Goal: Task Accomplishment & Management: Manage account settings

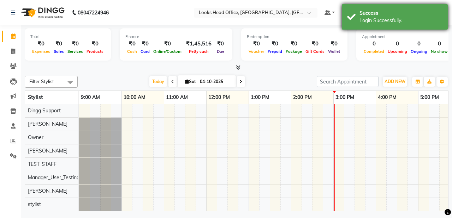
click at [426, 20] on div "Login Successfully." at bounding box center [400, 20] width 83 height 7
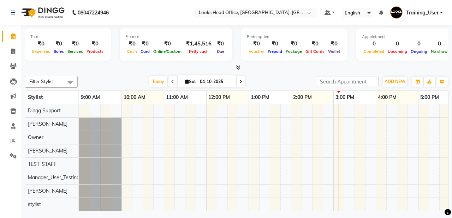
click at [307, 64] on div "Total ₹0 Expenses ₹0 Sales ₹0 Services ₹0 Products Finance ₹0 Cash ₹0 Card ₹0 O…" at bounding box center [236, 48] width 423 height 46
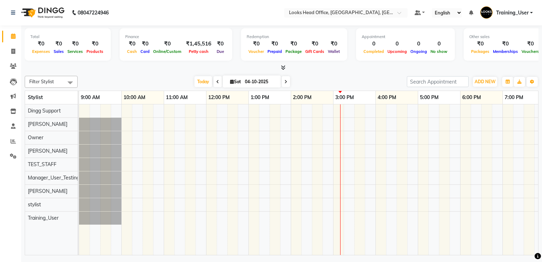
click at [283, 66] on icon at bounding box center [283, 67] width 5 height 5
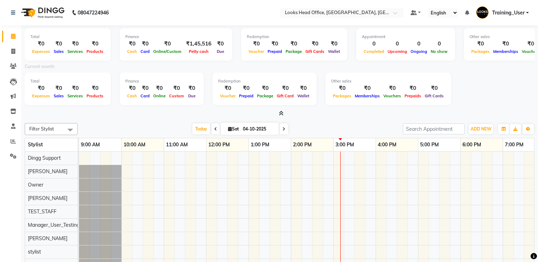
click at [281, 113] on icon at bounding box center [281, 113] width 5 height 5
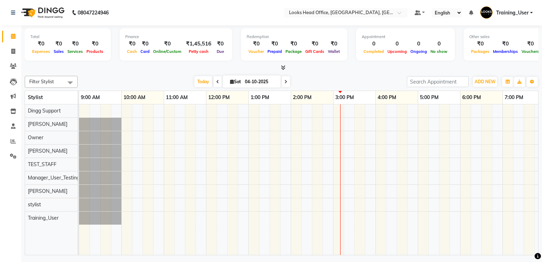
click at [283, 65] on icon at bounding box center [283, 67] width 5 height 5
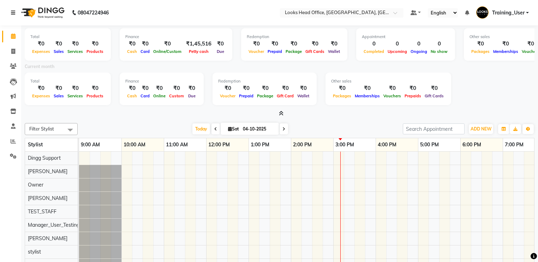
click at [11, 12] on icon at bounding box center [13, 12] width 4 height 5
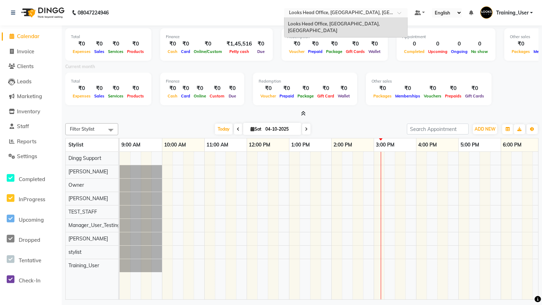
drag, startPoint x: 288, startPoint y: 11, endPoint x: 367, endPoint y: 10, distance: 79.1
click at [353, 11] on input "text" at bounding box center [339, 13] width 102 height 7
click at [354, 13] on input "text" at bounding box center [339, 13] width 102 height 7
click at [264, 7] on nav "08047224946 Select Location × Looks Head Office, New Delhi, Delhi Looks Head Of…" at bounding box center [271, 12] width 542 height 25
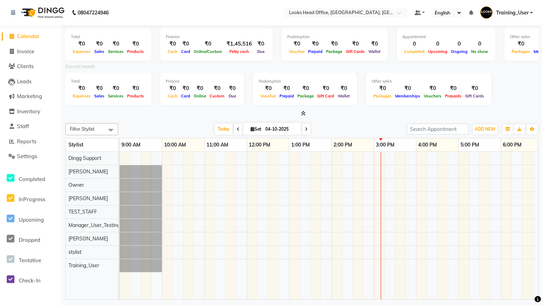
click at [305, 112] on icon at bounding box center [303, 113] width 5 height 5
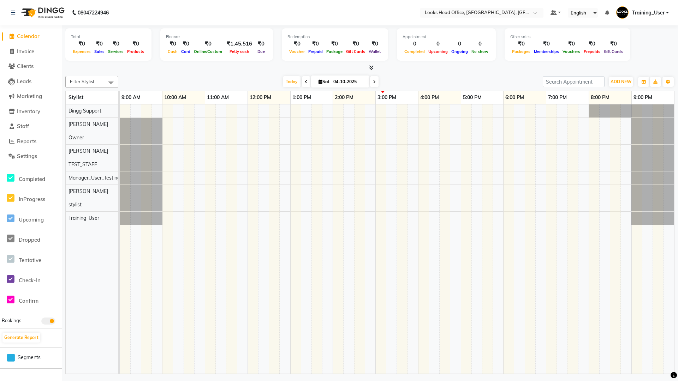
click at [77, 53] on span "Expenses" at bounding box center [82, 51] width 22 height 5
click at [99, 52] on span "Sales" at bounding box center [99, 51] width 14 height 5
click at [106, 50] on span "Services" at bounding box center [115, 51] width 19 height 5
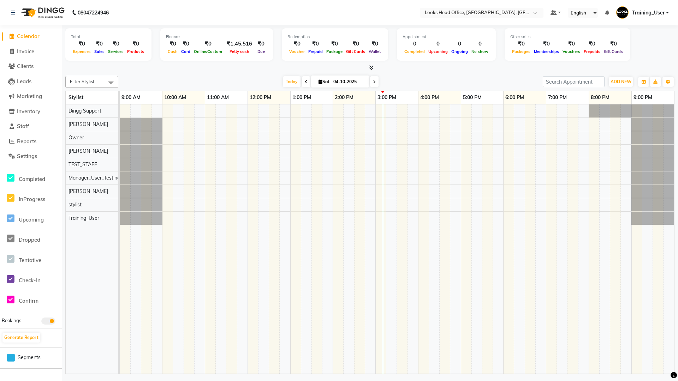
click at [451, 49] on span "Memberships" at bounding box center [546, 51] width 29 height 5
click at [451, 54] on span "Memberships" at bounding box center [546, 51] width 29 height 5
click at [451, 53] on span "Memberships" at bounding box center [546, 51] width 29 height 5
click at [451, 51] on span "Memberships" at bounding box center [546, 51] width 29 height 5
drag, startPoint x: 167, startPoint y: 52, endPoint x: 242, endPoint y: 49, distance: 74.9
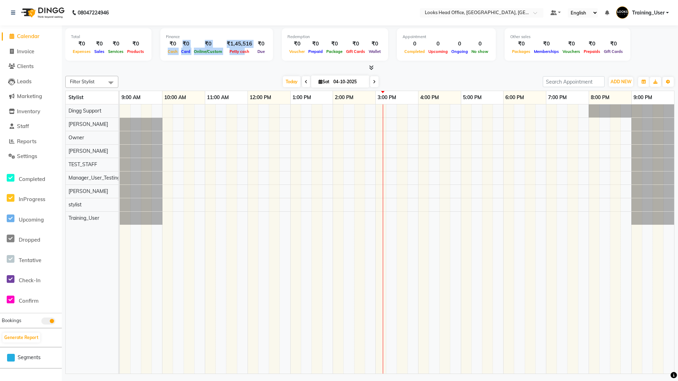
click at [242, 49] on div "₹0 Cash ₹0 Card ₹0 Online/Custom ₹1,45,516 Petty cash ₹0 Due" at bounding box center [216, 48] width 101 height 16
click at [257, 59] on div "Finance ₹0 Cash ₹0 Card ₹0 Online/Custom ₹1,45,516 Petty cash ₹0 Due" at bounding box center [216, 44] width 113 height 32
drag, startPoint x: 226, startPoint y: 51, endPoint x: 246, endPoint y: 51, distance: 19.8
click at [246, 51] on span "Petty cash" at bounding box center [239, 51] width 23 height 5
click at [234, 51] on span "Petty cash" at bounding box center [239, 51] width 23 height 5
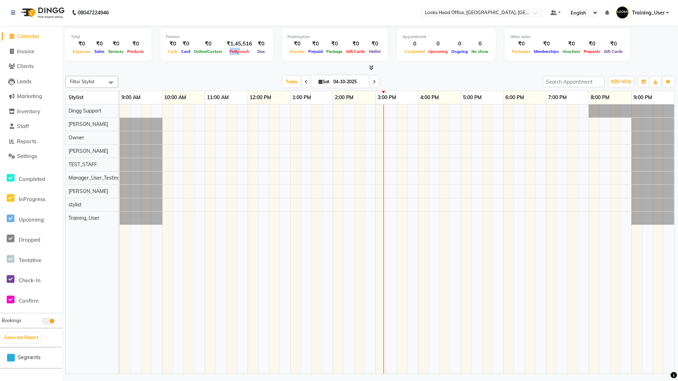
click at [234, 51] on span "Petty cash" at bounding box center [239, 51] width 23 height 5
drag, startPoint x: 396, startPoint y: 37, endPoint x: 421, endPoint y: 37, distance: 25.4
click at [421, 37] on div "Appointment 0 Completed 0 Upcoming 0 Ongoing 0 No show" at bounding box center [446, 44] width 99 height 32
click at [410, 52] on span "Completed" at bounding box center [414, 51] width 24 height 5
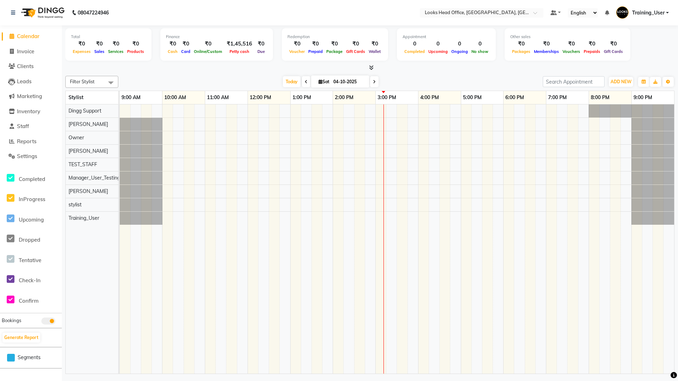
click at [433, 53] on span "Upcoming" at bounding box center [437, 51] width 23 height 5
click at [451, 51] on span "Ongoing" at bounding box center [459, 51] width 20 height 5
click at [451, 52] on span "No show" at bounding box center [479, 51] width 20 height 5
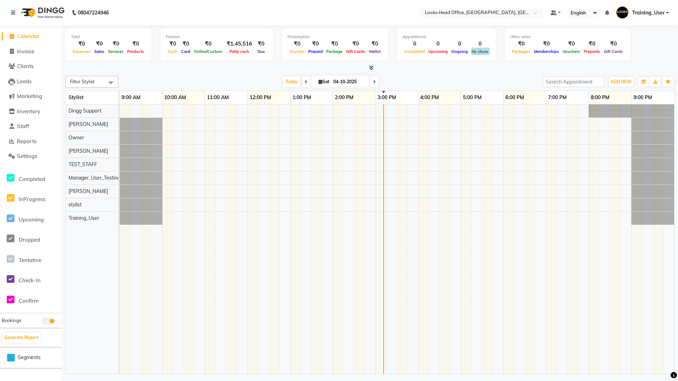
click at [451, 52] on span "No show" at bounding box center [479, 51] width 20 height 5
click at [8, 218] on icon at bounding box center [11, 238] width 8 height 9
click at [10, 218] on icon at bounding box center [11, 238] width 8 height 9
click at [11, 218] on icon at bounding box center [11, 238] width 8 height 9
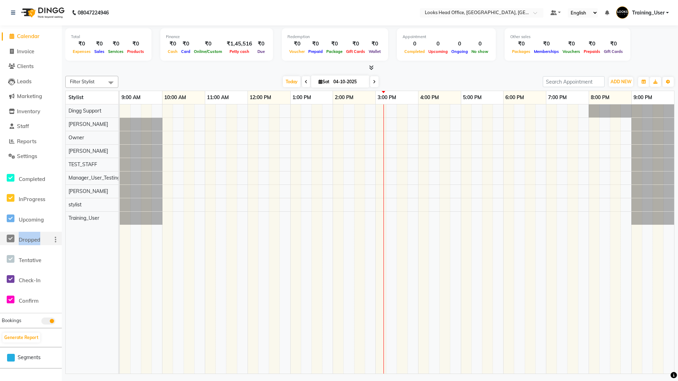
click at [11, 218] on icon at bounding box center [11, 238] width 8 height 9
click at [451, 52] on span "Packages" at bounding box center [521, 51] width 22 height 5
click at [451, 53] on span "Memberships" at bounding box center [546, 51] width 29 height 5
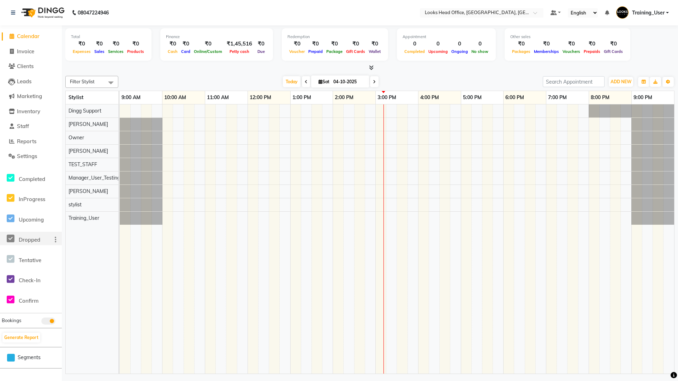
click at [451, 53] on span "Memberships" at bounding box center [546, 51] width 29 height 5
click at [451, 52] on span "Memberships" at bounding box center [546, 51] width 29 height 5
drag, startPoint x: 562, startPoint y: 51, endPoint x: 570, endPoint y: 51, distance: 8.5
click at [451, 51] on span "Vouchers" at bounding box center [570, 51] width 21 height 5
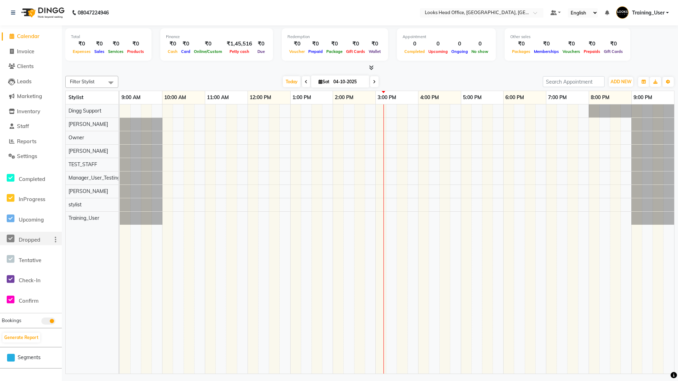
click at [451, 51] on span "Prepaids" at bounding box center [592, 51] width 20 height 5
drag, startPoint x: 589, startPoint y: 51, endPoint x: 595, endPoint y: 51, distance: 6.4
click at [451, 51] on span "Prepaids" at bounding box center [592, 51] width 20 height 5
click at [369, 70] on icon at bounding box center [371, 67] width 5 height 5
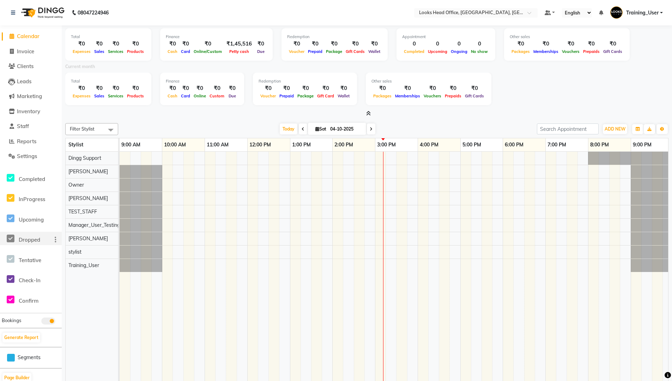
click at [368, 114] on icon at bounding box center [368, 113] width 5 height 5
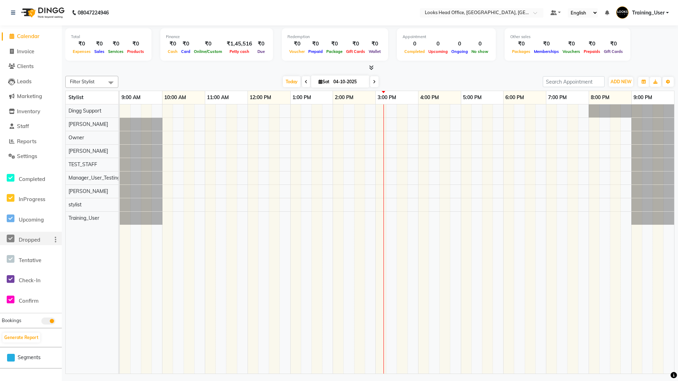
click at [371, 66] on icon at bounding box center [371, 67] width 5 height 5
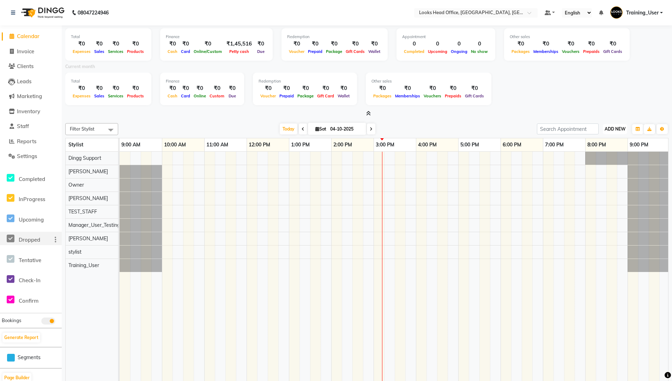
click at [451, 129] on span "ADD NEW" at bounding box center [615, 128] width 21 height 5
click at [451, 91] on div "Total ₹0 Expenses ₹0 Sales ₹0 Services ₹0 Products Finance ₹0 Cash ₹0 Card ₹0 O…" at bounding box center [366, 90] width 603 height 35
click at [451, 128] on span "ADD NEW" at bounding box center [615, 128] width 21 height 5
click at [451, 160] on link "Add Expense" at bounding box center [599, 160] width 56 height 9
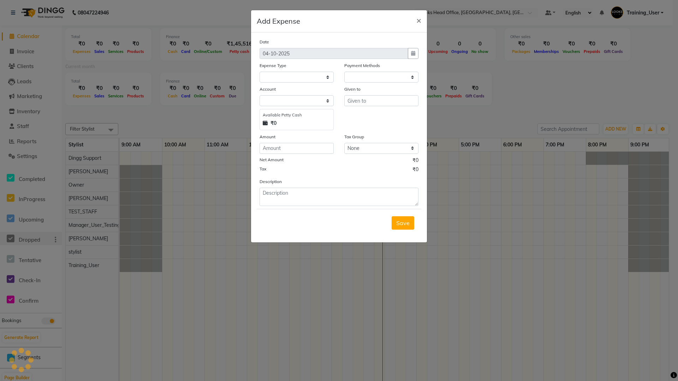
select select "1"
select select "3118"
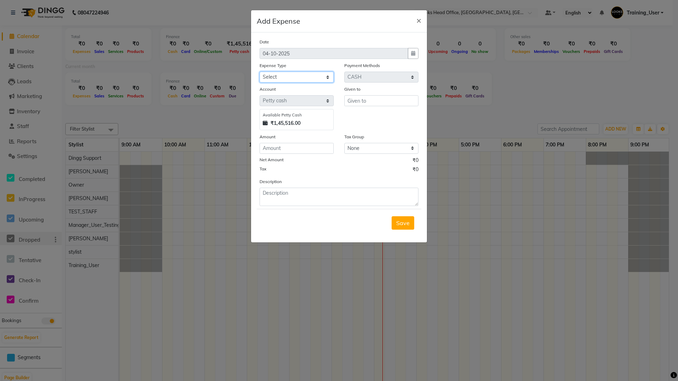
click at [292, 77] on select "Select Accommodation Aesthetics Bank Deposit BLINKIT Cash Handover Client Refun…" at bounding box center [296, 77] width 74 height 11
select select "24391"
click at [259, 72] on select "Select Accommodation Aesthetics Bank Deposit BLINKIT Cash Handover Client Refun…" at bounding box center [296, 77] width 74 height 11
click at [360, 102] on input "text" at bounding box center [381, 100] width 74 height 11
type input "counter sale"
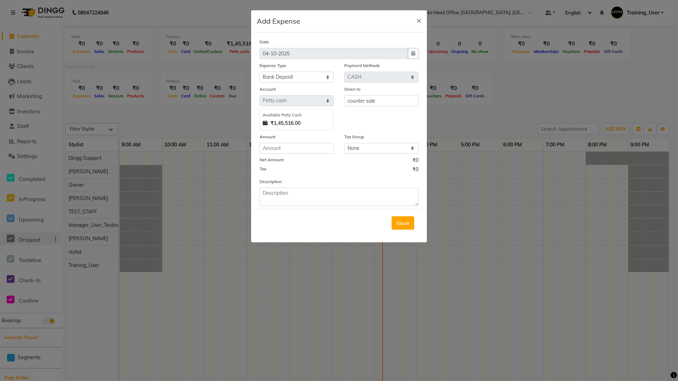
click at [375, 118] on div "Given to counter sale" at bounding box center [381, 107] width 85 height 45
click at [286, 149] on input "number" at bounding box center [296, 148] width 74 height 11
click at [288, 150] on input "number" at bounding box center [296, 148] width 74 height 11
drag, startPoint x: 271, startPoint y: 147, endPoint x: 285, endPoint y: 147, distance: 13.8
click at [285, 147] on input "100000" at bounding box center [296, 148] width 74 height 11
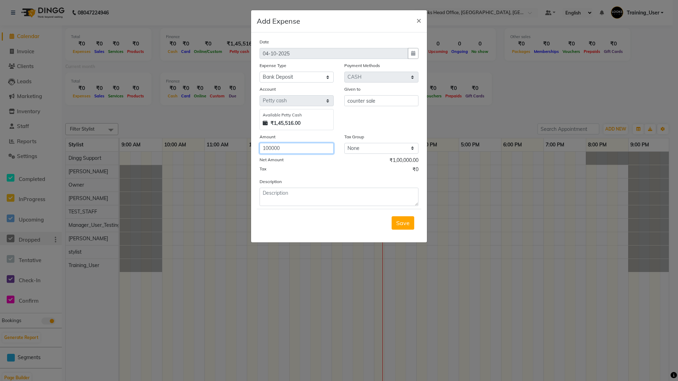
type input "100000"
click at [290, 198] on textarea at bounding box center [338, 197] width 159 height 18
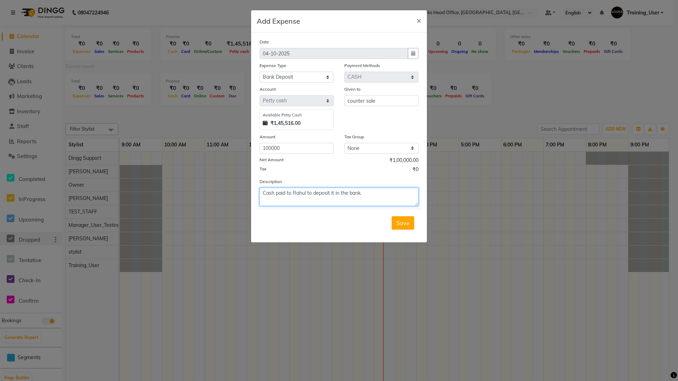
type textarea "Cash paid to Rahul to deposit it in the bank."
click at [286, 77] on select "Select Accommodation Aesthetics Bank Deposit BLINKIT Cash Handover Client Refun…" at bounding box center [296, 77] width 74 height 11
click at [259, 72] on select "Select Accommodation Aesthetics Bank Deposit BLINKIT Cash Handover Client Refun…" at bounding box center [296, 77] width 74 height 11
drag, startPoint x: 372, startPoint y: 101, endPoint x: 335, endPoint y: 101, distance: 37.8
click at [335, 101] on div "Account Select Petty cash Available Petty Cash ₹1,45,516.00 Given to counter sa…" at bounding box center [338, 107] width 169 height 45
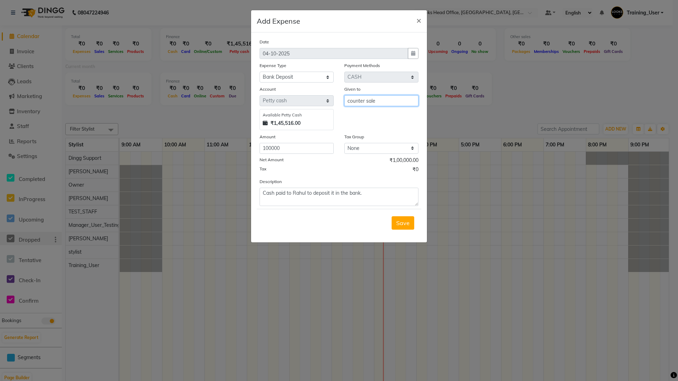
click at [350, 102] on input "counter sale" at bounding box center [381, 100] width 74 height 11
click at [292, 151] on input "100000" at bounding box center [296, 148] width 74 height 11
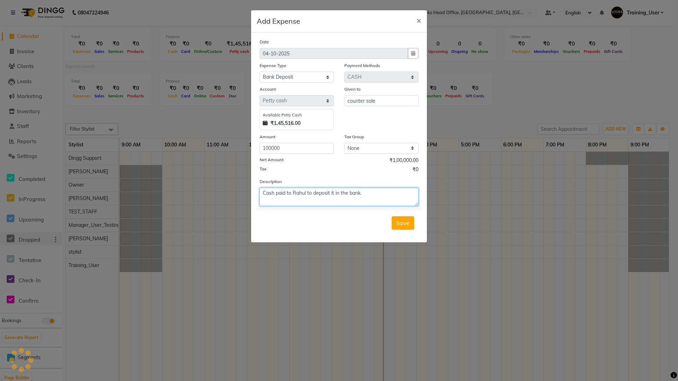
click at [307, 198] on textarea "Cash paid to Rahul to deposit it in the bank." at bounding box center [338, 197] width 159 height 18
click at [351, 198] on textarea "Cash paid to Rahul to deposit it in the bank." at bounding box center [338, 197] width 159 height 18
click at [352, 198] on textarea "Cash paid to Rahul to deposit it in the bank." at bounding box center [338, 197] width 159 height 18
click at [380, 196] on textarea "Cash paid to Rahul to deposit it in the bank." at bounding box center [338, 197] width 159 height 18
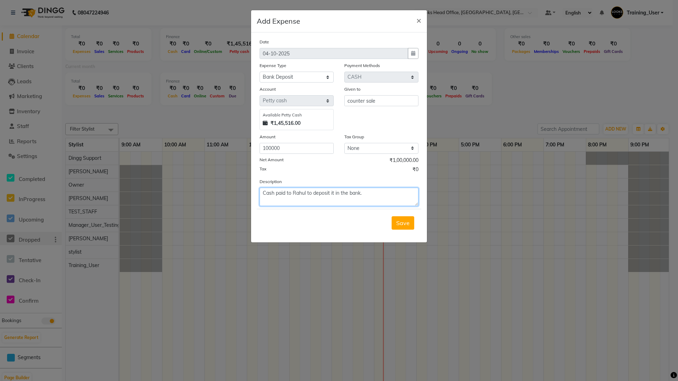
click at [380, 196] on textarea "Cash paid to Rahul to deposit it in the bank." at bounding box center [338, 197] width 159 height 18
click at [404, 218] on span "Save" at bounding box center [402, 222] width 13 height 7
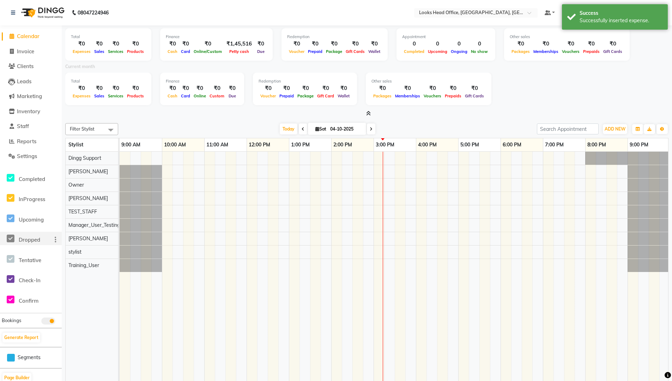
drag, startPoint x: 253, startPoint y: 22, endPoint x: 203, endPoint y: 115, distance: 106.1
click at [203, 115] on div at bounding box center [366, 113] width 603 height 7
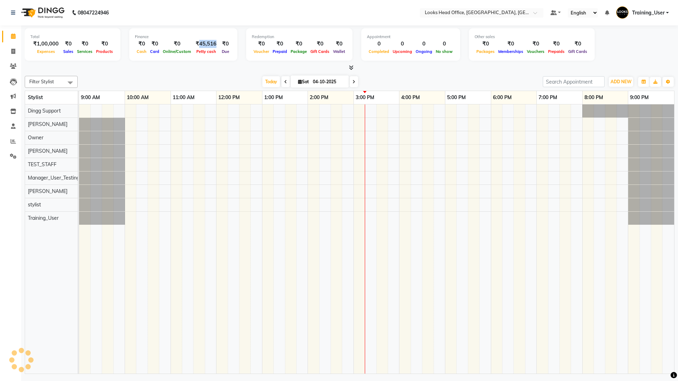
drag, startPoint x: 195, startPoint y: 43, endPoint x: 214, endPoint y: 45, distance: 18.4
click at [214, 45] on div "₹45,516" at bounding box center [206, 44] width 26 height 8
drag, startPoint x: 31, startPoint y: 44, endPoint x: 55, endPoint y: 48, distance: 24.4
click at [54, 53] on div "₹1,00,000 Expenses" at bounding box center [45, 48] width 31 height 16
click at [46, 42] on div "₹1,00,000" at bounding box center [45, 44] width 31 height 8
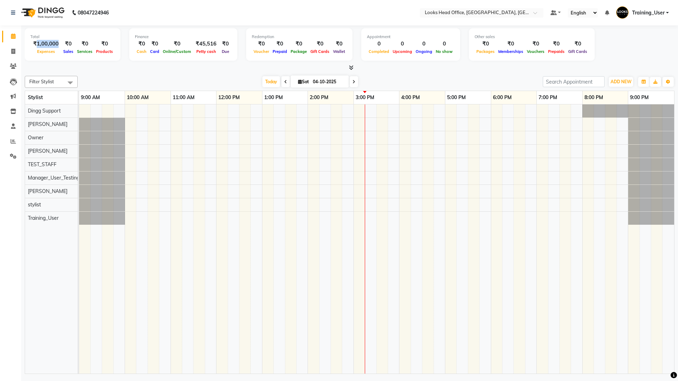
click at [46, 42] on div "₹1,00,000" at bounding box center [45, 44] width 31 height 8
click at [43, 51] on span "Expenses" at bounding box center [46, 51] width 22 height 5
click at [14, 17] on link at bounding box center [14, 13] width 7 height 20
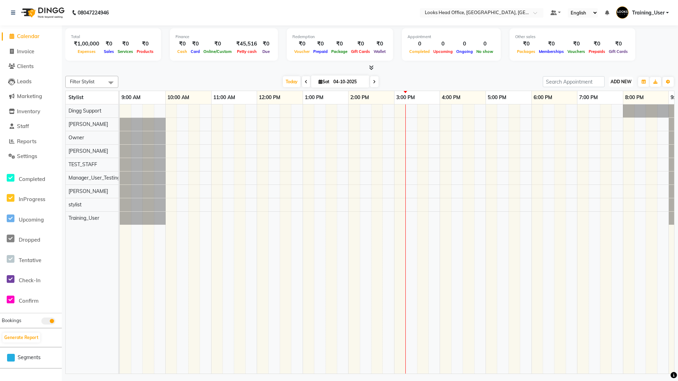
click at [626, 81] on span "ADD NEW" at bounding box center [620, 81] width 21 height 5
click at [26, 156] on span "Settings" at bounding box center [27, 156] width 20 height 7
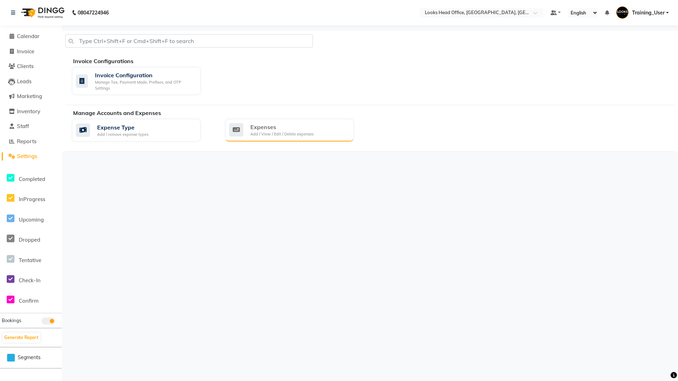
click at [245, 131] on div "Expenses Add / View / Edit / Delete expenses" at bounding box center [288, 130] width 119 height 14
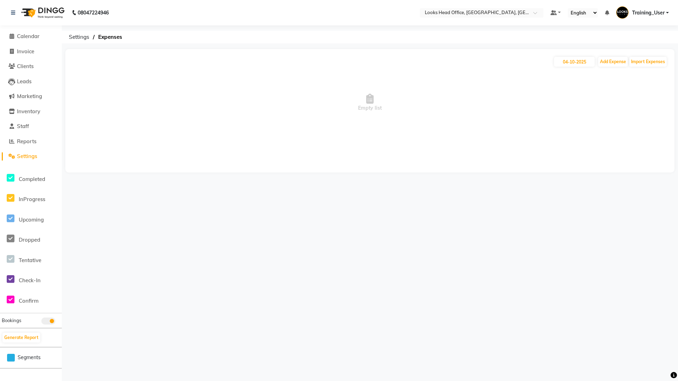
click at [441, 105] on span "Empty list" at bounding box center [369, 102] width 595 height 71
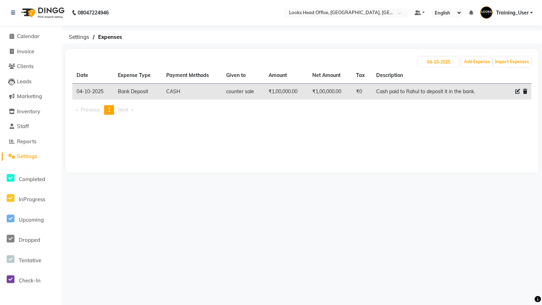
click at [517, 91] on icon at bounding box center [517, 91] width 5 height 5
select select "24391"
select select "1"
select select "3118"
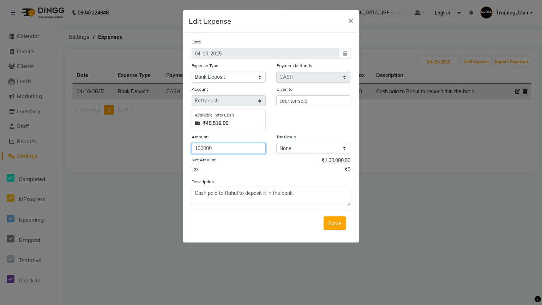
drag, startPoint x: 217, startPoint y: 149, endPoint x: 188, endPoint y: 149, distance: 28.6
click at [188, 149] on div "Amount 100000" at bounding box center [228, 143] width 85 height 21
type input "95000"
click at [335, 224] on span "Save" at bounding box center [334, 222] width 13 height 7
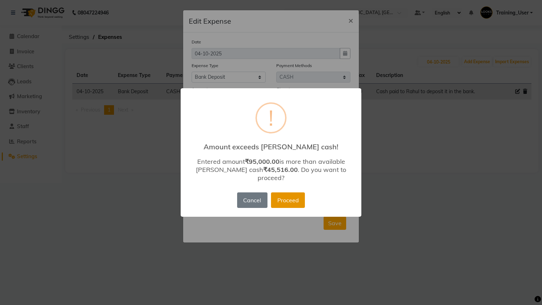
click at [289, 194] on button "Proceed" at bounding box center [288, 200] width 34 height 16
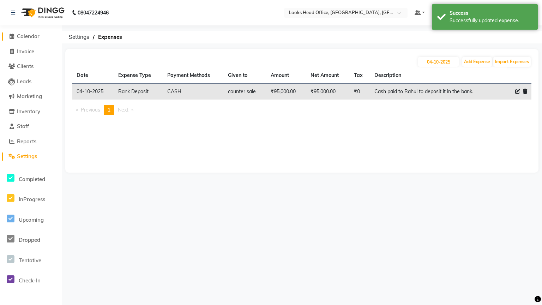
click at [26, 36] on span "Calendar" at bounding box center [28, 36] width 23 height 7
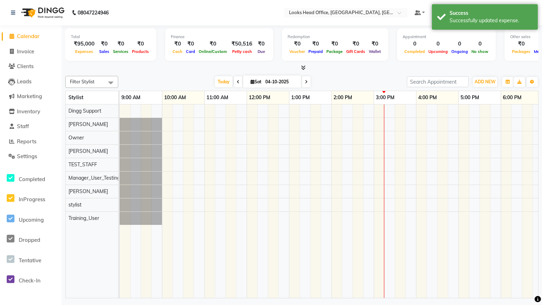
click at [234, 46] on div "₹50,516" at bounding box center [242, 44] width 26 height 8
click at [83, 47] on div "₹95,000" at bounding box center [84, 44] width 26 height 8
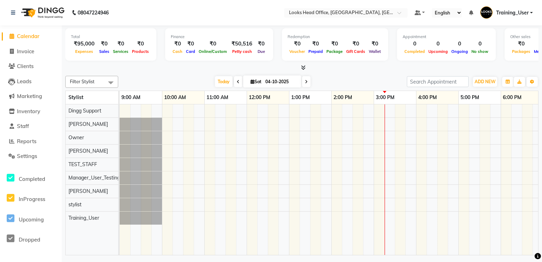
click at [303, 67] on icon at bounding box center [303, 67] width 5 height 5
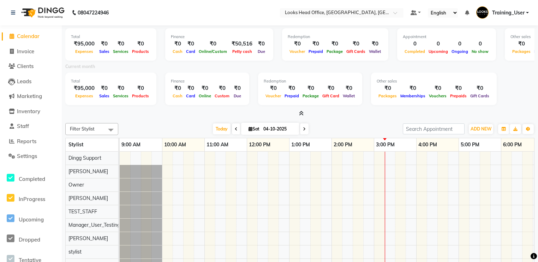
click at [302, 113] on icon at bounding box center [301, 113] width 5 height 5
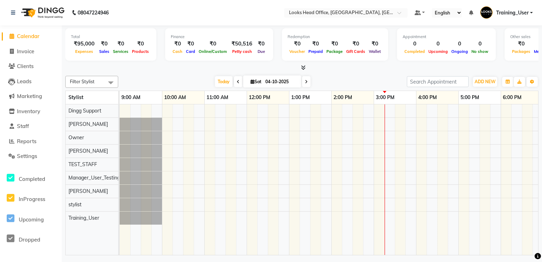
click at [304, 69] on icon at bounding box center [303, 67] width 5 height 5
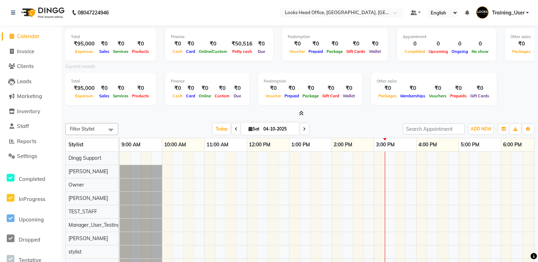
click at [300, 113] on icon at bounding box center [301, 113] width 5 height 5
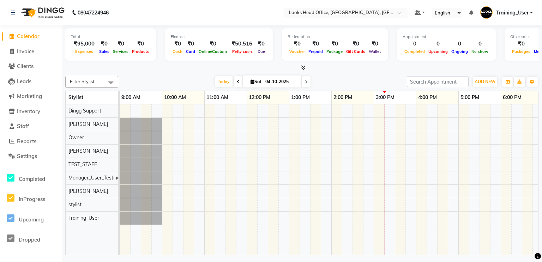
click at [302, 69] on icon at bounding box center [303, 67] width 5 height 5
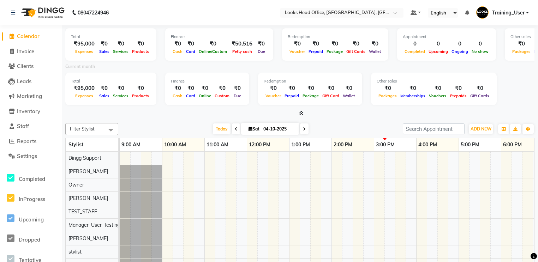
click at [302, 113] on icon at bounding box center [301, 113] width 5 height 5
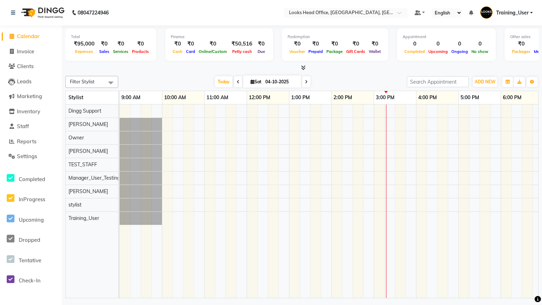
click at [305, 68] on icon at bounding box center [303, 67] width 5 height 5
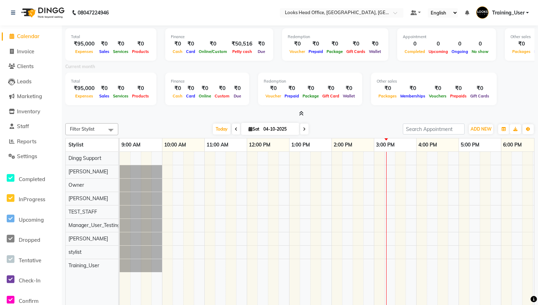
click at [302, 115] on icon at bounding box center [301, 113] width 5 height 5
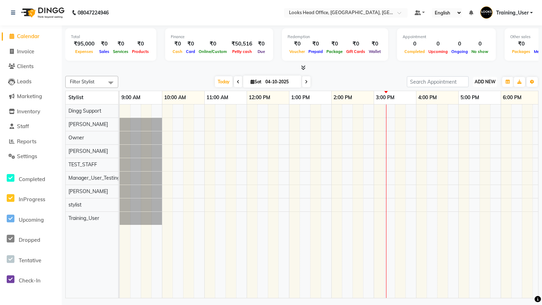
click at [487, 82] on span "ADD NEW" at bounding box center [485, 81] width 21 height 5
click at [463, 113] on link "Add Expense" at bounding box center [469, 113] width 56 height 9
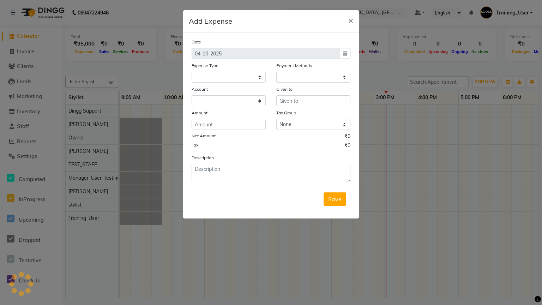
select select
select select "1"
select select "3118"
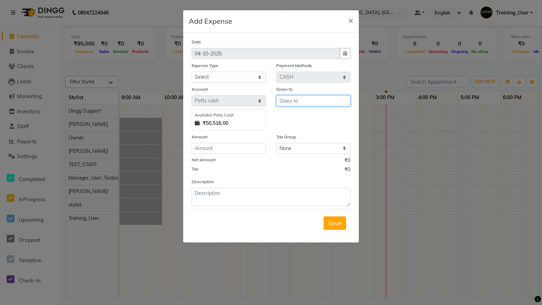
click at [290, 102] on input "text" at bounding box center [313, 100] width 74 height 11
click at [292, 102] on input "text" at bounding box center [313, 100] width 74 height 11
click at [293, 101] on input "text" at bounding box center [313, 100] width 74 height 11
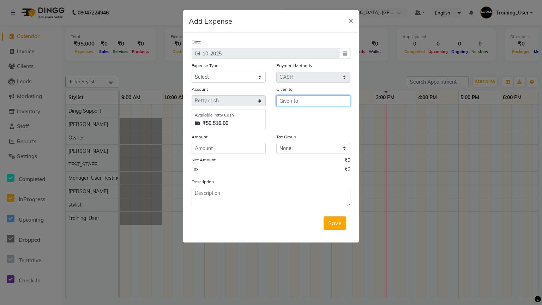
click at [296, 103] on input "text" at bounding box center [313, 100] width 74 height 11
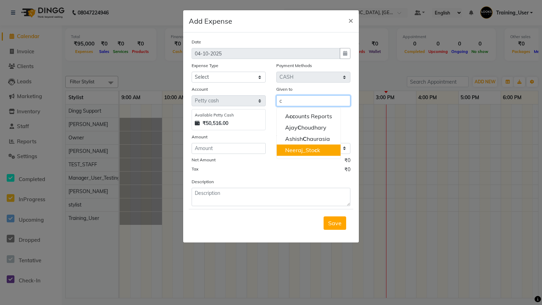
type input "c"
click at [274, 179] on div "Date [DATE] Expense Type Select Accommodation Aesthetics Bank Deposit BLINKIT C…" at bounding box center [271, 122] width 159 height 168
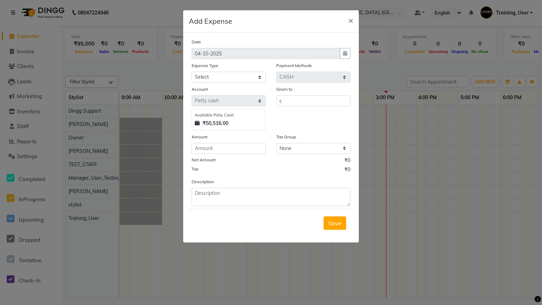
click at [204, 211] on div "Save" at bounding box center [271, 223] width 164 height 28
click at [209, 198] on textarea at bounding box center [271, 197] width 159 height 18
click at [231, 76] on select "Select Accommodation Aesthetics Bank Deposit BLINKIT Cash Handover Client Refun…" at bounding box center [229, 77] width 74 height 11
select select "24391"
click at [192, 72] on select "Select Accommodation Aesthetics Bank Deposit BLINKIT Cash Handover Client Refun…" at bounding box center [229, 77] width 74 height 11
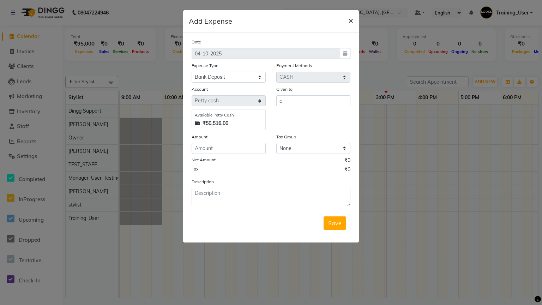
click at [351, 19] on span "×" at bounding box center [350, 20] width 5 height 11
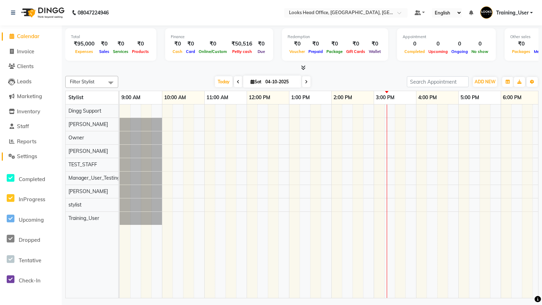
click at [23, 157] on span "Settings" at bounding box center [27, 156] width 20 height 7
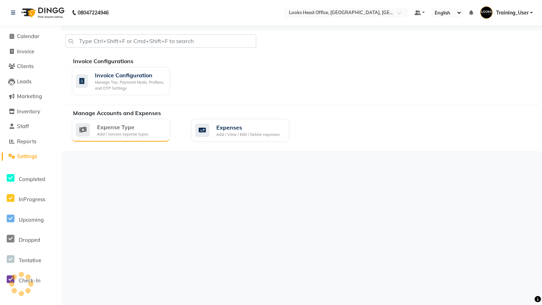
click at [123, 134] on div "Add / remove expense types" at bounding box center [122, 134] width 51 height 6
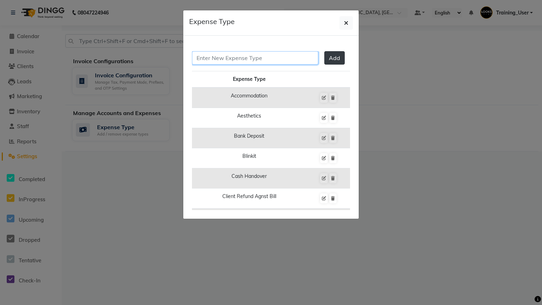
click at [234, 55] on input "text" at bounding box center [255, 57] width 126 height 13
type input "Shoes"
click at [329, 58] on span "Add" at bounding box center [334, 57] width 11 height 7
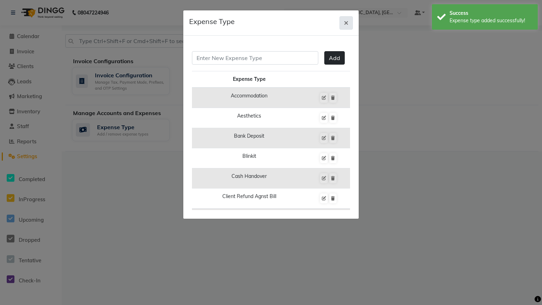
click at [346, 22] on icon "button" at bounding box center [346, 23] width 4 height 6
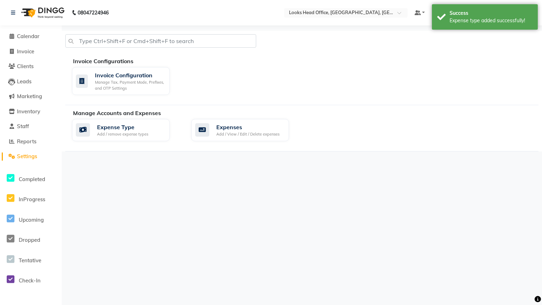
click at [23, 155] on span "Settings" at bounding box center [27, 156] width 20 height 7
click at [25, 138] on span "Reports" at bounding box center [26, 141] width 19 height 7
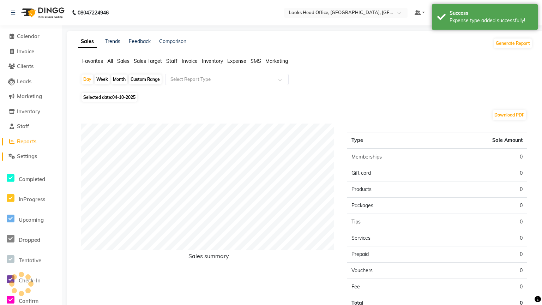
click at [26, 155] on span "Settings" at bounding box center [27, 156] width 20 height 7
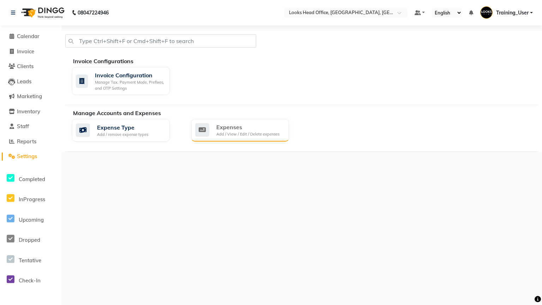
click at [226, 130] on div "Expenses" at bounding box center [247, 127] width 63 height 8
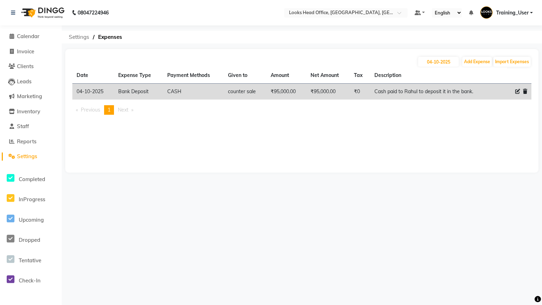
click at [82, 38] on span "Settings" at bounding box center [79, 37] width 28 height 13
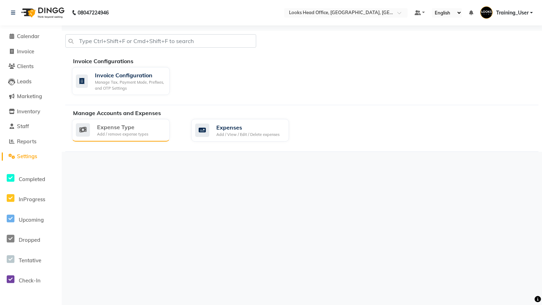
click at [123, 128] on div "Expense Type" at bounding box center [122, 127] width 51 height 8
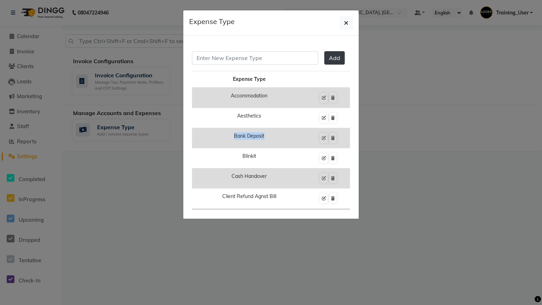
drag, startPoint x: 228, startPoint y: 135, endPoint x: 277, endPoint y: 140, distance: 50.0
click at [277, 140] on td "Bank Deposit" at bounding box center [249, 138] width 114 height 20
click at [331, 136] on icon at bounding box center [333, 138] width 4 height 4
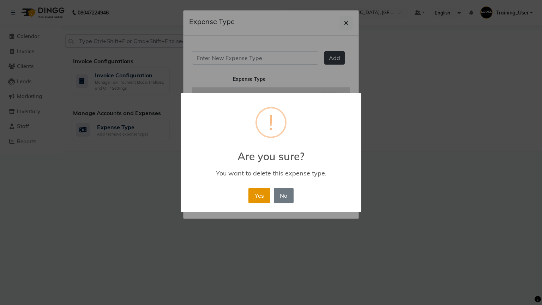
click at [264, 197] on button "Yes" at bounding box center [259, 196] width 22 height 16
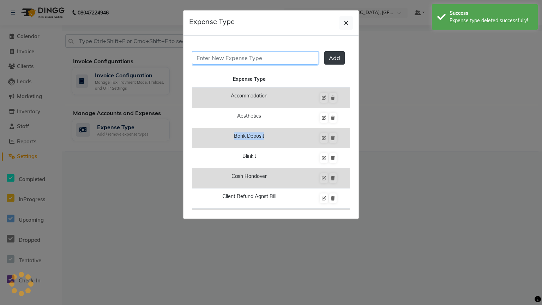
click at [261, 59] on input "text" at bounding box center [255, 57] width 126 height 13
type input "Bank Deposit"
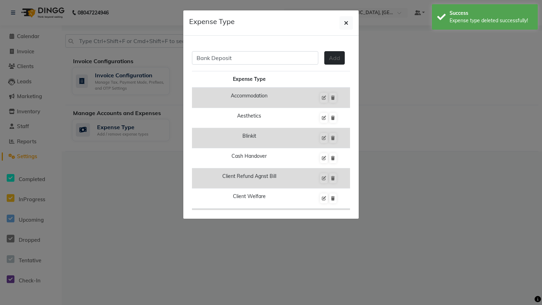
click at [330, 56] on span "Add" at bounding box center [334, 57] width 11 height 7
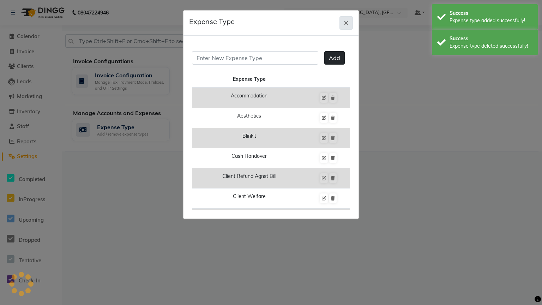
click at [346, 21] on icon "button" at bounding box center [346, 23] width 4 height 6
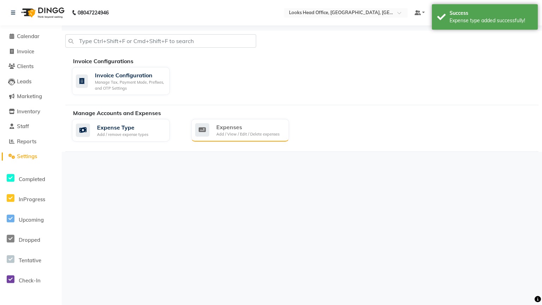
click at [210, 133] on div "Expenses Add / View / Edit / Delete expenses" at bounding box center [239, 130] width 88 height 14
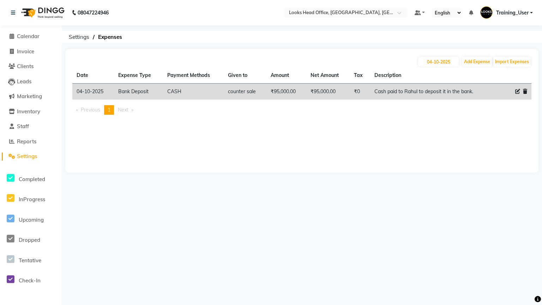
click at [517, 91] on icon at bounding box center [517, 91] width 5 height 5
select select "1"
select select "3118"
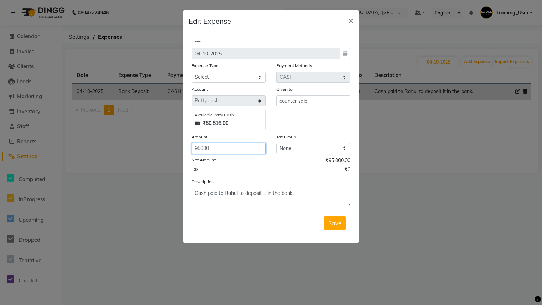
drag, startPoint x: 229, startPoint y: 148, endPoint x: 187, endPoint y: 153, distance: 42.3
click at [187, 153] on div "Amount 95000" at bounding box center [228, 143] width 85 height 21
type input "50000"
click at [318, 99] on input "counter sale" at bounding box center [313, 100] width 74 height 11
click at [247, 80] on select "Select Accommodation Aesthetics Bank Deposit BLINKIT Cash Handover Client Refun…" at bounding box center [229, 77] width 74 height 11
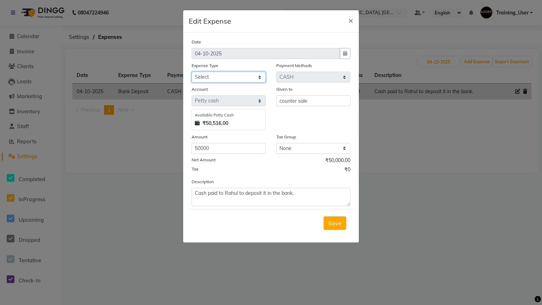
select select "25170"
click at [192, 72] on select "Select Accommodation Aesthetics Bank Deposit BLINKIT Cash Handover Client Refun…" at bounding box center [229, 77] width 74 height 11
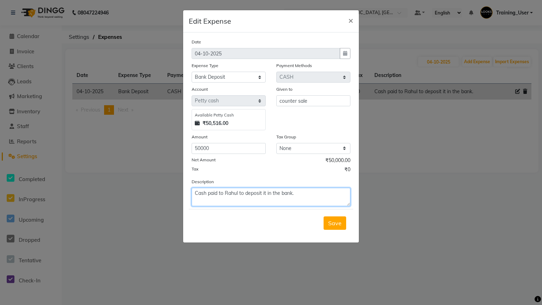
click at [330, 196] on textarea "Cash paid to Rahul to deposit it in the bank." at bounding box center [271, 197] width 159 height 18
click at [332, 223] on span "Save" at bounding box center [334, 222] width 13 height 7
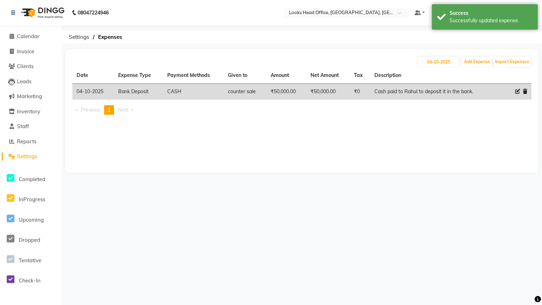
click at [34, 32] on li "Calendar" at bounding box center [31, 36] width 62 height 15
click at [34, 36] on span "Calendar" at bounding box center [28, 36] width 23 height 7
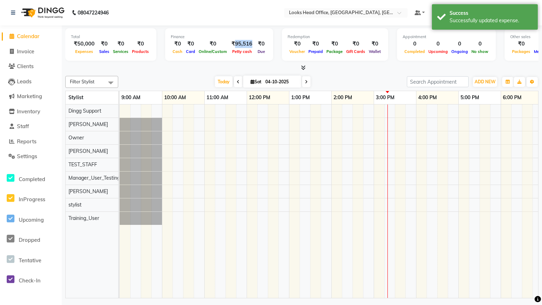
drag, startPoint x: 247, startPoint y: 46, endPoint x: 233, endPoint y: 46, distance: 14.5
click at [232, 46] on div "₹95,516" at bounding box center [242, 44] width 26 height 8
click at [271, 179] on div at bounding box center [395, 201] width 550 height 194
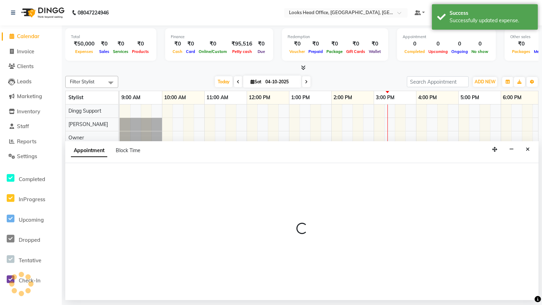
select select "48235"
select select "750"
select select "tentative"
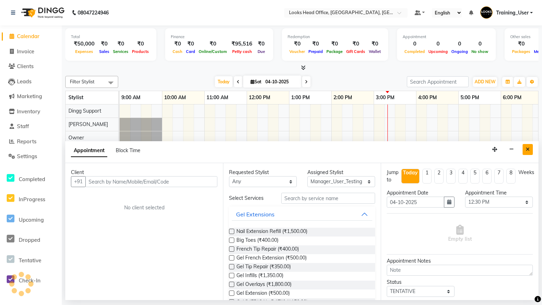
click at [529, 148] on icon "Close" at bounding box center [528, 149] width 4 height 5
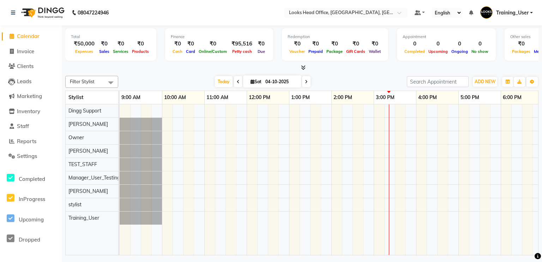
click at [267, 10] on nav "08047224946 Select Location × Looks Head Office, [GEOGRAPHIC_DATA], [GEOGRAPHIC…" at bounding box center [271, 12] width 542 height 25
click at [365, 68] on div at bounding box center [301, 67] width 473 height 7
click at [27, 140] on span "Reports" at bounding box center [26, 141] width 19 height 7
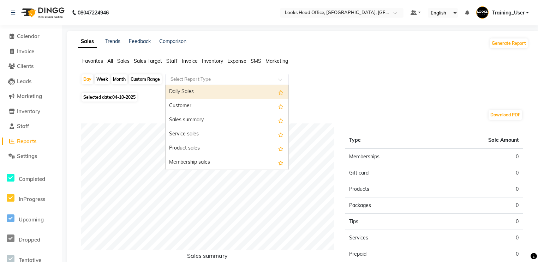
click at [230, 80] on input "text" at bounding box center [220, 79] width 102 height 7
click at [329, 80] on div "Day Week Month Custom Range Select Report Type Daily Sales Customer Sales summa…" at bounding box center [303, 82] width 445 height 17
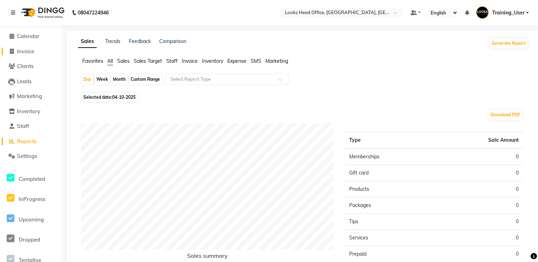
click at [28, 48] on span "Invoice" at bounding box center [25, 51] width 17 height 7
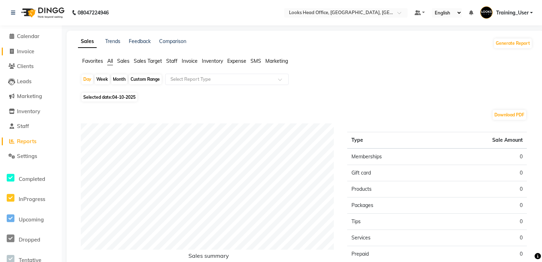
select select "4313"
select select "service"
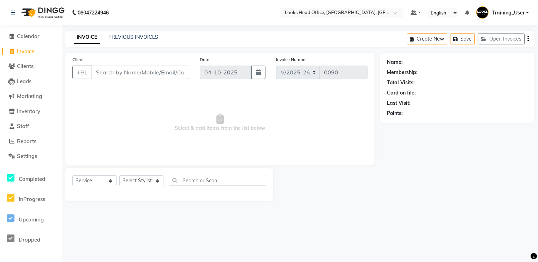
click at [34, 52] on span "Invoice" at bounding box center [25, 51] width 17 height 7
select select "4313"
select select "service"
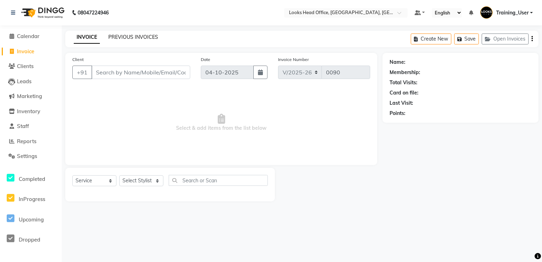
click at [128, 37] on link "PREVIOUS INVOICES" at bounding box center [133, 37] width 50 height 6
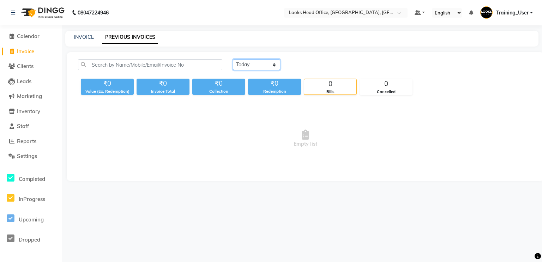
click at [252, 66] on select "[DATE] [DATE] Custom Range" at bounding box center [256, 64] width 47 height 11
click at [310, 60] on div "[DATE] [DATE] Custom Range" at bounding box center [383, 64] width 300 height 11
click at [250, 65] on select "[DATE] [DATE] Custom Range" at bounding box center [256, 64] width 47 height 11
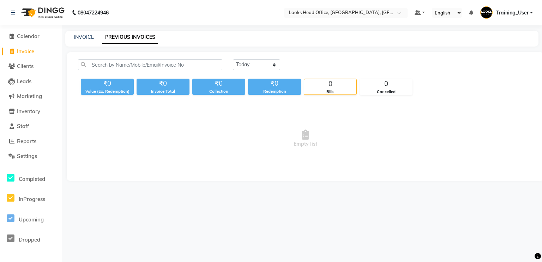
click at [305, 66] on div "[DATE] [DATE] Custom Range" at bounding box center [383, 64] width 300 height 11
click at [261, 65] on select "[DATE] [DATE] Custom Range" at bounding box center [256, 64] width 47 height 11
click at [146, 63] on input "text" at bounding box center [150, 64] width 144 height 11
click at [26, 141] on span "Reports" at bounding box center [26, 141] width 19 height 7
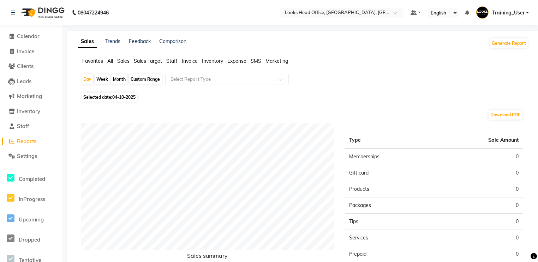
click at [190, 62] on span "Invoice" at bounding box center [190, 61] width 16 height 6
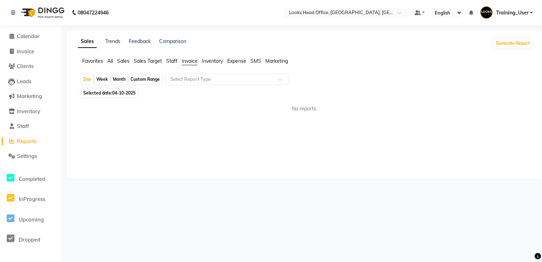
click at [189, 62] on span "Invoice" at bounding box center [190, 61] width 16 height 6
click at [103, 80] on div "Week" at bounding box center [102, 79] width 15 height 10
select select "10"
select select "2025"
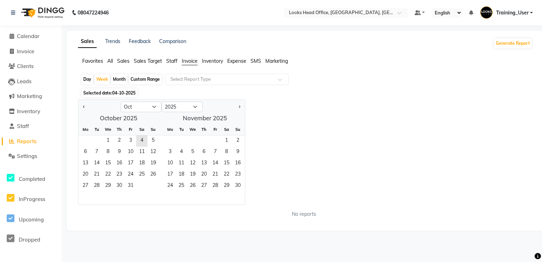
click at [120, 78] on div "Month" at bounding box center [119, 79] width 16 height 10
select select "10"
select select "2025"
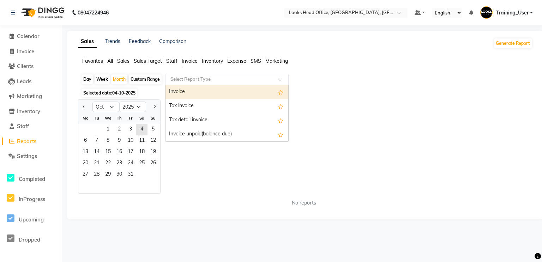
click at [205, 80] on input "text" at bounding box center [220, 79] width 102 height 7
click at [187, 94] on div "Invoice" at bounding box center [226, 92] width 123 height 14
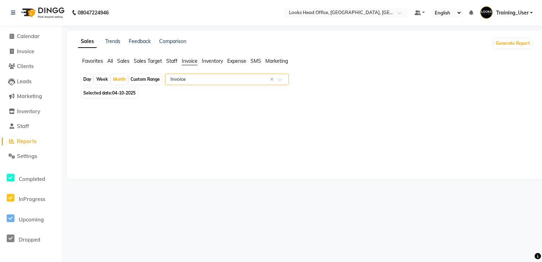
click at [113, 94] on span "04-10-2025" at bounding box center [123, 92] width 23 height 5
select select "10"
select select "2025"
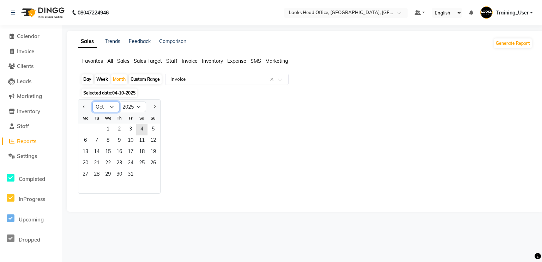
click at [107, 108] on select "Jan Feb Mar Apr May Jun [DATE] Aug Sep Oct Nov Dec" at bounding box center [105, 107] width 27 height 11
select select "7"
click at [92, 102] on select "Jan Feb Mar Apr May Jun [DATE] Aug Sep Oct Nov Dec" at bounding box center [105, 107] width 27 height 11
click at [100, 128] on span "1" at bounding box center [96, 129] width 11 height 11
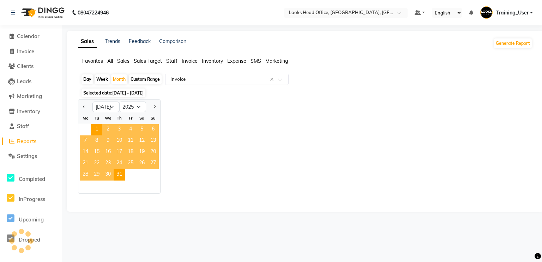
click at [221, 104] on div "Jan Feb Mar Apr May Jun [DATE] Aug Sep Oct Nov [DATE] 2016 2017 2018 2019 2020 …" at bounding box center [305, 147] width 455 height 94
select select "full_report"
select select "csv"
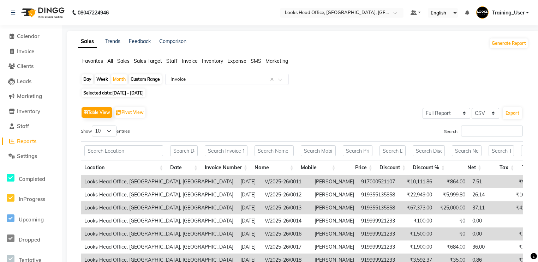
click at [23, 142] on span "Reports" at bounding box center [26, 141] width 19 height 7
click at [24, 126] on span "Staff" at bounding box center [23, 126] width 12 height 7
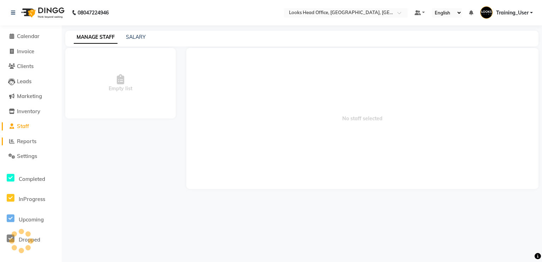
click at [25, 145] on li "Reports" at bounding box center [31, 141] width 62 height 15
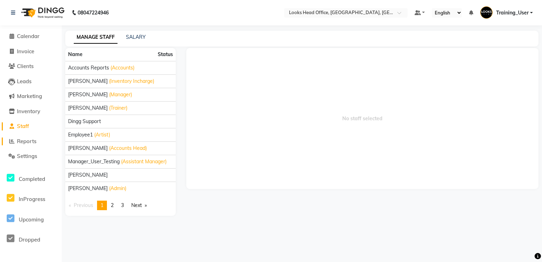
click at [34, 141] on span "Reports" at bounding box center [26, 141] width 19 height 7
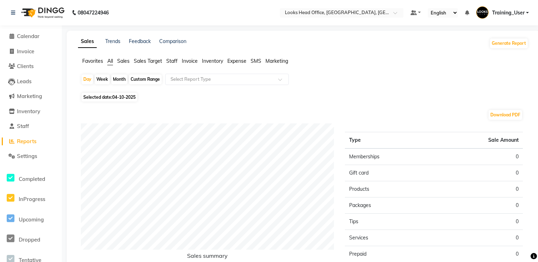
click at [174, 61] on span "Staff" at bounding box center [171, 61] width 11 height 6
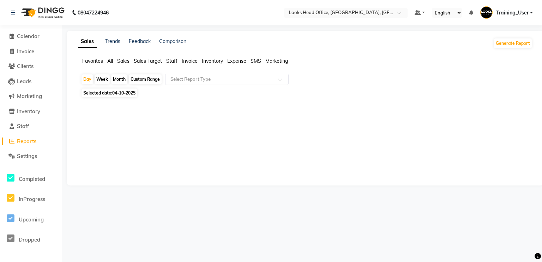
click at [102, 79] on div "Week" at bounding box center [102, 79] width 15 height 10
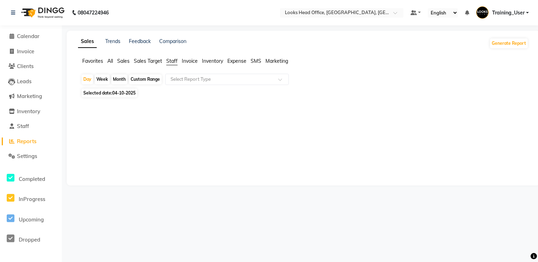
select select "10"
select select "2025"
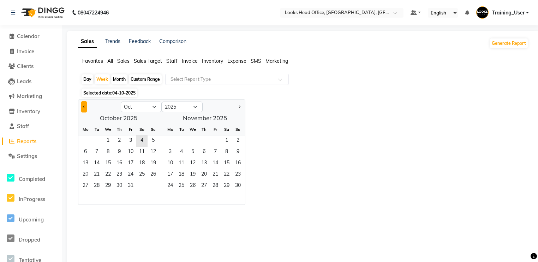
click at [86, 107] on button "Previous month" at bounding box center [84, 106] width 6 height 11
select select "8"
click at [132, 141] on span "1" at bounding box center [130, 141] width 11 height 11
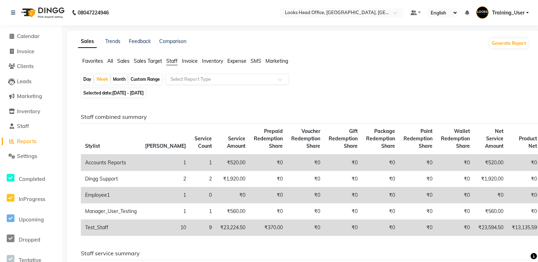
click at [189, 78] on input "text" at bounding box center [220, 79] width 102 height 7
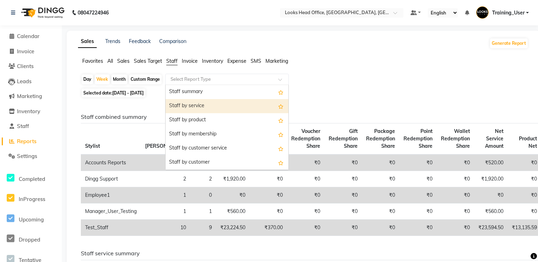
click at [200, 106] on div "Staff by service" at bounding box center [226, 106] width 123 height 14
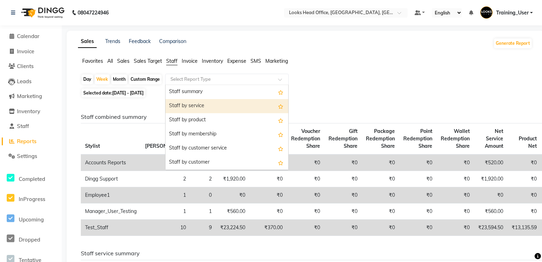
select select "full_report"
select select "csv"
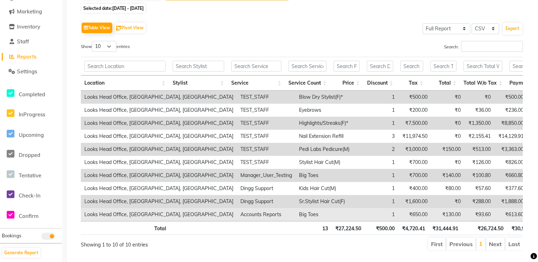
scroll to position [105, 0]
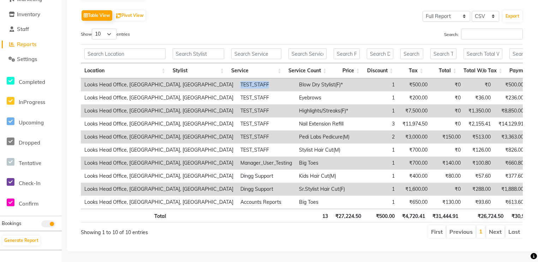
drag, startPoint x: 172, startPoint y: 75, endPoint x: 203, endPoint y: 75, distance: 31.1
click at [237, 78] on td "TEST_STAFF" at bounding box center [266, 84] width 59 height 13
drag, startPoint x: 175, startPoint y: 78, endPoint x: 198, endPoint y: 78, distance: 22.9
click at [237, 78] on td "TEST_STAFF" at bounding box center [266, 84] width 59 height 13
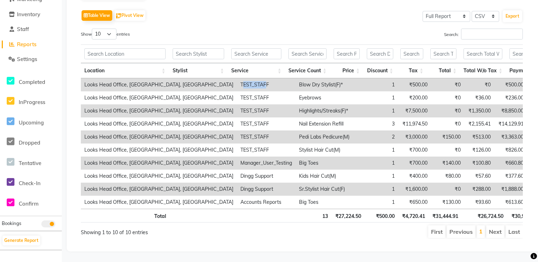
click at [237, 81] on td "TEST_STAFF" at bounding box center [266, 84] width 59 height 13
click at [192, 48] on input "text" at bounding box center [199, 53] width 52 height 11
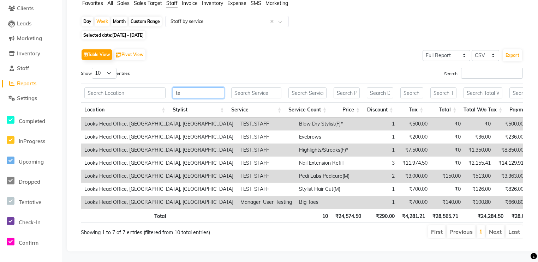
scroll to position [66, 0]
drag, startPoint x: 209, startPoint y: 196, endPoint x: 218, endPoint y: 196, distance: 9.9
click at [237, 196] on td "Manager_User_Testing" at bounding box center [266, 202] width 59 height 13
click at [196, 88] on input "test" at bounding box center [199, 93] width 52 height 11
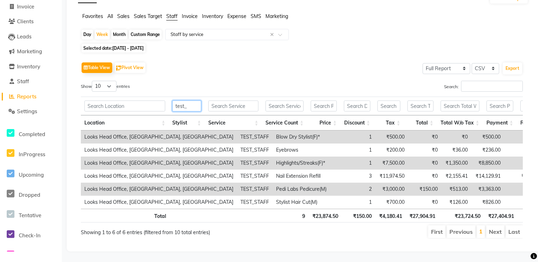
scroll to position [53, 0]
type input "test_sta"
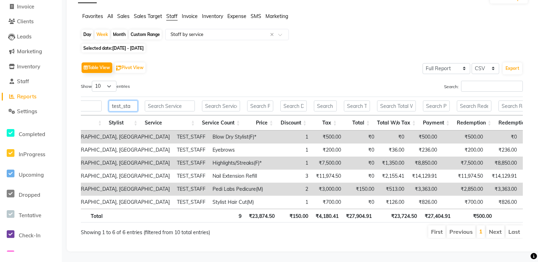
scroll to position [0, 0]
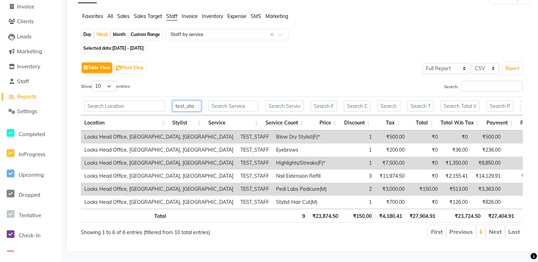
drag, startPoint x: 198, startPoint y: 100, endPoint x: 159, endPoint y: 100, distance: 39.2
click at [159, 100] on tr "test_sta" at bounding box center [369, 106] width 577 height 19
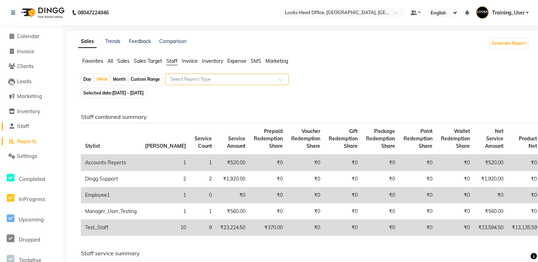
click at [17, 127] on span "Staff" at bounding box center [23, 126] width 12 height 7
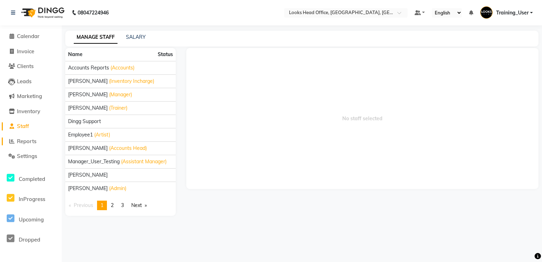
click at [25, 143] on span "Reports" at bounding box center [26, 141] width 19 height 7
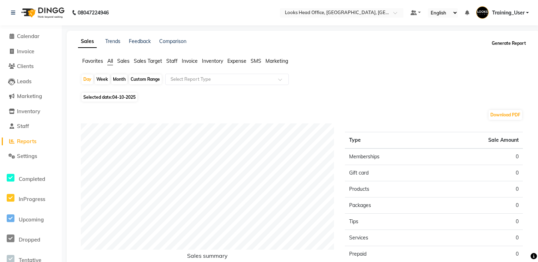
click at [505, 42] on button "Generate Report" at bounding box center [509, 43] width 38 height 10
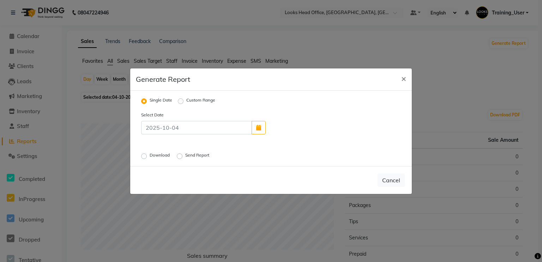
click at [161, 156] on label "Download" at bounding box center [161, 156] width 22 height 8
click at [148, 156] on input "Download" at bounding box center [145, 156] width 5 height 5
radio input "true"
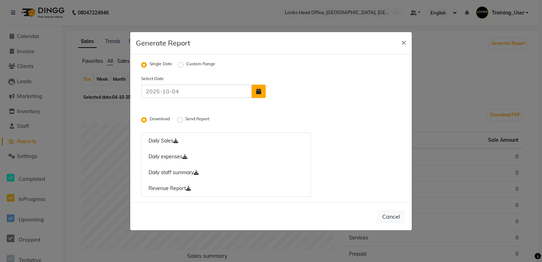
click at [256, 91] on icon "button" at bounding box center [258, 92] width 5 height 6
select select "10"
select select "2025"
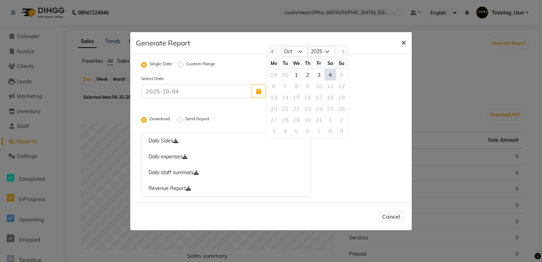
click at [404, 41] on span "×" at bounding box center [403, 42] width 5 height 11
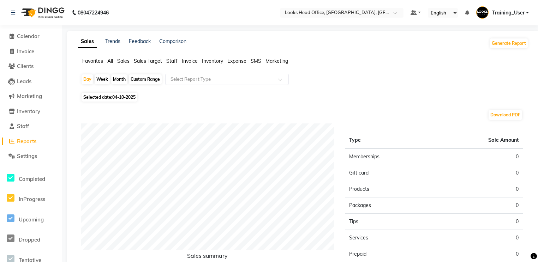
click at [26, 139] on span "Reports" at bounding box center [26, 141] width 19 height 7
click at [508, 43] on button "Generate Report" at bounding box center [509, 43] width 38 height 10
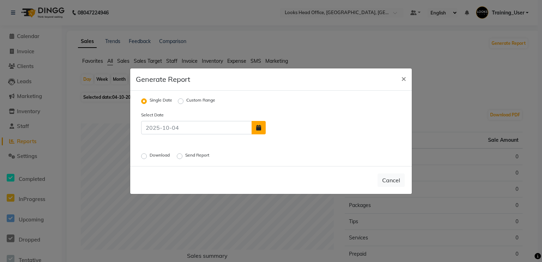
click at [261, 128] on button "button" at bounding box center [259, 127] width 14 height 13
select select "10"
select select "2025"
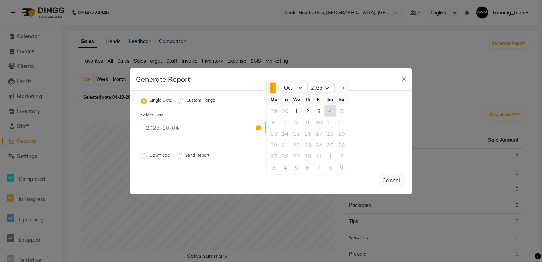
click at [271, 90] on button "Previous month" at bounding box center [273, 87] width 6 height 11
select select "7"
click at [286, 111] on div "1" at bounding box center [284, 110] width 11 height 11
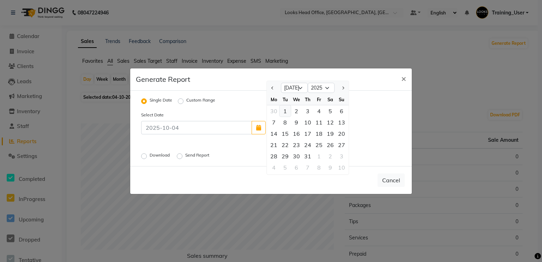
type input "[DATE]"
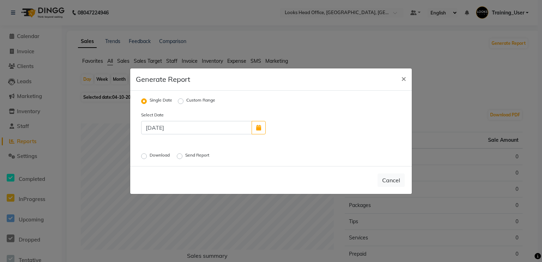
click at [150, 157] on label "Download" at bounding box center [161, 156] width 22 height 8
click at [146, 157] on input "Download" at bounding box center [145, 156] width 5 height 5
radio input "true"
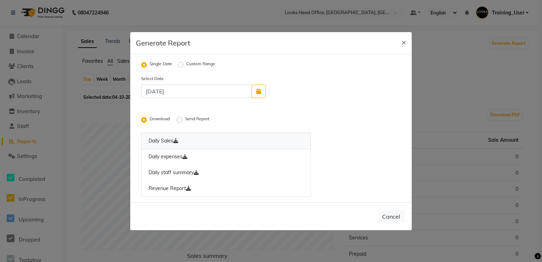
click at [165, 138] on link "Daily Sales" at bounding box center [226, 141] width 170 height 17
click at [392, 219] on button "Cancel" at bounding box center [391, 216] width 27 height 13
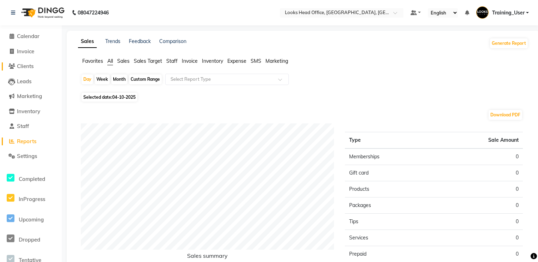
click at [26, 66] on span "Clients" at bounding box center [25, 66] width 17 height 7
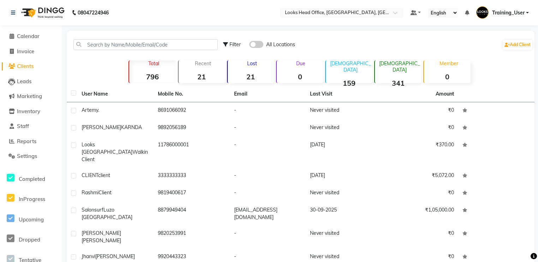
click at [24, 65] on span "Clients" at bounding box center [25, 66] width 17 height 7
click at [25, 112] on span "Inventory" at bounding box center [28, 111] width 23 height 7
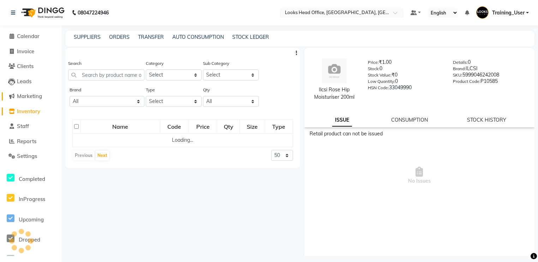
click at [28, 98] on span "Marketing" at bounding box center [29, 96] width 25 height 7
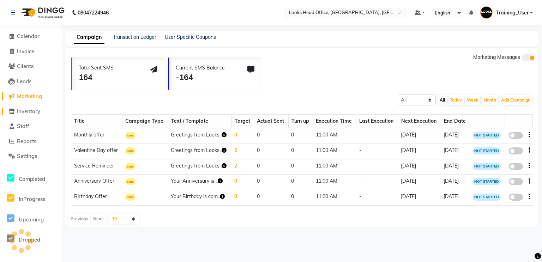
click at [28, 111] on span "Inventory" at bounding box center [28, 111] width 23 height 7
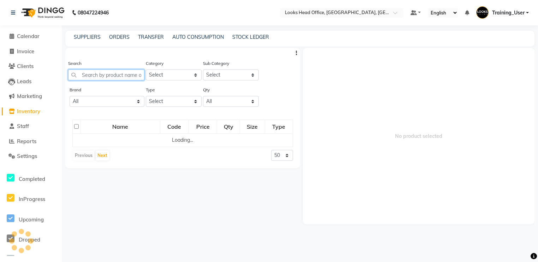
click at [102, 74] on input "text" at bounding box center [106, 75] width 76 height 11
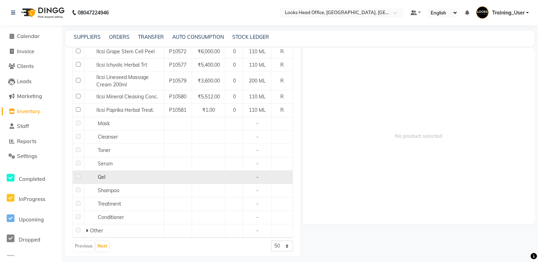
scroll to position [4, 0]
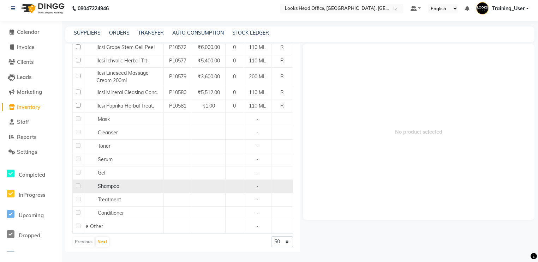
click at [104, 187] on div "Shampoo" at bounding box center [124, 186] width 76 height 7
click at [134, 188] on td "Shampoo" at bounding box center [123, 186] width 79 height 13
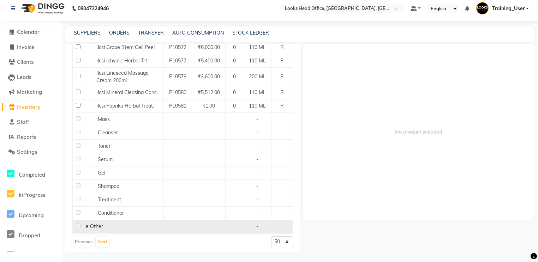
click at [103, 220] on td "Other" at bounding box center [123, 226] width 79 height 13
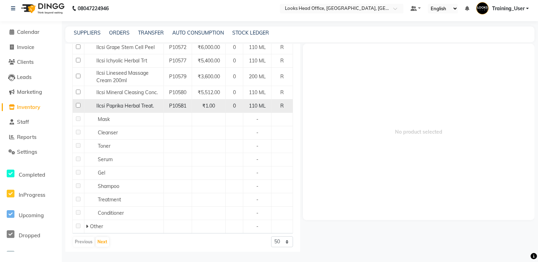
click at [79, 103] on input "checkbox" at bounding box center [78, 105] width 5 height 5
checkbox input "true"
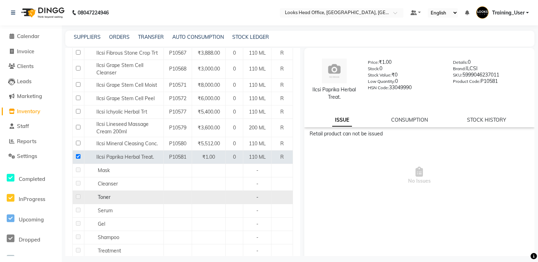
scroll to position [621, 0]
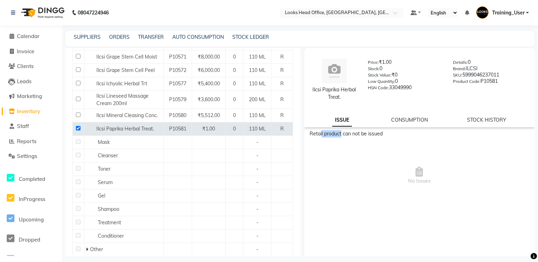
click at [344, 133] on div "Retail product can not be issued" at bounding box center [419, 133] width 220 height 7
click at [374, 138] on div "Retail product can not be issued No Issues" at bounding box center [419, 170] width 230 height 81
click at [371, 138] on div "Retail product can not be issued No Issues" at bounding box center [419, 170] width 230 height 81
drag, startPoint x: 416, startPoint y: 132, endPoint x: 426, endPoint y: 141, distance: 13.8
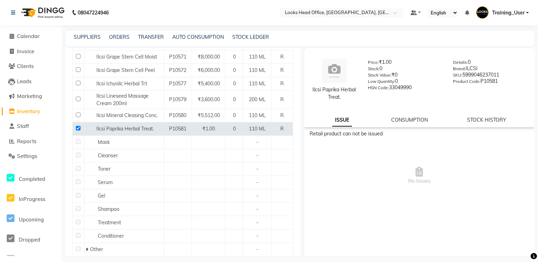
click at [426, 141] on div "Retail product can not be issued No Issues" at bounding box center [419, 170] width 230 height 81
click at [405, 133] on div "Retail product can not be issued" at bounding box center [419, 133] width 220 height 7
click at [479, 136] on div "Retail product can not be issued" at bounding box center [419, 133] width 220 height 7
drag, startPoint x: 421, startPoint y: 138, endPoint x: 429, endPoint y: 137, distance: 8.5
click at [429, 137] on div "Retail product can not be issued" at bounding box center [419, 133] width 220 height 7
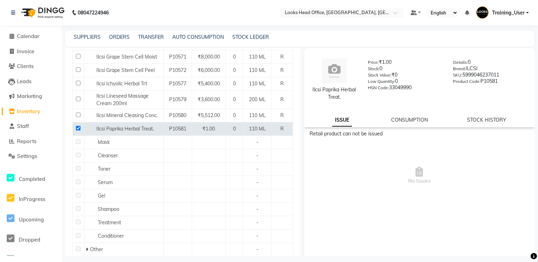
click at [382, 136] on div "Retail product can not be issued" at bounding box center [419, 133] width 220 height 7
drag, startPoint x: 312, startPoint y: 135, endPoint x: 365, endPoint y: 133, distance: 53.7
click at [365, 133] on div "Retail product can not be issued" at bounding box center [419, 133] width 220 height 7
click at [410, 135] on div "Retail product can not be issued" at bounding box center [419, 133] width 220 height 7
drag, startPoint x: 398, startPoint y: 134, endPoint x: 420, endPoint y: 134, distance: 21.9
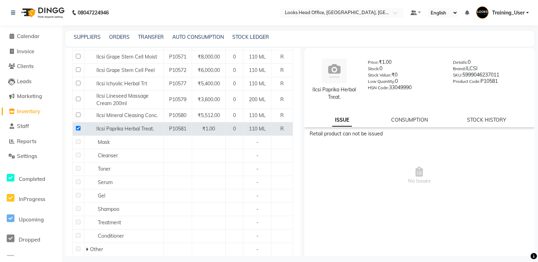
click at [420, 134] on div "Retail product can not be issued" at bounding box center [419, 133] width 220 height 7
drag, startPoint x: 486, startPoint y: 134, endPoint x: 501, endPoint y: 134, distance: 15.2
click at [501, 134] on div "Retail product can not be issued" at bounding box center [419, 133] width 220 height 7
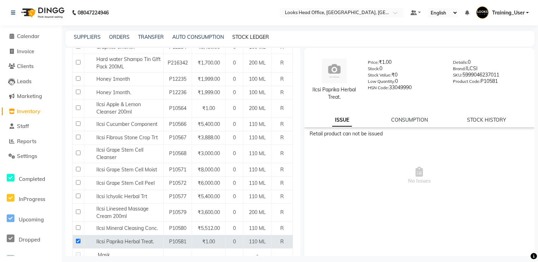
click at [257, 35] on link "STOCK LEDGER" at bounding box center [250, 37] width 37 height 6
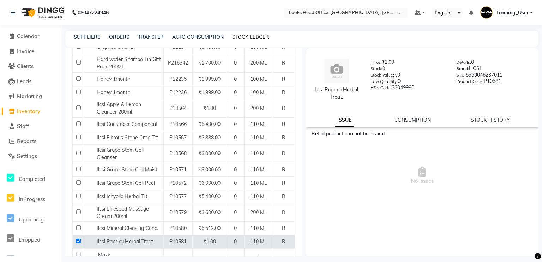
select select "all"
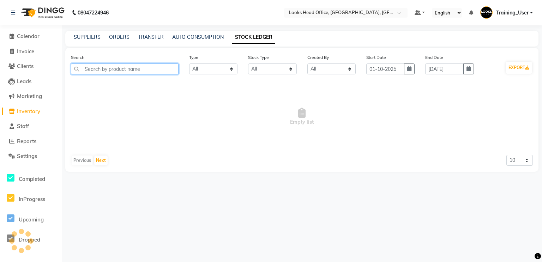
click at [149, 71] on input "text" at bounding box center [125, 69] width 108 height 11
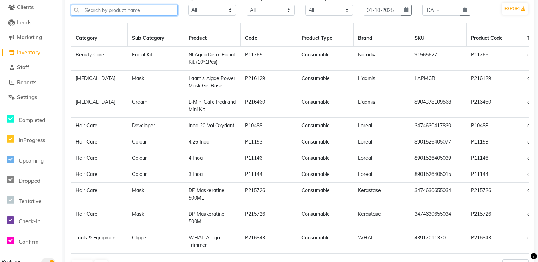
scroll to position [2, 0]
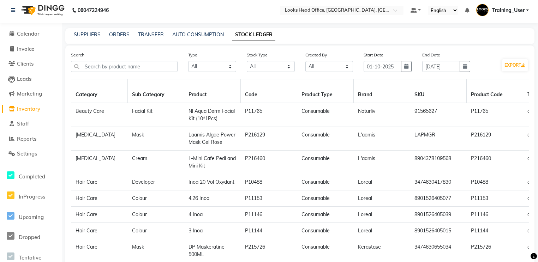
drag, startPoint x: 77, startPoint y: 114, endPoint x: 138, endPoint y: 115, distance: 61.1
click at [82, 114] on td "Beauty Care" at bounding box center [99, 115] width 56 height 24
drag, startPoint x: 136, startPoint y: 114, endPoint x: 181, endPoint y: 113, distance: 45.2
click at [162, 111] on td "Facial Kit" at bounding box center [156, 115] width 56 height 24
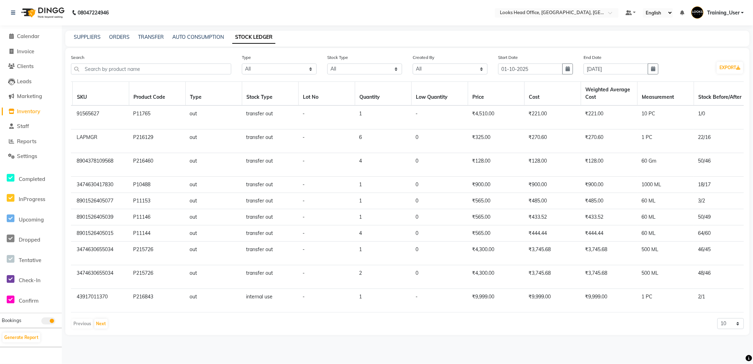
scroll to position [0, 345]
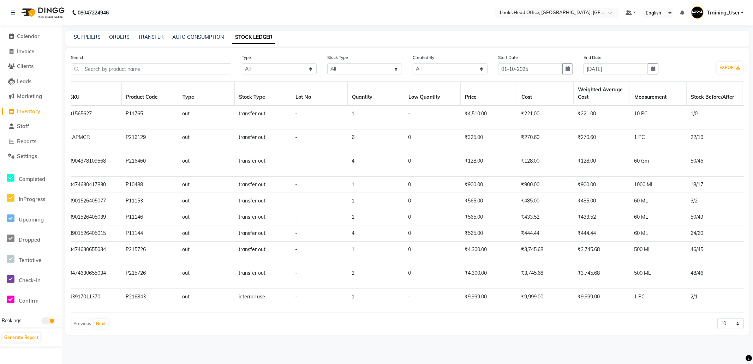
click at [351, 115] on td "1" at bounding box center [376, 118] width 56 height 24
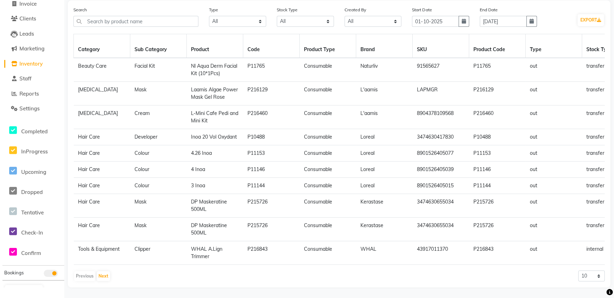
scroll to position [0, 0]
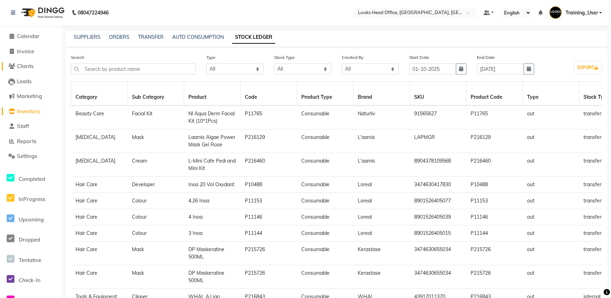
click at [27, 64] on span "Clients" at bounding box center [25, 66] width 17 height 7
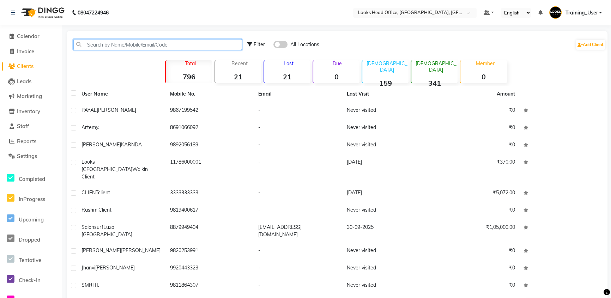
click at [164, 47] on input "text" at bounding box center [157, 44] width 169 height 11
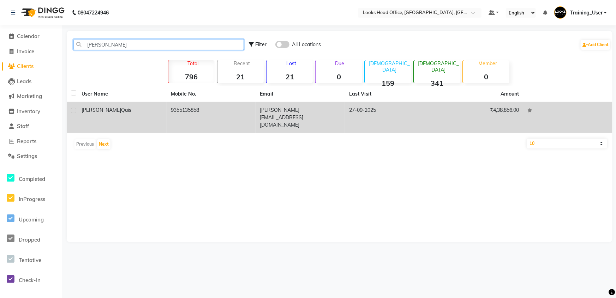
type input "[PERSON_NAME]"
click at [185, 110] on td "9355135858" at bounding box center [211, 117] width 89 height 31
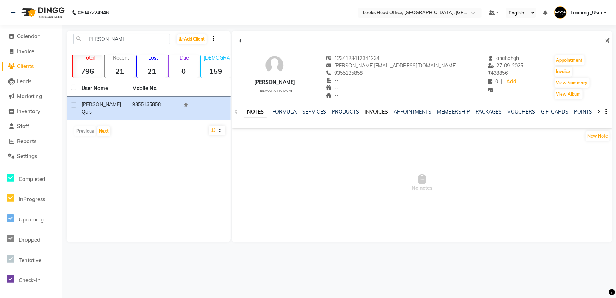
click at [370, 110] on link "INVOICES" at bounding box center [376, 112] width 23 height 6
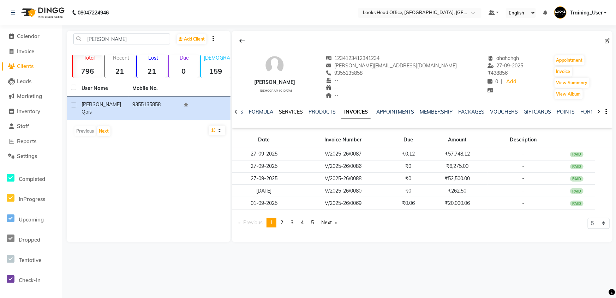
click at [296, 110] on link "SERVICES" at bounding box center [291, 112] width 24 height 6
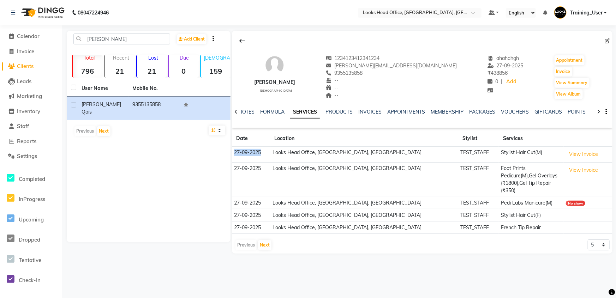
drag, startPoint x: 234, startPoint y: 151, endPoint x: 275, endPoint y: 155, distance: 41.1
click at [270, 155] on td "27-09-2025" at bounding box center [251, 155] width 38 height 16
drag, startPoint x: 420, startPoint y: 153, endPoint x: 448, endPoint y: 154, distance: 28.2
click at [458, 154] on td "TEST_STAFF" at bounding box center [478, 155] width 41 height 16
drag, startPoint x: 470, startPoint y: 153, endPoint x: 514, endPoint y: 153, distance: 43.8
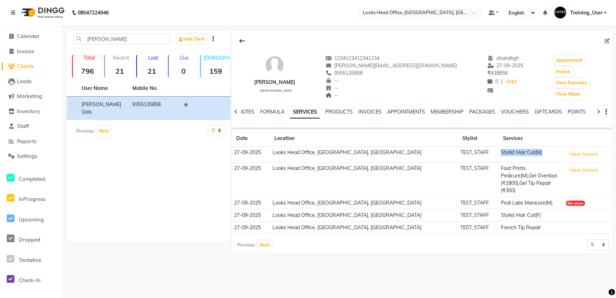
click at [514, 153] on td "Stylist Hair Cut(M)" at bounding box center [531, 155] width 65 height 16
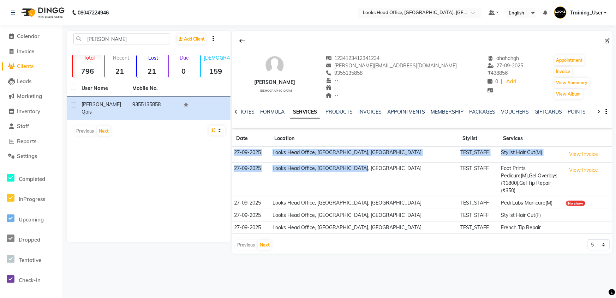
drag, startPoint x: 234, startPoint y: 154, endPoint x: 414, endPoint y: 164, distance: 179.9
click at [406, 164] on tbody "[DATE] Looks Head Office, [GEOGRAPHIC_DATA], [GEOGRAPHIC_DATA] TEST_STAFF Styli…" at bounding box center [422, 190] width 380 height 87
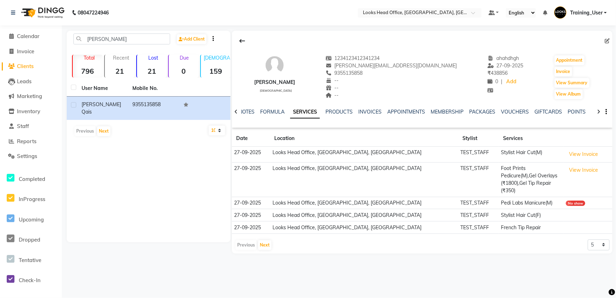
click at [458, 209] on td "TEST_STAFF" at bounding box center [478, 215] width 41 height 12
click at [341, 112] on link "PRODUCTS" at bounding box center [338, 112] width 27 height 6
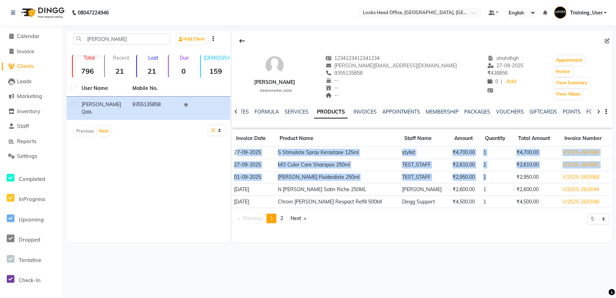
drag, startPoint x: 237, startPoint y: 154, endPoint x: 492, endPoint y: 180, distance: 256.4
click at [492, 180] on tbody "[DATE] S Stimuliste Spray Kerastase 125ml stylist ₹4,700.00 1 ₹4,700.00 V/2025-…" at bounding box center [422, 177] width 380 height 61
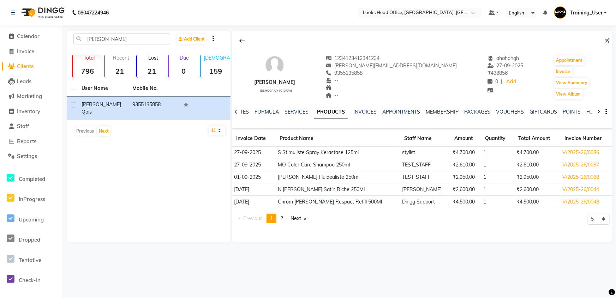
click at [421, 133] on th "Staff Name" at bounding box center [425, 139] width 50 height 16
click at [364, 110] on link "INVOICES" at bounding box center [364, 112] width 23 height 6
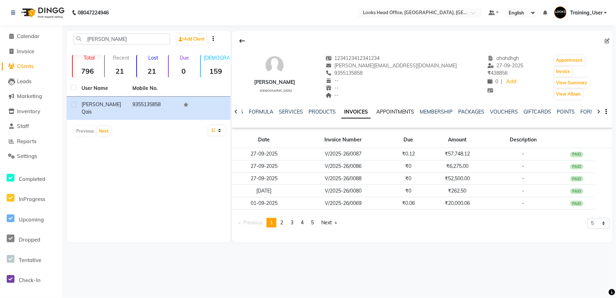
click at [399, 111] on link "APPOINTMENTS" at bounding box center [395, 112] width 38 height 6
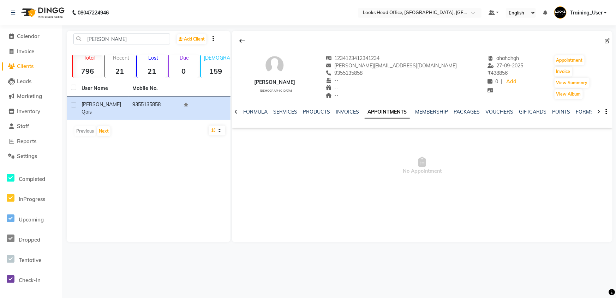
click at [598, 109] on icon at bounding box center [598, 111] width 3 height 5
click at [551, 110] on link "POINTS" at bounding box center [556, 112] width 18 height 6
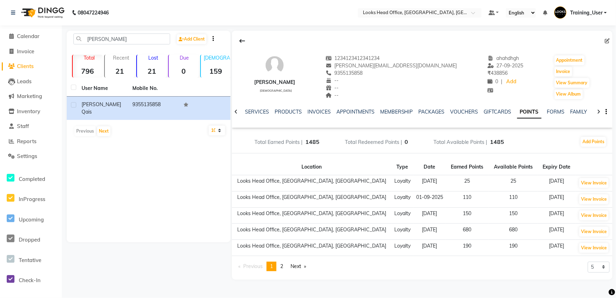
click at [526, 112] on link "POINTS" at bounding box center [529, 112] width 24 height 13
drag, startPoint x: 303, startPoint y: 143, endPoint x: 321, endPoint y: 140, distance: 17.4
click at [321, 140] on div "Total Earned Points | 1485 Total Redeemed Points | 0 Total Available Points | 1…" at bounding box center [370, 142] width 267 height 9
click at [457, 110] on link "VOUCHERS" at bounding box center [464, 112] width 28 height 6
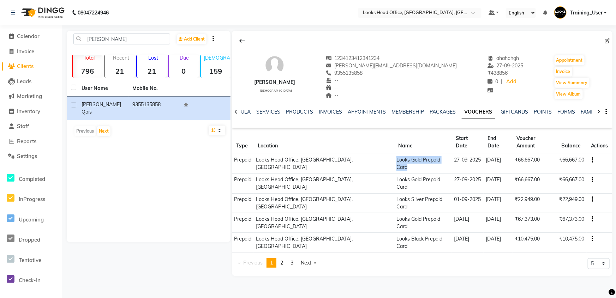
drag, startPoint x: 355, startPoint y: 153, endPoint x: 413, endPoint y: 151, distance: 58.3
click at [413, 154] on td "Looks Gold Prepaid Card" at bounding box center [423, 164] width 58 height 20
drag, startPoint x: 365, startPoint y: 178, endPoint x: 394, endPoint y: 178, distance: 29.6
click at [394, 193] on td "Looks Silver Prepaid Card" at bounding box center [423, 203] width 58 height 20
drag, startPoint x: 369, startPoint y: 204, endPoint x: 386, endPoint y: 202, distance: 17.3
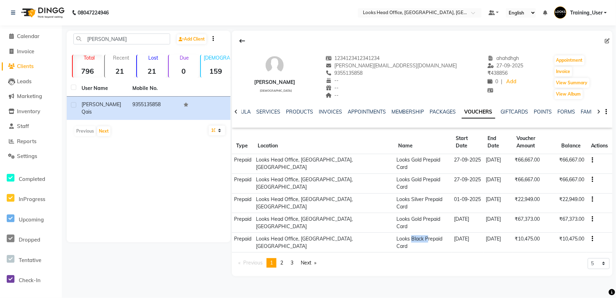
click at [394, 233] on td "Looks Black Prepaid Card" at bounding box center [423, 243] width 58 height 20
drag, startPoint x: 558, startPoint y: 153, endPoint x: 573, endPoint y: 152, distance: 15.2
click at [573, 154] on td "₹66,667.00" at bounding box center [572, 164] width 30 height 20
drag, startPoint x: 556, startPoint y: 204, endPoint x: 590, endPoint y: 202, distance: 33.9
click at [590, 233] on tr "Prepaid Looks Head Office, [GEOGRAPHIC_DATA], [GEOGRAPHIC_DATA] Looks Black Pre…" at bounding box center [422, 243] width 380 height 20
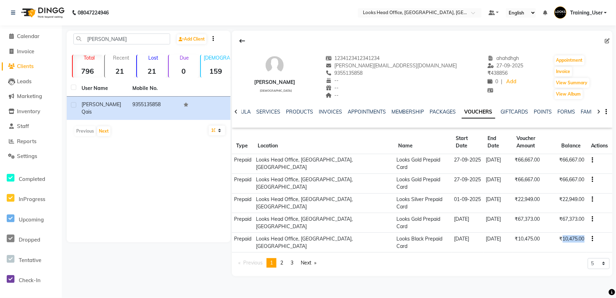
click at [22, 65] on span "Clients" at bounding box center [25, 66] width 17 height 7
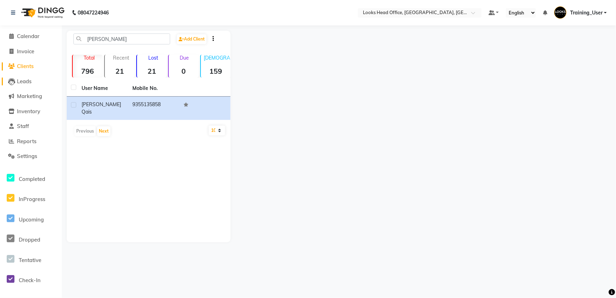
click at [18, 79] on span "Leads" at bounding box center [24, 81] width 14 height 7
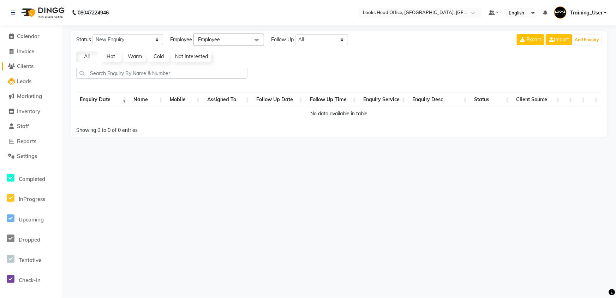
click at [21, 68] on span "Clients" at bounding box center [25, 66] width 17 height 7
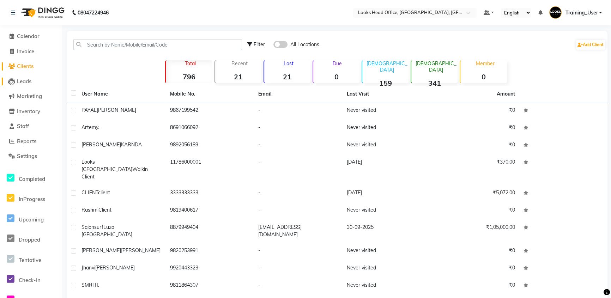
click at [18, 82] on span "Leads" at bounding box center [24, 81] width 14 height 7
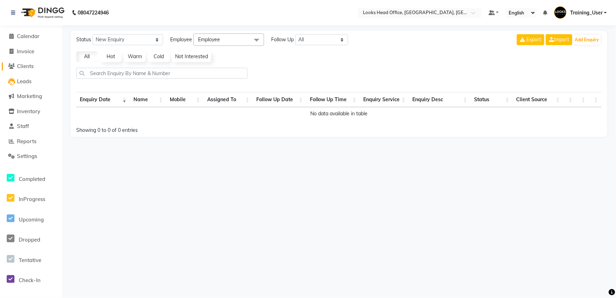
click at [30, 70] on link "Clients" at bounding box center [31, 66] width 58 height 8
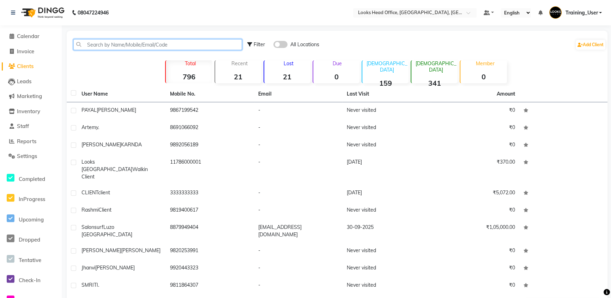
click at [147, 43] on input "text" at bounding box center [157, 44] width 169 height 11
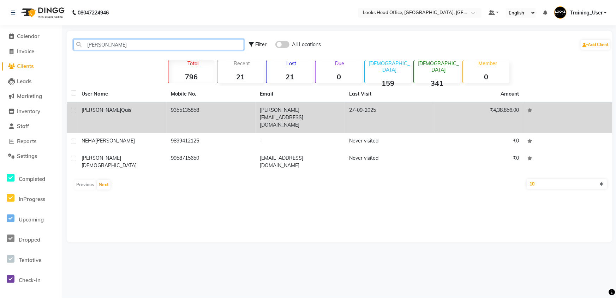
type input "[PERSON_NAME]"
click at [225, 111] on td "9355135858" at bounding box center [211, 117] width 89 height 31
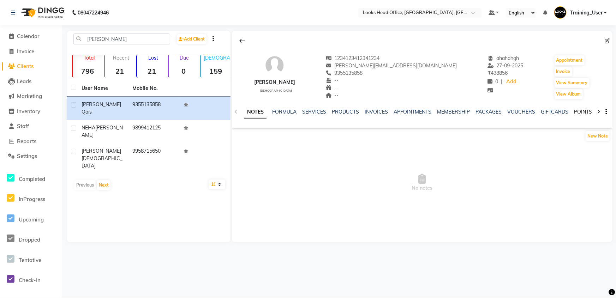
click at [582, 110] on link "POINTS" at bounding box center [583, 112] width 18 height 6
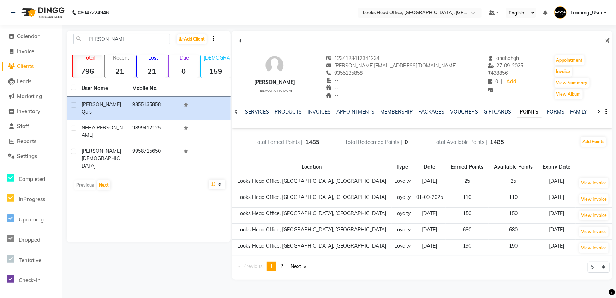
click at [605, 113] on button "button" at bounding box center [604, 111] width 4 height 7
click at [556, 119] on div "NOTES FORMULA SERVICES PRODUCTS INVOICES APPOINTMENTS MEMBERSHIP PACKAGES VOUCH…" at bounding box center [413, 114] width 339 height 13
click at [459, 109] on link "VOUCHERS" at bounding box center [464, 112] width 28 height 6
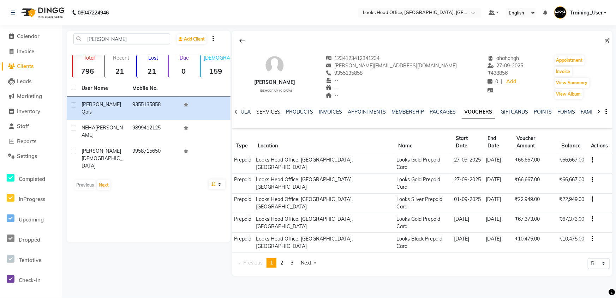
click at [258, 113] on link "SERVICES" at bounding box center [268, 112] width 24 height 6
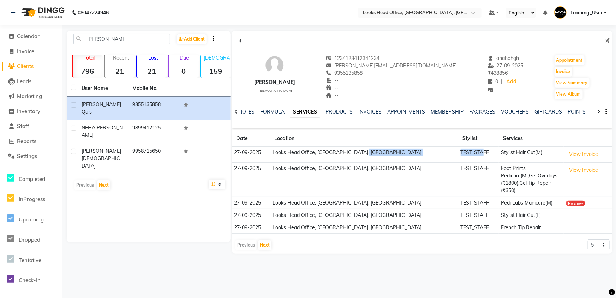
drag, startPoint x: 409, startPoint y: 148, endPoint x: 444, endPoint y: 155, distance: 34.9
click at [443, 154] on tr "[DATE] Looks Head Office, [GEOGRAPHIC_DATA], [GEOGRAPHIC_DATA] TEST_STAFF Styli…" at bounding box center [422, 155] width 380 height 16
click at [607, 42] on icon at bounding box center [606, 40] width 5 height 5
select select "[DEMOGRAPHIC_DATA]"
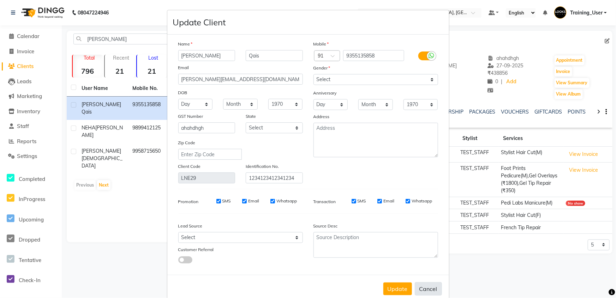
click at [431, 294] on button "Cancel" at bounding box center [428, 288] width 27 height 13
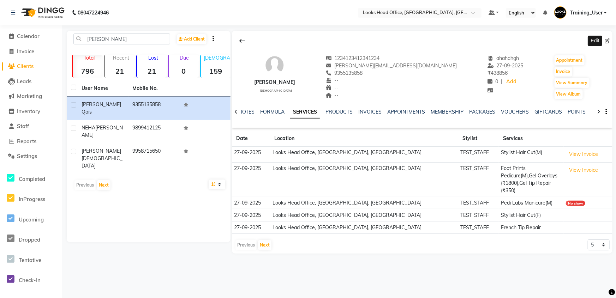
click at [604, 39] on icon at bounding box center [606, 40] width 5 height 5
select select "[DEMOGRAPHIC_DATA]"
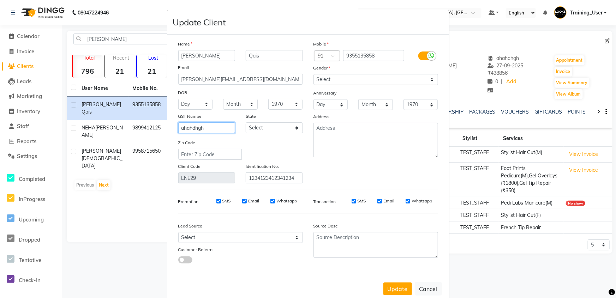
drag, startPoint x: 205, startPoint y: 129, endPoint x: 171, endPoint y: 124, distance: 33.6
click at [173, 124] on div "ahahdhgh" at bounding box center [207, 127] width 68 height 11
drag, startPoint x: 218, startPoint y: 129, endPoint x: 189, endPoint y: 130, distance: 28.6
click at [189, 130] on input "GSTASJDFJASDF" at bounding box center [206, 127] width 57 height 11
type input "GST321321KHBN"
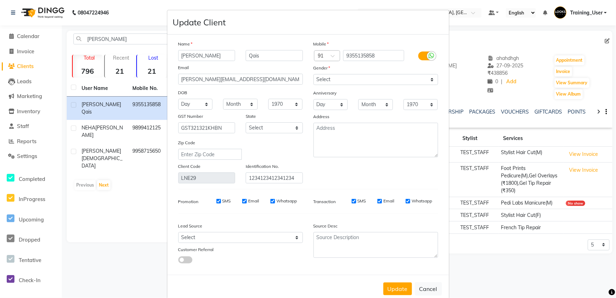
click at [282, 148] on div "Zip Code" at bounding box center [240, 149] width 135 height 21
click at [207, 55] on input "[PERSON_NAME]" at bounding box center [206, 55] width 57 height 11
click at [286, 59] on input "Qais" at bounding box center [274, 55] width 57 height 11
click at [189, 42] on label "Name" at bounding box center [185, 44] width 14 height 6
click at [189, 43] on label "Name" at bounding box center [185, 44] width 14 height 6
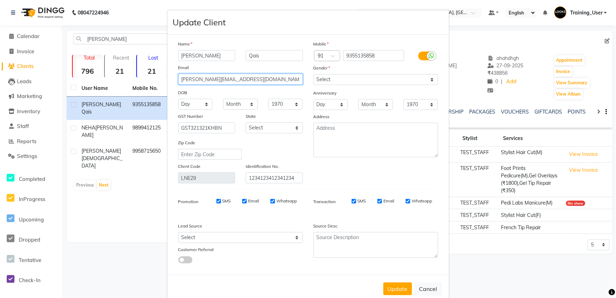
click at [262, 83] on input "[PERSON_NAME][EMAIL_ADDRESS][DOMAIN_NAME]" at bounding box center [240, 79] width 125 height 11
click at [293, 117] on div "State" at bounding box center [274, 118] width 68 height 10
click at [265, 130] on select "Select [GEOGRAPHIC_DATA] [GEOGRAPHIC_DATA] [GEOGRAPHIC_DATA] [GEOGRAPHIC_DATA] …" at bounding box center [274, 127] width 57 height 11
click at [246, 123] on select "Select [GEOGRAPHIC_DATA] [GEOGRAPHIC_DATA] [GEOGRAPHIC_DATA] [GEOGRAPHIC_DATA] …" at bounding box center [274, 127] width 57 height 11
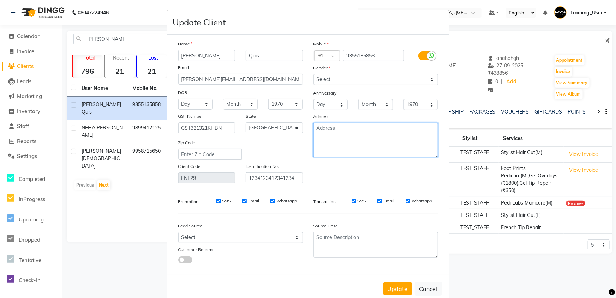
click at [330, 133] on textarea at bounding box center [375, 140] width 125 height 35
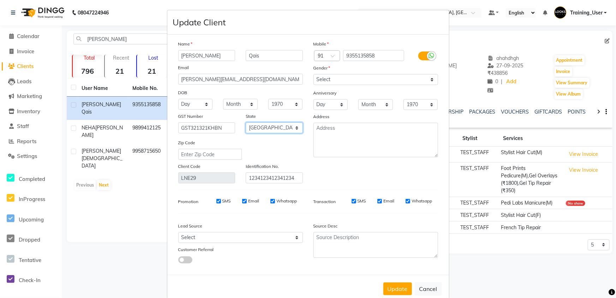
click at [278, 130] on select "Select [GEOGRAPHIC_DATA] [GEOGRAPHIC_DATA] [GEOGRAPHIC_DATA] [GEOGRAPHIC_DATA] …" at bounding box center [274, 127] width 57 height 11
select select "13"
click at [246, 123] on select "Select [GEOGRAPHIC_DATA] [GEOGRAPHIC_DATA] [GEOGRAPHIC_DATA] [GEOGRAPHIC_DATA] …" at bounding box center [274, 127] width 57 height 11
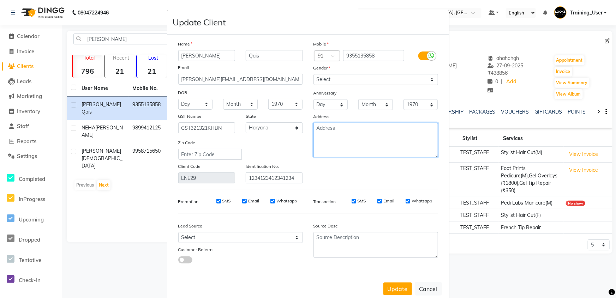
click at [334, 148] on textarea at bounding box center [375, 140] width 125 height 35
drag, startPoint x: 397, startPoint y: 130, endPoint x: 352, endPoint y: 131, distance: 45.6
click at [352, 131] on textarea "[PERSON_NAME], aljksdfjsadfjlk;asjdf" at bounding box center [375, 140] width 125 height 35
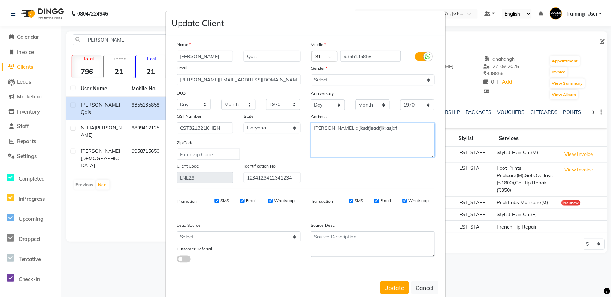
scroll to position [17, 0]
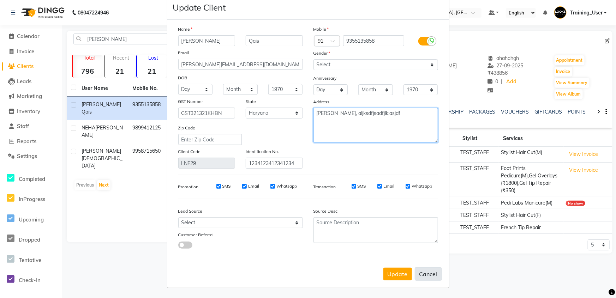
type textarea "[PERSON_NAME], aljksdfjsadfjlk;asjdf"
click at [422, 273] on button "Cancel" at bounding box center [428, 273] width 27 height 13
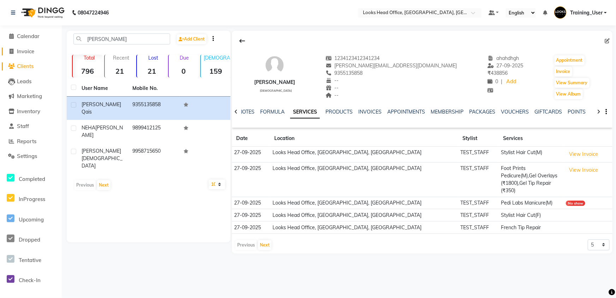
click at [29, 49] on span "Invoice" at bounding box center [25, 51] width 17 height 7
select select "4313"
select select "service"
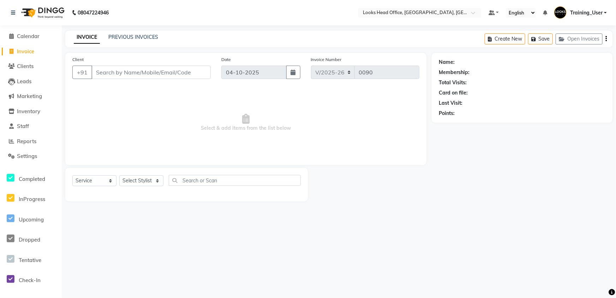
select select "35844"
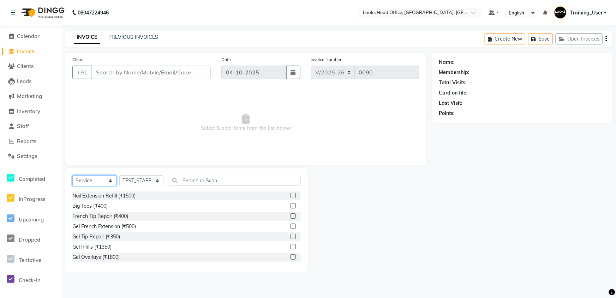
click at [106, 182] on select "Select Service Product Membership Package Voucher Prepaid Gift Card" at bounding box center [94, 180] width 44 height 11
select select "P"
click at [72, 175] on select "Select Service Product Membership Package Voucher Prepaid Gift Card" at bounding box center [94, 180] width 44 height 11
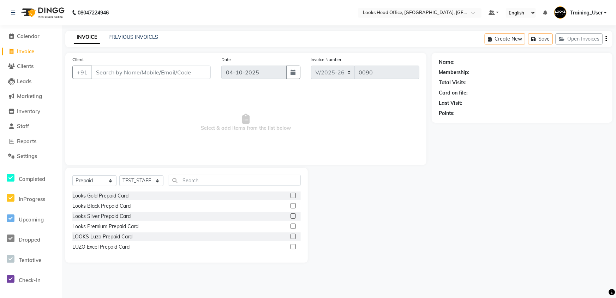
click at [295, 198] on label at bounding box center [292, 195] width 5 height 5
click at [295, 198] on input "checkbox" at bounding box center [292, 196] width 5 height 5
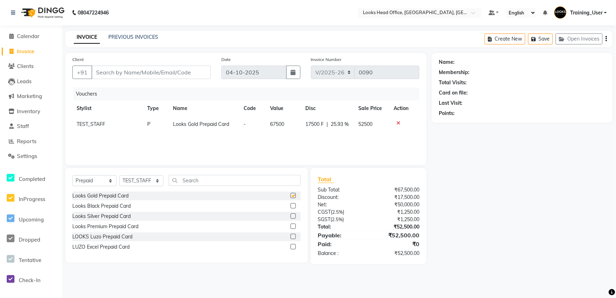
checkbox input "false"
click at [120, 72] on input "Client" at bounding box center [150, 72] width 119 height 13
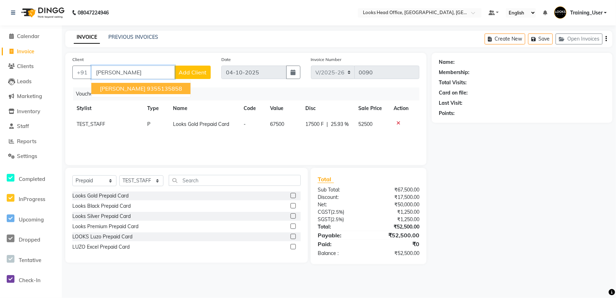
click at [116, 88] on span "[PERSON_NAME]" at bounding box center [123, 88] width 46 height 7
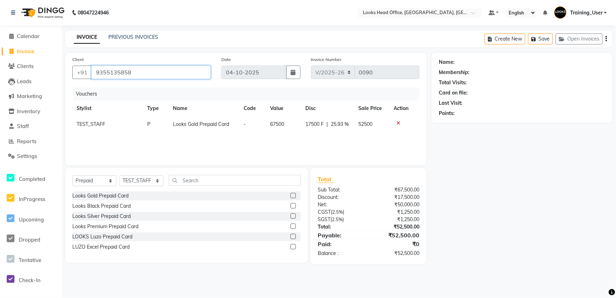
type input "9355135858"
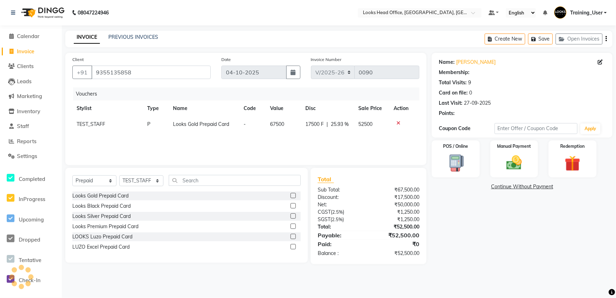
select select "1: Object"
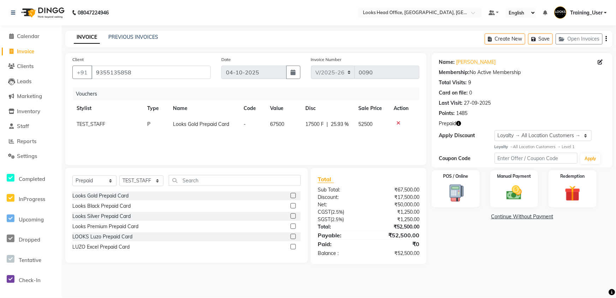
click at [92, 124] on span "TEST_STAFF" at bounding box center [91, 124] width 29 height 6
select select "35844"
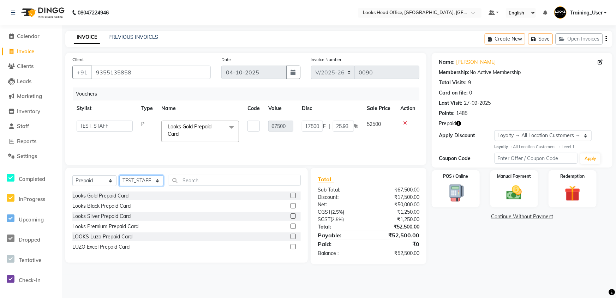
click at [143, 180] on select "Select Stylist Accounts Reports [PERSON_NAME] [PERSON_NAME] [PERSON_NAME] Dingg…" at bounding box center [141, 180] width 44 height 11
click at [95, 131] on select "Accounts Reports [PERSON_NAME] [PERSON_NAME] [PERSON_NAME] Dingg Support Employ…" at bounding box center [105, 126] width 56 height 11
click at [77, 121] on select "Accounts Reports [PERSON_NAME] [PERSON_NAME] [PERSON_NAME] Dingg Support Employ…" at bounding box center [105, 126] width 56 height 11
click at [128, 145] on div "Vouchers Stylist Type Name Code Value Disc Sale Price Action Accounts Reports […" at bounding box center [245, 123] width 347 height 71
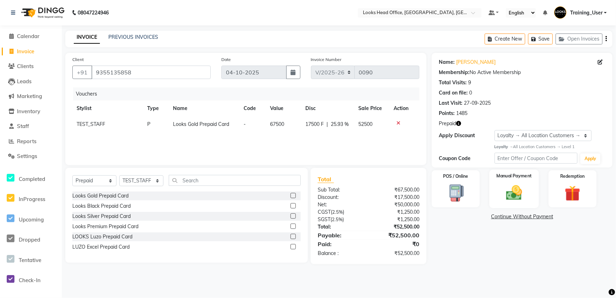
click at [509, 180] on div "Manual Payment" at bounding box center [514, 189] width 50 height 38
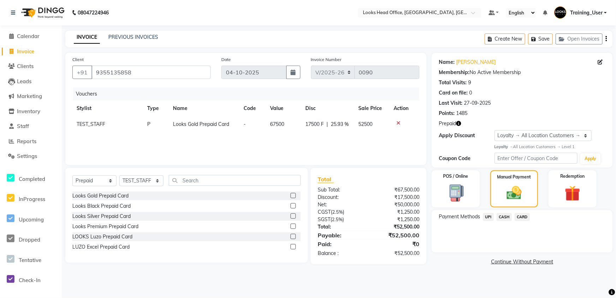
click at [487, 218] on span "UPI" at bounding box center [488, 217] width 11 height 8
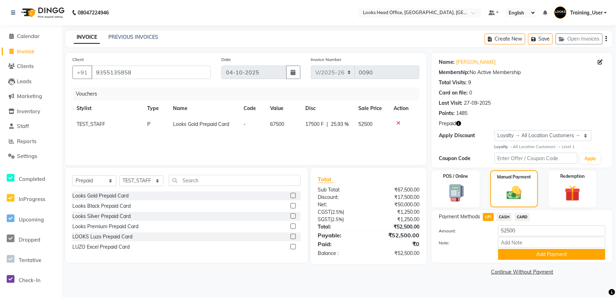
click at [504, 217] on span "CASH" at bounding box center [503, 217] width 15 height 8
click at [523, 213] on span "CARD" at bounding box center [521, 217] width 15 height 8
click at [489, 217] on span "UPI" at bounding box center [488, 217] width 11 height 8
click at [540, 254] on button "Add Payment" at bounding box center [551, 254] width 107 height 11
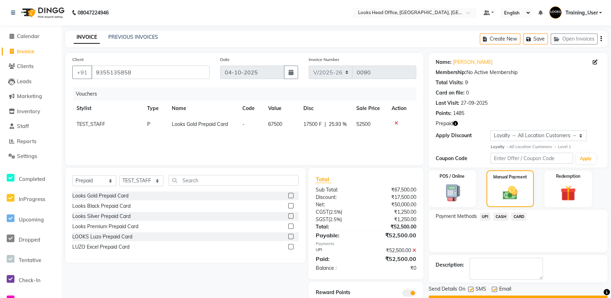
scroll to position [27, 0]
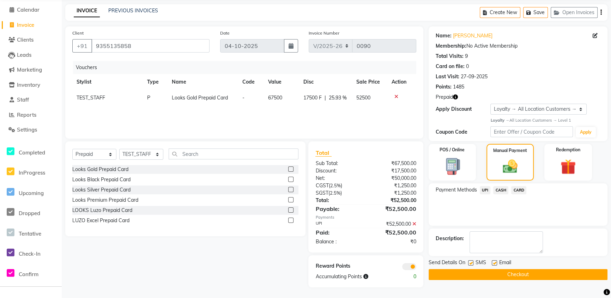
click at [493, 260] on label at bounding box center [494, 262] width 5 height 5
click at [493, 261] on input "checkbox" at bounding box center [494, 263] width 5 height 5
checkbox input "false"
click at [469, 261] on label at bounding box center [470, 262] width 5 height 5
click at [469, 261] on input "checkbox" at bounding box center [470, 263] width 5 height 5
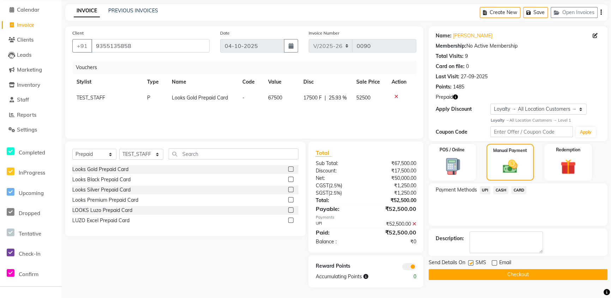
checkbox input "false"
click at [489, 275] on button "Checkout" at bounding box center [518, 274] width 179 height 11
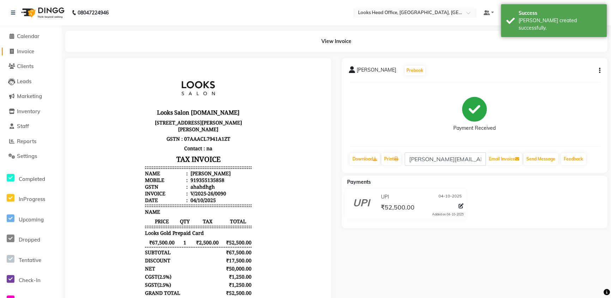
click at [25, 50] on span "Invoice" at bounding box center [25, 51] width 17 height 7
select select "service"
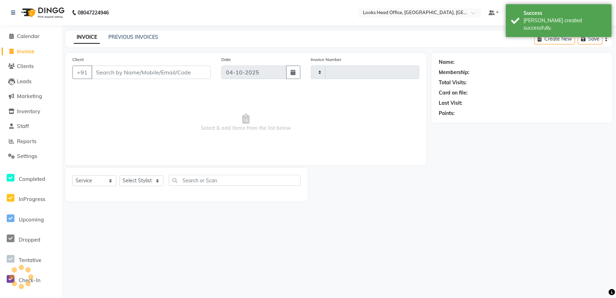
type input "0091"
select select "4313"
select select "35844"
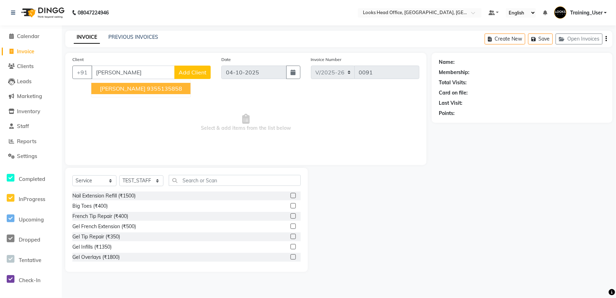
click at [147, 90] on ngb-highlight "9355135858" at bounding box center [164, 88] width 35 height 7
type input "9355135858"
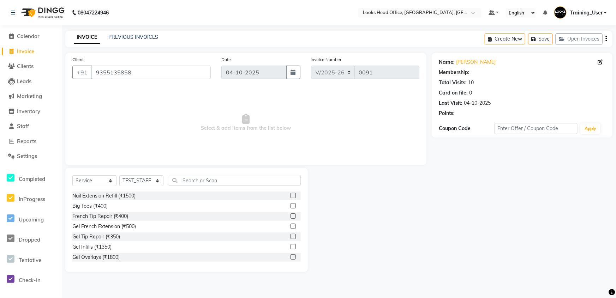
select select "1: Object"
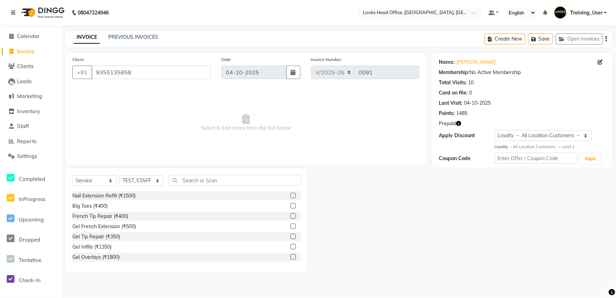
click at [290, 216] on label at bounding box center [292, 215] width 5 height 5
click at [290, 216] on input "checkbox" at bounding box center [292, 216] width 5 height 5
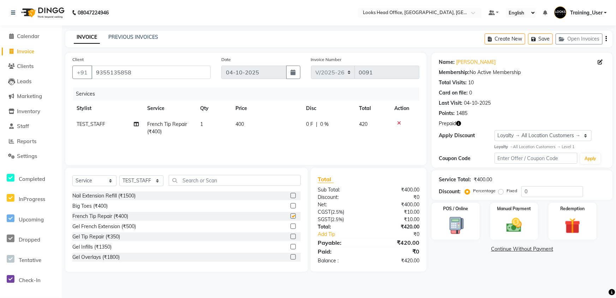
checkbox input "false"
click at [513, 218] on img at bounding box center [514, 225] width 26 height 19
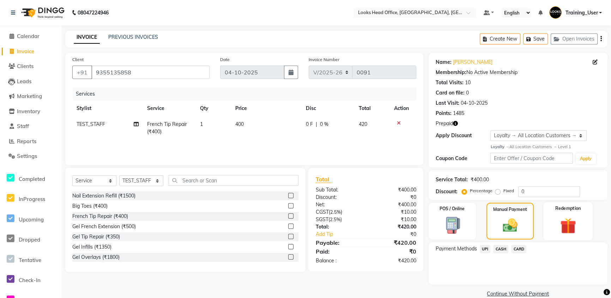
click at [566, 216] on img at bounding box center [568, 226] width 26 height 20
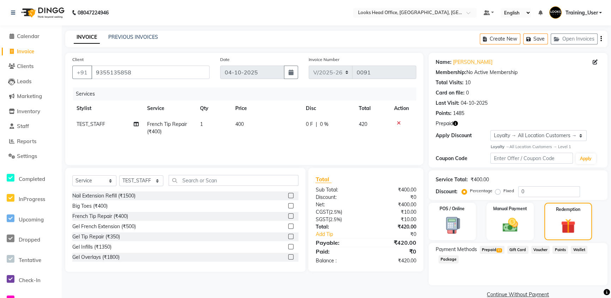
scroll to position [12, 0]
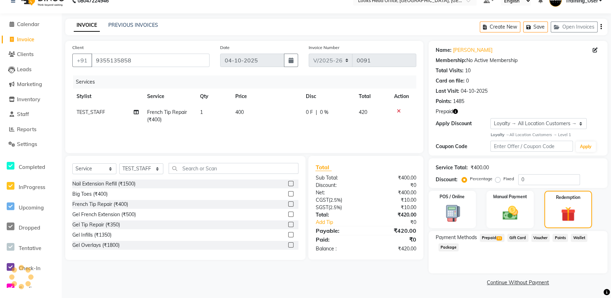
click at [493, 237] on span "Prepaid 11" at bounding box center [492, 238] width 25 height 8
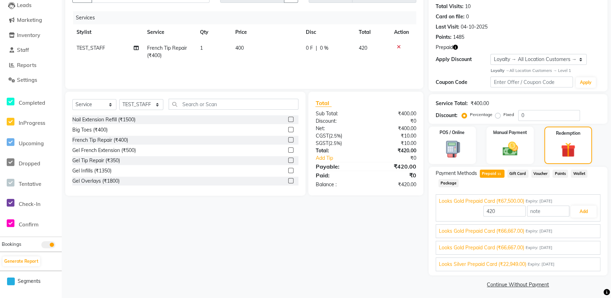
scroll to position [78, 0]
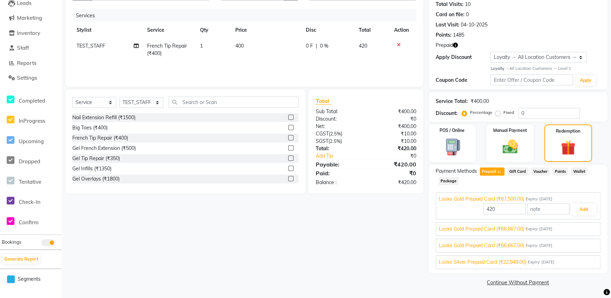
click at [561, 170] on span "Points" at bounding box center [561, 172] width 16 height 8
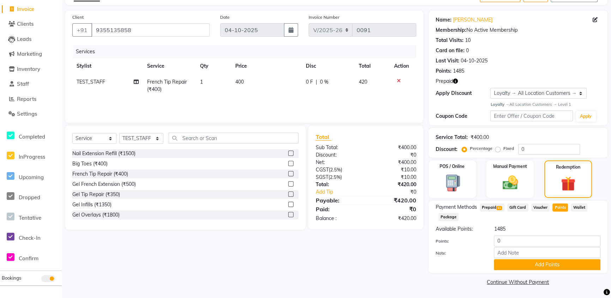
click at [558, 205] on span "Points" at bounding box center [561, 208] width 16 height 8
drag, startPoint x: 504, startPoint y: 240, endPoint x: 489, endPoint y: 241, distance: 14.9
click at [489, 241] on div "0" at bounding box center [547, 241] width 117 height 11
type input "420"
click at [557, 265] on button "Add Points" at bounding box center [547, 264] width 107 height 11
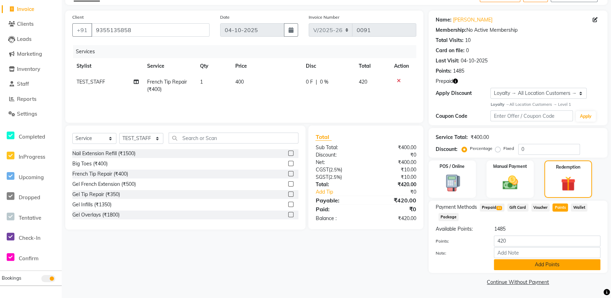
scroll to position [18, 0]
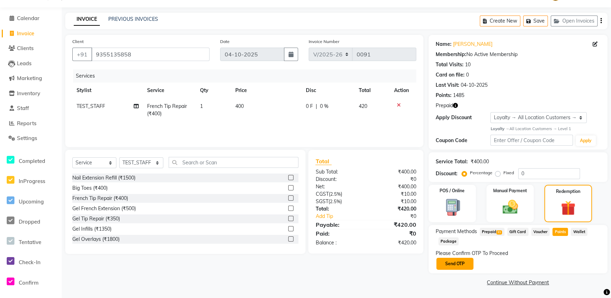
click at [459, 262] on button "Send OTP" at bounding box center [455, 264] width 37 height 12
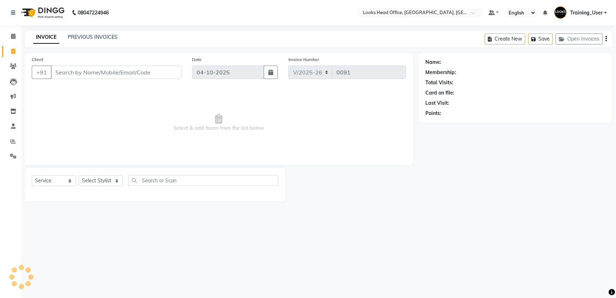
select select "4313"
select select "service"
click at [134, 70] on input "Client" at bounding box center [116, 72] width 131 height 13
select select "35844"
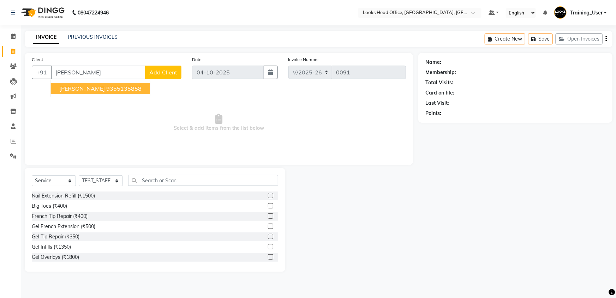
click at [106, 91] on ngb-highlight "9355135858" at bounding box center [123, 88] width 35 height 7
type input "9355135858"
click at [268, 215] on label at bounding box center [270, 215] width 5 height 5
click at [268, 215] on input "checkbox" at bounding box center [270, 216] width 5 height 5
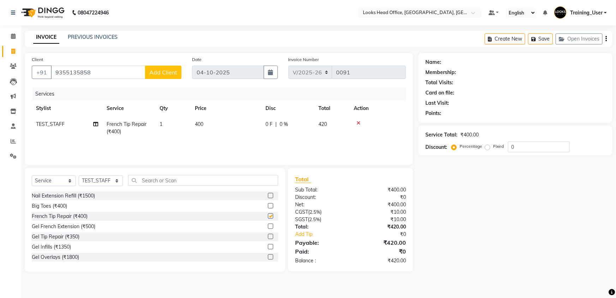
checkbox input "false"
click at [63, 125] on span "TEST_STAFF" at bounding box center [50, 124] width 29 height 6
select select "35844"
click at [192, 135] on td "1" at bounding box center [200, 131] width 34 height 30
drag, startPoint x: 493, startPoint y: 201, endPoint x: 491, endPoint y: 186, distance: 15.0
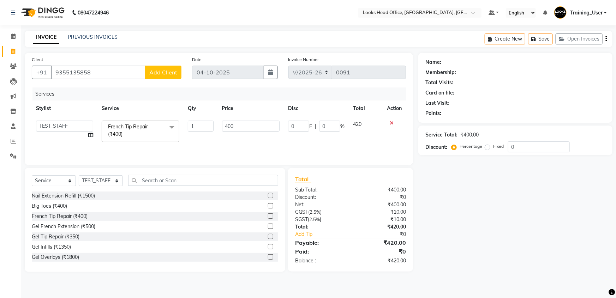
click at [495, 201] on div "Name: Membership: Total Visits: Card on file: Last Visit: Points: Service Total…" at bounding box center [517, 162] width 199 height 219
click at [116, 141] on span "French Tip Repair (₹400) x" at bounding box center [141, 132] width 78 height 22
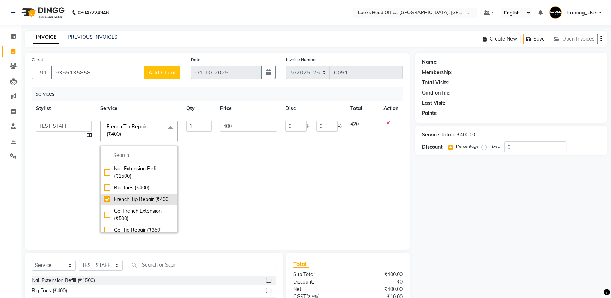
click at [104, 187] on div "Big Toes (₹400)" at bounding box center [139, 187] width 70 height 7
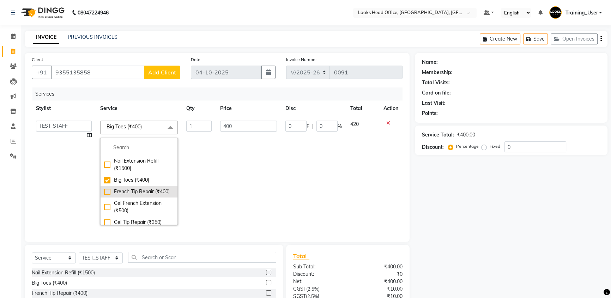
checkbox input "true"
checkbox input "false"
click at [233, 188] on td "400" at bounding box center [248, 172] width 65 height 113
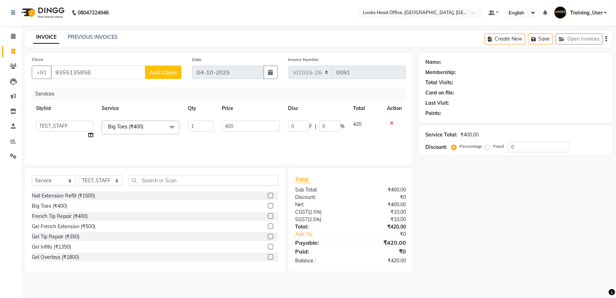
click at [493, 149] on label "Fixed" at bounding box center [498, 146] width 11 height 6
click at [486, 149] on input "Fixed" at bounding box center [488, 146] width 5 height 5
radio input "true"
click at [462, 146] on label "Percentage" at bounding box center [470, 146] width 23 height 6
click at [458, 146] on input "Percentage" at bounding box center [455, 146] width 5 height 5
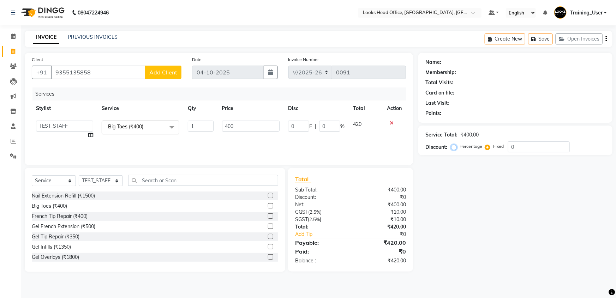
radio input "true"
click at [101, 74] on input "9355135858" at bounding box center [98, 72] width 95 height 13
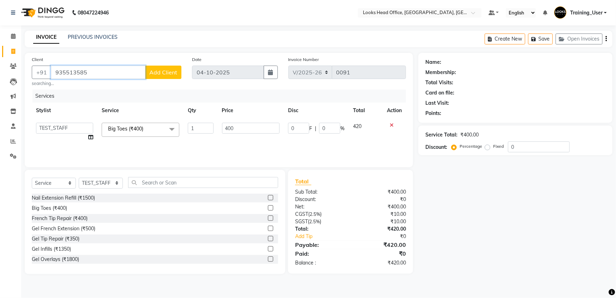
type input "9355135858"
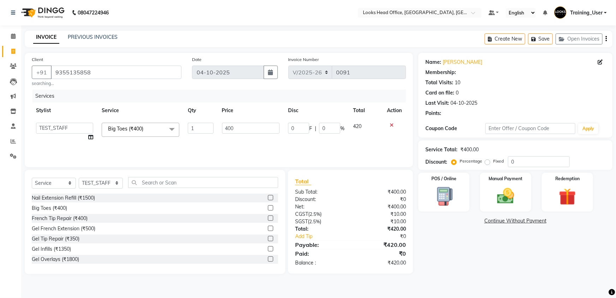
select select "1: Object"
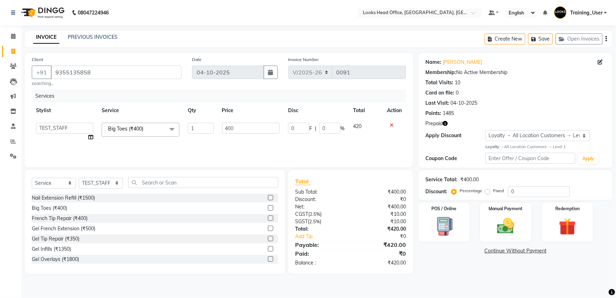
click at [507, 91] on div "Card on file: 0" at bounding box center [515, 92] width 180 height 7
click at [574, 215] on div "Redemption" at bounding box center [567, 222] width 53 height 41
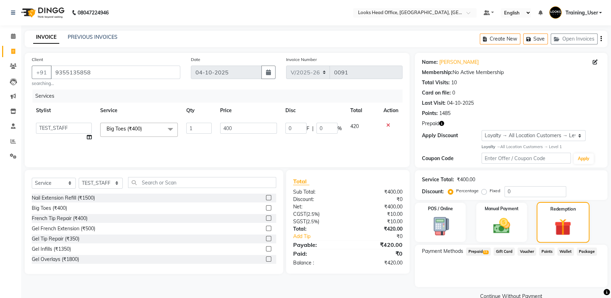
scroll to position [14, 0]
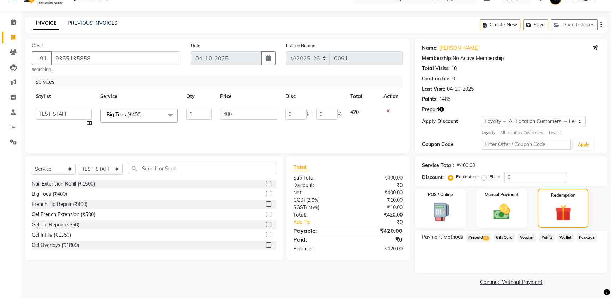
click at [477, 238] on span "Prepaid 11" at bounding box center [478, 238] width 25 height 8
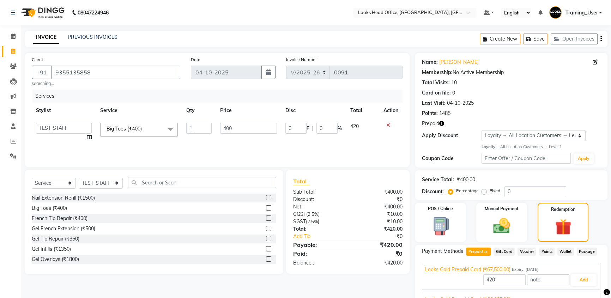
scroll to position [71, 0]
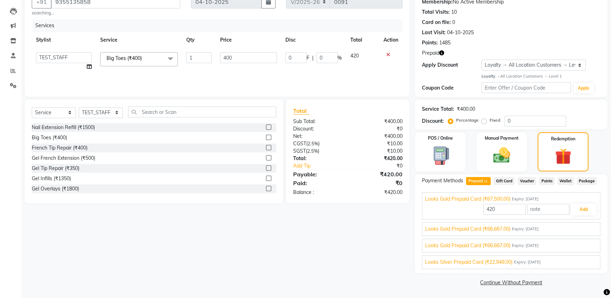
click at [495, 245] on span "Looks Gold Prepaid Card (₹66,667.00)" at bounding box center [467, 245] width 85 height 7
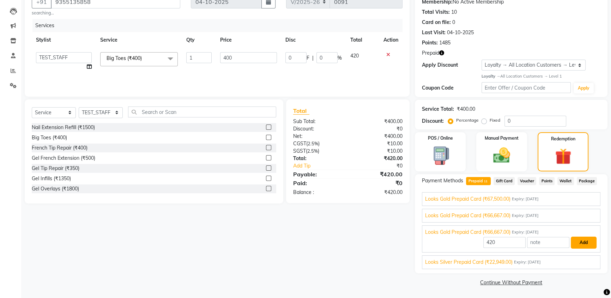
click at [579, 243] on button "Add" at bounding box center [584, 243] width 26 height 12
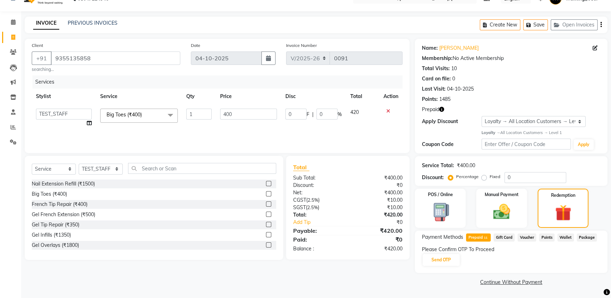
click at [508, 237] on span "Gift Card" at bounding box center [504, 238] width 21 height 8
click at [481, 236] on span "Prepaid 11" at bounding box center [478, 238] width 25 height 8
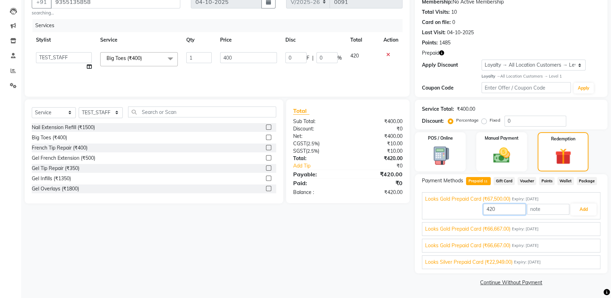
click at [495, 208] on input "420" at bounding box center [504, 209] width 42 height 11
click at [580, 207] on button "Add" at bounding box center [584, 210] width 26 height 12
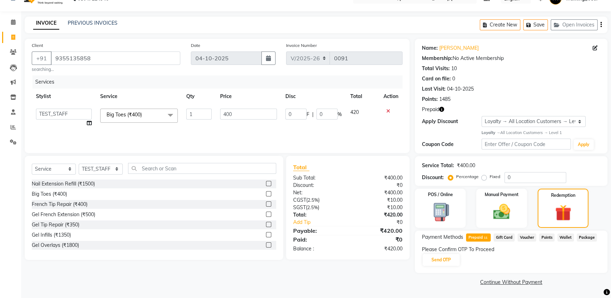
scroll to position [14, 0]
click at [444, 259] on button "Send OTP" at bounding box center [441, 260] width 37 height 12
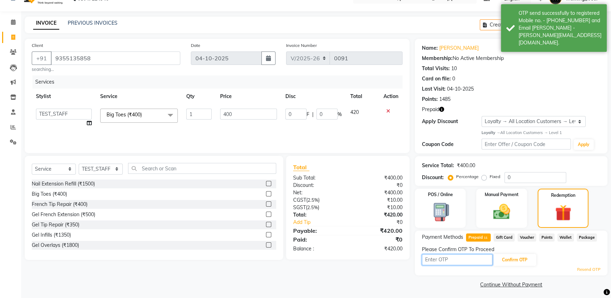
click at [462, 257] on input "text" at bounding box center [457, 259] width 71 height 11
drag, startPoint x: 382, startPoint y: 249, endPoint x: 402, endPoint y: 246, distance: 19.9
click at [402, 246] on div "₹420.00" at bounding box center [378, 248] width 60 height 7
click at [556, 259] on div "Confirm OTP" at bounding box center [511, 259] width 179 height 13
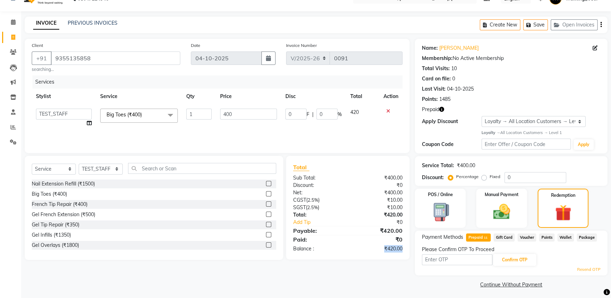
drag, startPoint x: 385, startPoint y: 251, endPoint x: 402, endPoint y: 249, distance: 17.7
click at [402, 249] on div "₹420.00" at bounding box center [378, 248] width 60 height 7
click at [504, 201] on div "Manual Payment" at bounding box center [501, 208] width 53 height 41
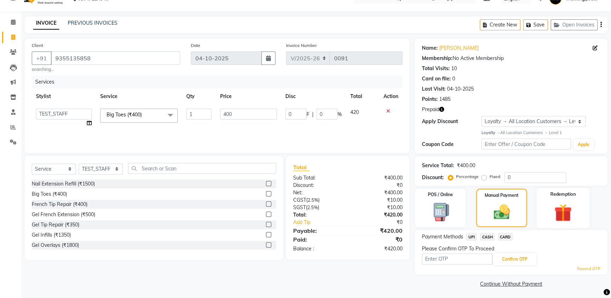
click at [548, 199] on div "Redemption" at bounding box center [563, 208] width 53 height 40
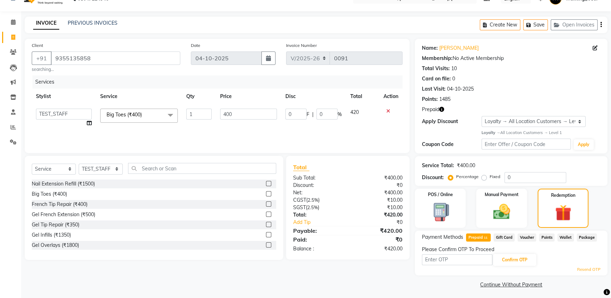
click at [481, 238] on span "Prepaid 11" at bounding box center [478, 238] width 25 height 8
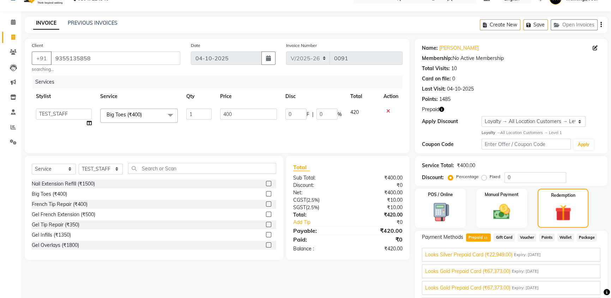
scroll to position [0, 0]
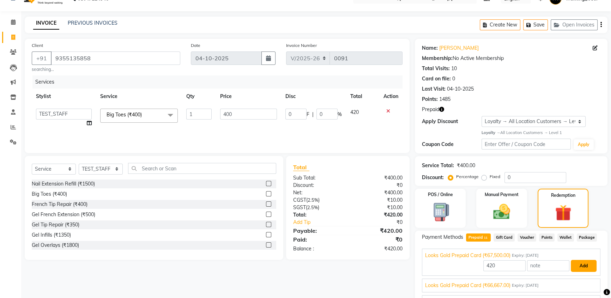
click at [581, 266] on button "Add" at bounding box center [584, 266] width 26 height 12
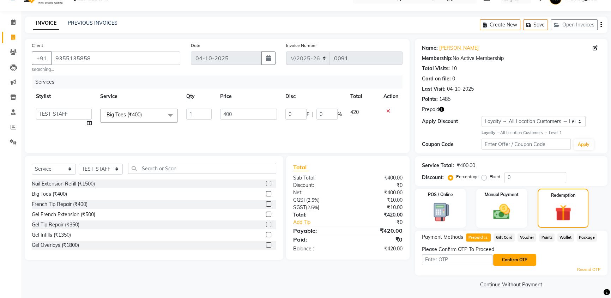
click at [511, 260] on button "Confirm OTP" at bounding box center [514, 260] width 43 height 12
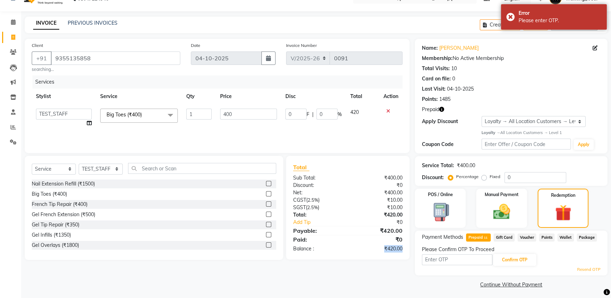
drag, startPoint x: 383, startPoint y: 251, endPoint x: 402, endPoint y: 249, distance: 18.8
click at [402, 249] on div "₹420.00" at bounding box center [378, 248] width 60 height 7
click at [509, 219] on img at bounding box center [502, 212] width 29 height 20
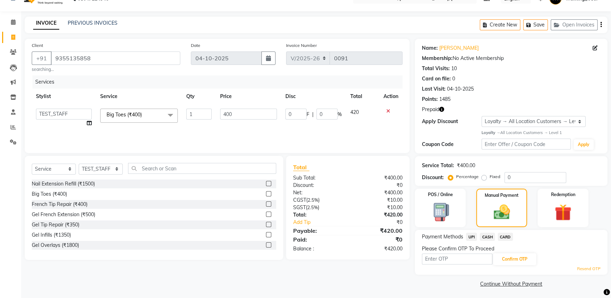
click at [471, 237] on span "UPI" at bounding box center [471, 237] width 11 height 8
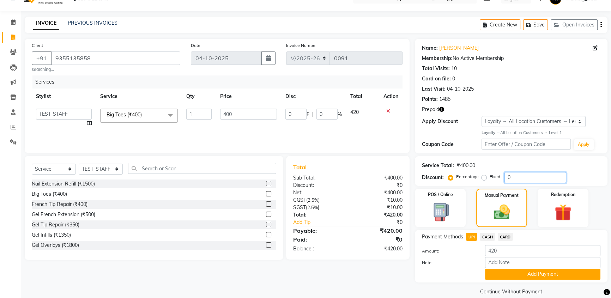
click at [512, 176] on input "0" at bounding box center [536, 177] width 62 height 11
type input "1"
type input "4"
type input "1"
type input "10"
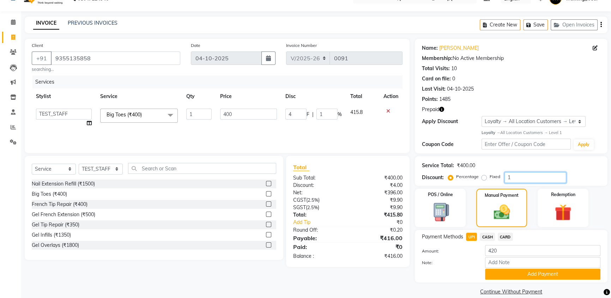
type input "40"
type input "10"
click at [536, 274] on button "Add Payment" at bounding box center [542, 274] width 115 height 11
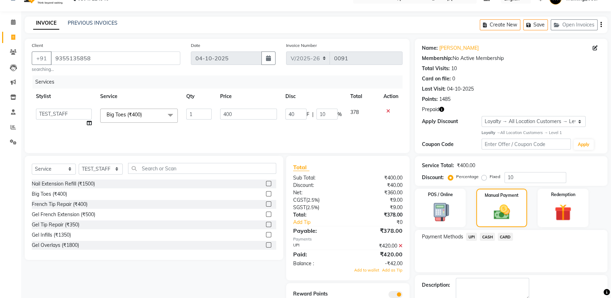
scroll to position [53, 0]
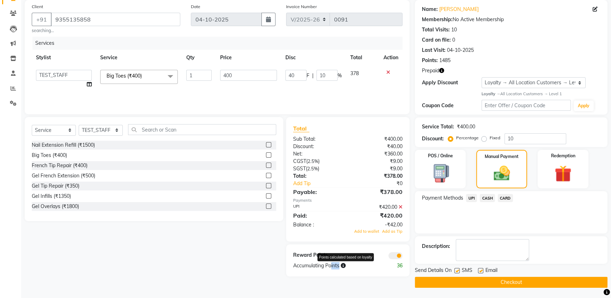
drag, startPoint x: 331, startPoint y: 265, endPoint x: 350, endPoint y: 265, distance: 19.1
click at [348, 265] on div "Accumulating Points Points calculated based on loyalty" at bounding box center [333, 265] width 90 height 7
click at [356, 265] on div "Accumulating Points" at bounding box center [333, 265] width 90 height 7
click at [398, 255] on span at bounding box center [396, 255] width 14 height 7
click at [403, 257] on input "checkbox" at bounding box center [403, 257] width 0 height 0
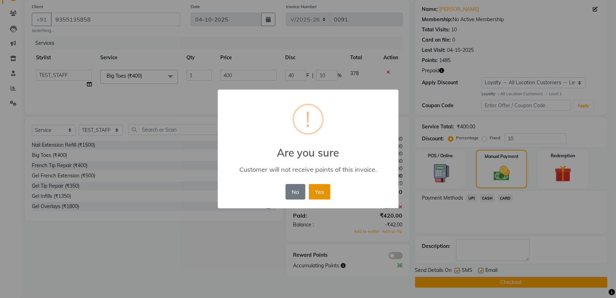
click at [322, 189] on button "Yes" at bounding box center [320, 192] width 22 height 16
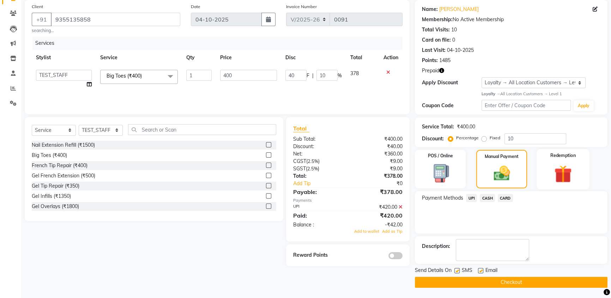
click at [563, 162] on div "Redemption" at bounding box center [563, 169] width 53 height 40
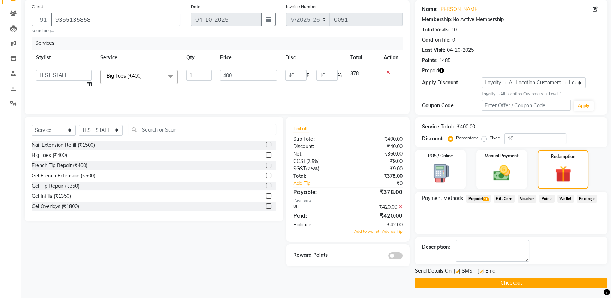
click at [475, 199] on span "Prepaid 11" at bounding box center [478, 199] width 25 height 8
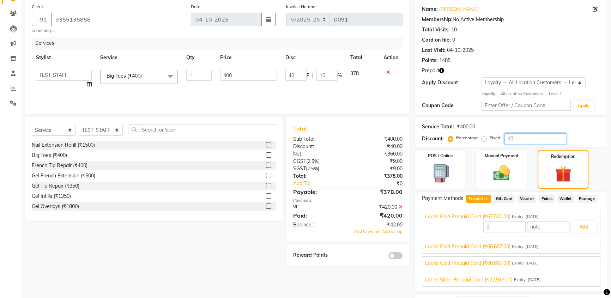
click at [521, 143] on input "10" at bounding box center [536, 138] width 62 height 11
type input "1"
type input "4"
type input "1"
type input "67500"
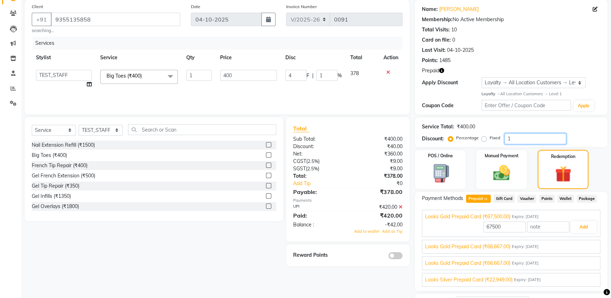
type input "0"
click at [372, 282] on div "Client +91 9355135858 searching... Date 04-10-2025 Invoice Number V/2025 V/2025…" at bounding box center [217, 172] width 396 height 345
click at [490, 165] on img at bounding box center [502, 173] width 29 height 20
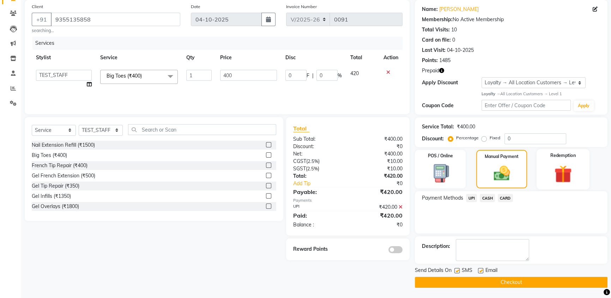
click at [571, 168] on img at bounding box center [563, 174] width 29 height 22
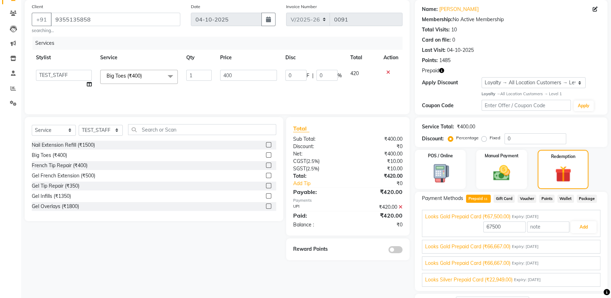
click at [399, 208] on icon at bounding box center [401, 207] width 4 height 5
type input "420"
click at [510, 231] on input "420" at bounding box center [504, 227] width 42 height 11
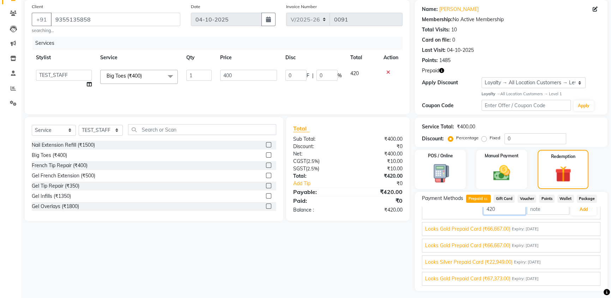
scroll to position [0, 0]
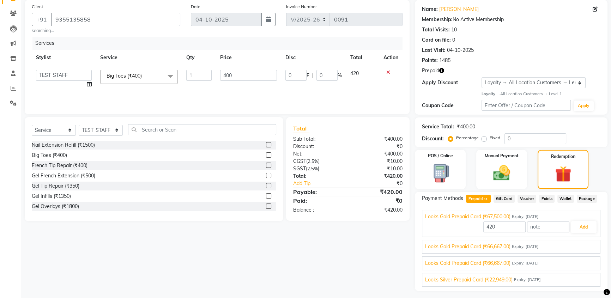
click at [376, 259] on div "Client +91 9355135858 searching... Date 04-10-2025 Invoice Number V/2025 V/2025…" at bounding box center [217, 153] width 396 height 306
click at [492, 225] on input "420" at bounding box center [504, 227] width 42 height 11
click at [577, 229] on button "Add" at bounding box center [584, 227] width 26 height 12
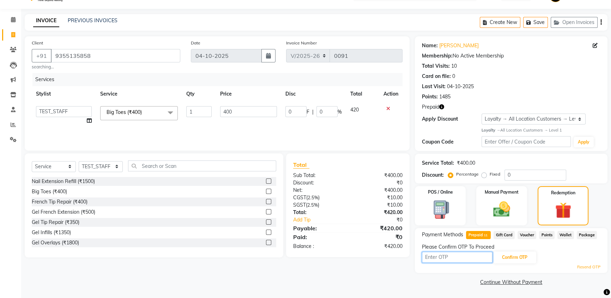
click at [466, 259] on input "text" at bounding box center [457, 257] width 71 height 11
click at [514, 255] on button "Confirm OTP" at bounding box center [514, 258] width 43 height 12
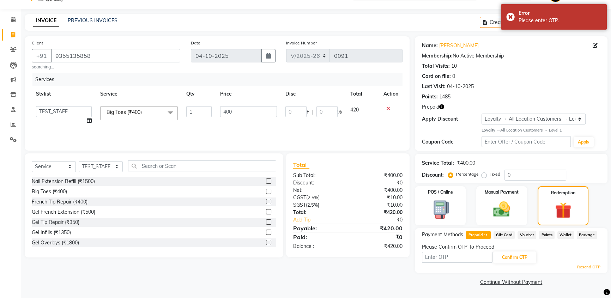
click at [483, 235] on span "Prepaid 11" at bounding box center [478, 235] width 25 height 8
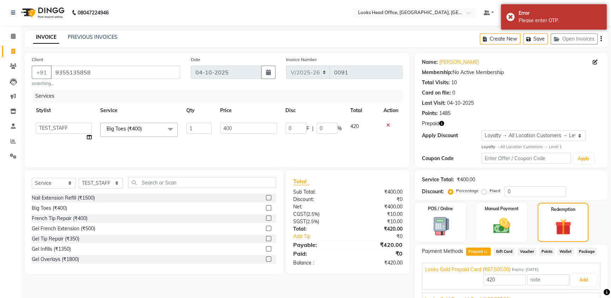
scroll to position [71, 0]
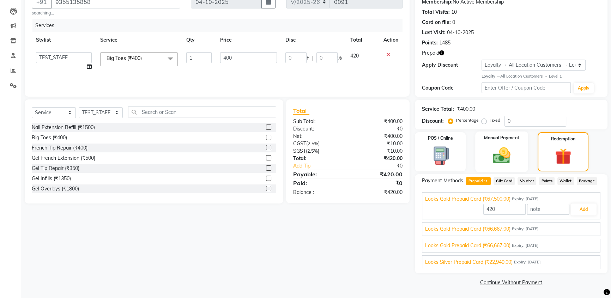
click at [487, 139] on label "Manual Payment" at bounding box center [501, 137] width 35 height 7
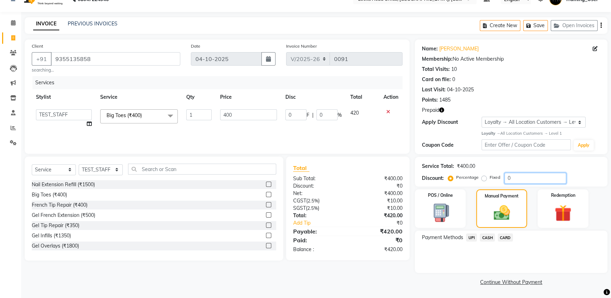
click at [507, 177] on input "0" at bounding box center [536, 178] width 62 height 11
type input "20"
type input "80"
type input "20"
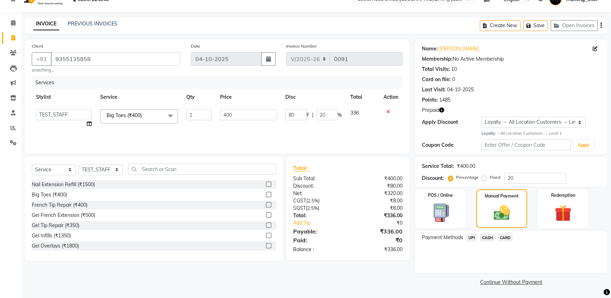
click at [376, 275] on div "Client +91 9355135858 searching... Date 04-10-2025 Invoice Number V/2025 V/2025…" at bounding box center [217, 164] width 396 height 248
click at [531, 163] on div "Service Total: ₹400.00" at bounding box center [511, 166] width 179 height 7
click at [468, 238] on span "UPI" at bounding box center [471, 238] width 11 height 8
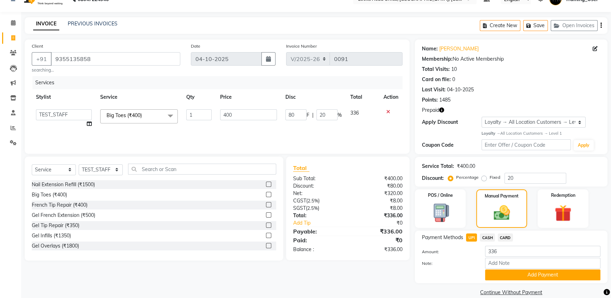
scroll to position [24, 0]
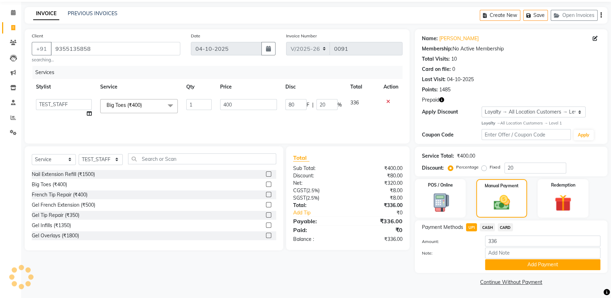
click at [487, 227] on span "CASH" at bounding box center [487, 227] width 15 height 8
click at [499, 226] on span "CARD" at bounding box center [505, 227] width 15 height 8
drag, startPoint x: 512, startPoint y: 168, endPoint x: 505, endPoint y: 169, distance: 7.5
click at [505, 169] on input "20" at bounding box center [536, 168] width 62 height 11
drag, startPoint x: 384, startPoint y: 240, endPoint x: 401, endPoint y: 240, distance: 17.3
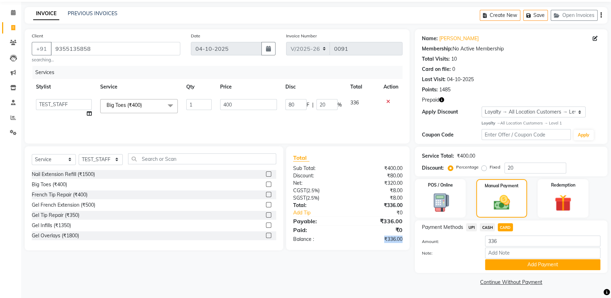
click at [401, 240] on div "₹336.00" at bounding box center [378, 239] width 60 height 7
click at [551, 270] on button "Add Payment" at bounding box center [542, 264] width 115 height 11
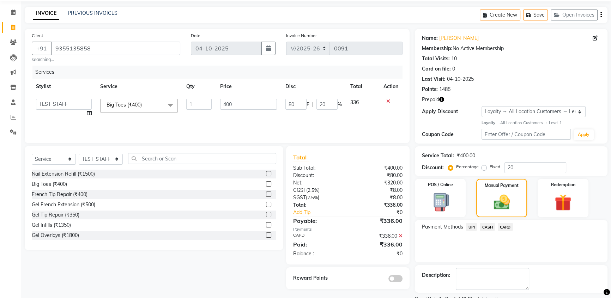
scroll to position [53, 0]
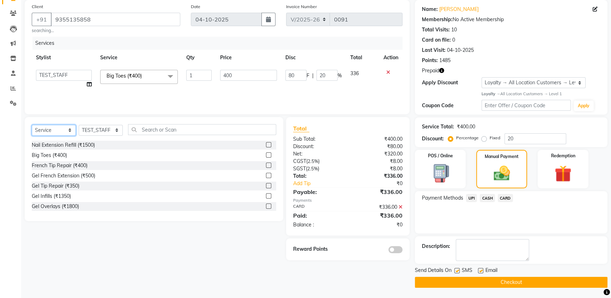
click at [56, 132] on select "Select Service Product Membership Package Voucher Prepaid Gift Card" at bounding box center [54, 130] width 44 height 11
select select "product"
click at [32, 125] on select "Select Service Product Membership Package Voucher Prepaid Gift Card" at bounding box center [54, 130] width 44 height 11
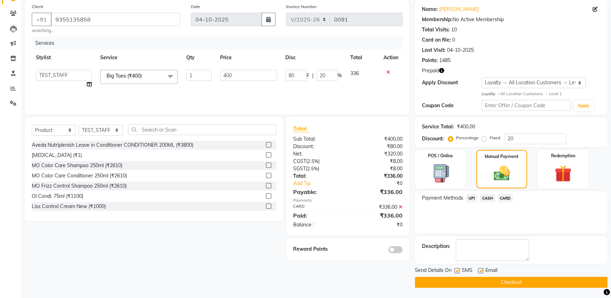
click at [266, 155] on label at bounding box center [268, 154] width 5 height 5
click at [266, 155] on input "checkbox" at bounding box center [268, 155] width 5 height 5
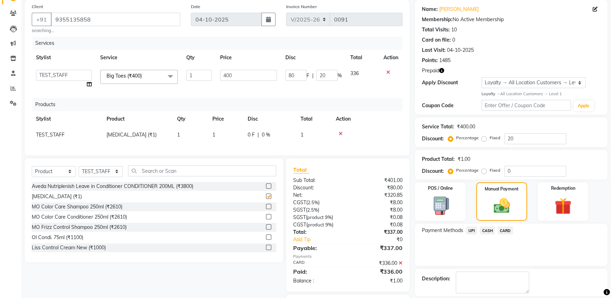
checkbox input "false"
click at [122, 137] on span "Hair Extensions (₹1)" at bounding box center [132, 135] width 50 height 6
select select "35844"
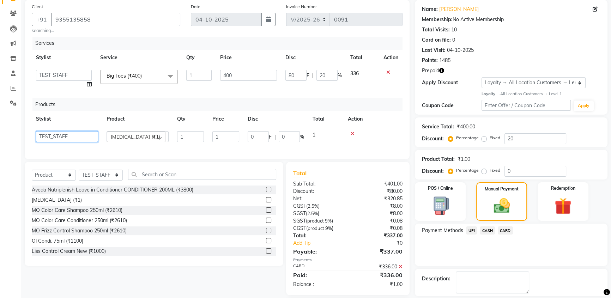
click at [60, 134] on select "Accounts Reports [PERSON_NAME] [PERSON_NAME] [PERSON_NAME] Dingg Support Employ…" at bounding box center [67, 136] width 62 height 11
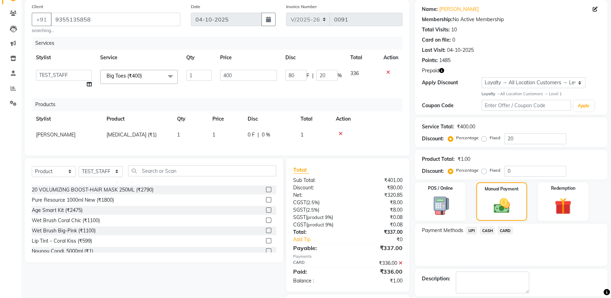
scroll to position [192, 0]
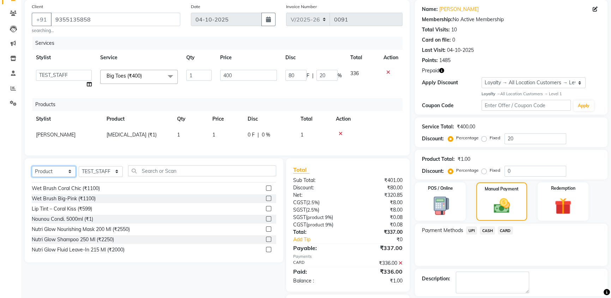
click at [66, 177] on select "Select Service Product Membership Package Voucher Prepaid Gift Card" at bounding box center [54, 171] width 44 height 11
select select "V"
click at [32, 171] on select "Select Service Product Membership Package Voucher Prepaid Gift Card" at bounding box center [54, 171] width 44 height 11
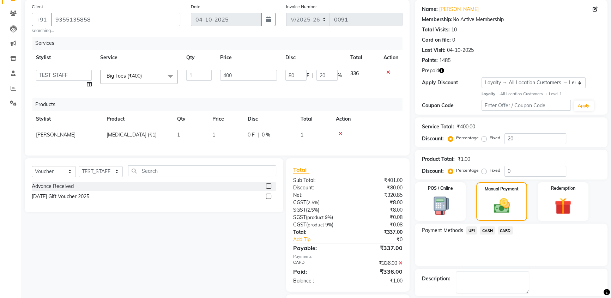
click at [268, 189] on label at bounding box center [268, 185] width 5 height 5
click at [268, 189] on input "checkbox" at bounding box center [268, 186] width 5 height 5
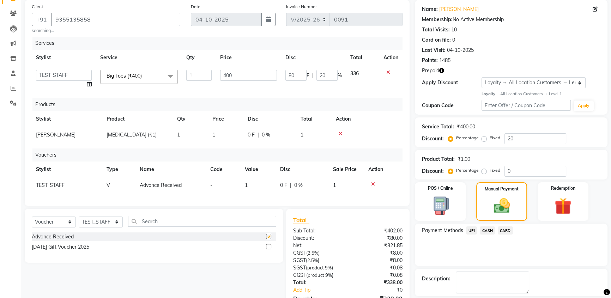
checkbox input "false"
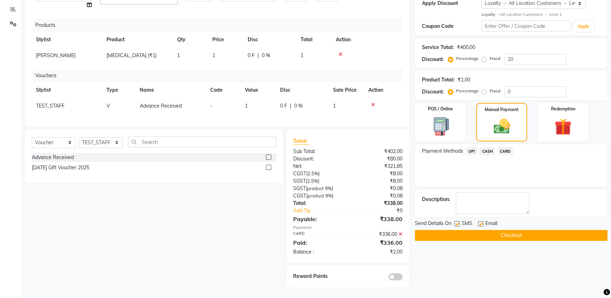
scroll to position [74, 0]
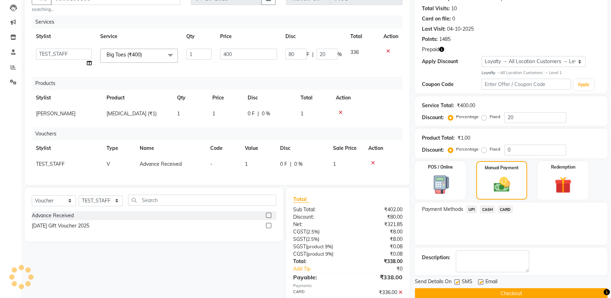
click at [253, 164] on td "1" at bounding box center [258, 164] width 35 height 16
select select "35844"
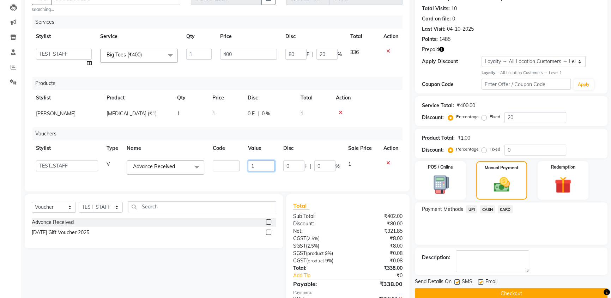
click at [252, 165] on input "1" at bounding box center [261, 166] width 27 height 11
click at [265, 169] on input "1" at bounding box center [261, 166] width 27 height 11
type input "10000"
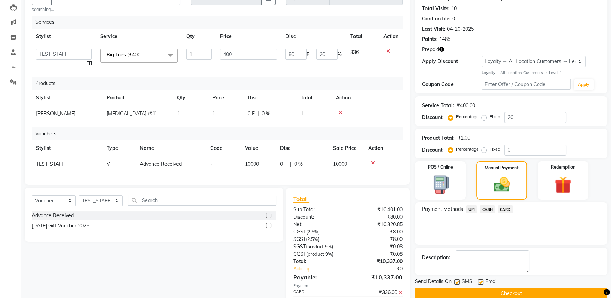
click at [64, 163] on span "TEST_STAFF" at bounding box center [50, 164] width 29 height 6
select select "35844"
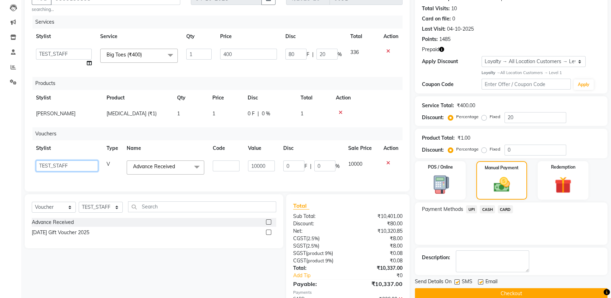
click at [65, 166] on select "Accounts Reports [PERSON_NAME] [PERSON_NAME] [PERSON_NAME] Dingg Support Employ…" at bounding box center [67, 166] width 62 height 11
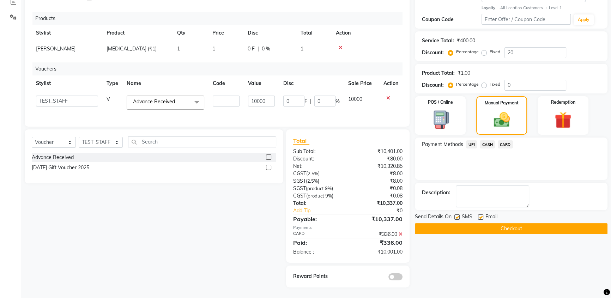
scroll to position [138, 0]
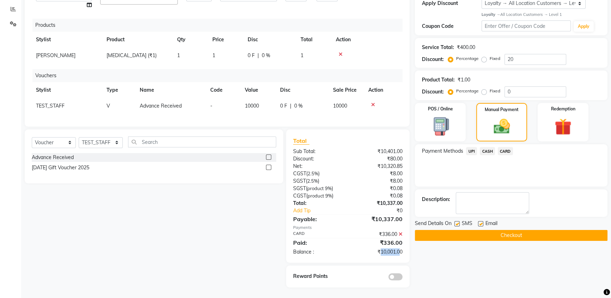
drag, startPoint x: 381, startPoint y: 251, endPoint x: 399, endPoint y: 251, distance: 18.0
click at [399, 251] on div "₹10,001.00" at bounding box center [378, 251] width 60 height 7
click at [382, 254] on div "₹10,001.00" at bounding box center [378, 251] width 60 height 7
click at [485, 147] on span "CASH" at bounding box center [487, 151] width 15 height 8
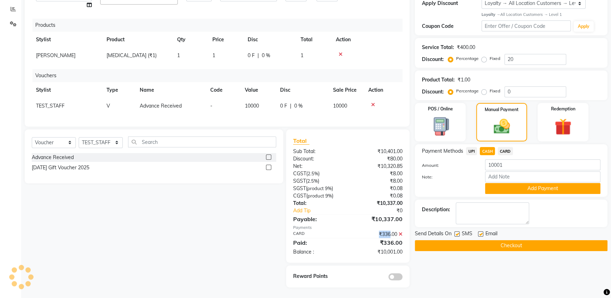
drag, startPoint x: 377, startPoint y: 234, endPoint x: 389, endPoint y: 233, distance: 12.7
click at [389, 233] on div "₹336.00" at bounding box center [378, 234] width 60 height 7
drag, startPoint x: 300, startPoint y: 242, endPoint x: 405, endPoint y: 244, distance: 105.2
click at [405, 244] on div "Paid: ₹336.00" at bounding box center [348, 243] width 120 height 8
click at [389, 240] on div "₹336.00" at bounding box center [378, 243] width 60 height 8
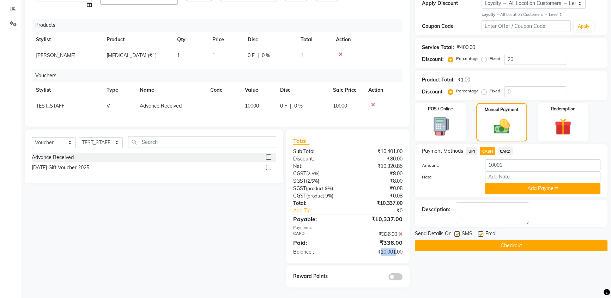
drag, startPoint x: 379, startPoint y: 251, endPoint x: 394, endPoint y: 251, distance: 14.8
click at [394, 251] on div "₹10,001.00" at bounding box center [378, 251] width 60 height 7
click at [544, 183] on button "Add Payment" at bounding box center [542, 188] width 115 height 11
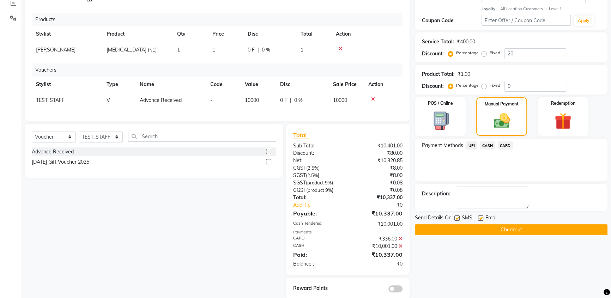
scroll to position [156, 0]
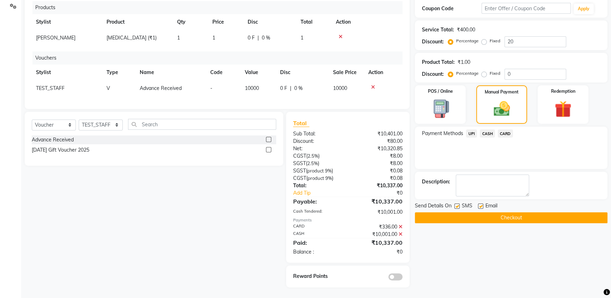
click at [513, 212] on button "Checkout" at bounding box center [511, 217] width 193 height 11
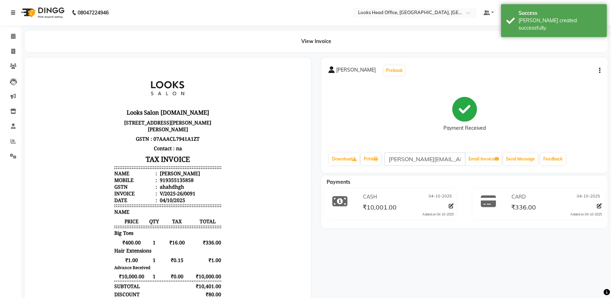
click at [14, 15] on link at bounding box center [14, 13] width 7 height 20
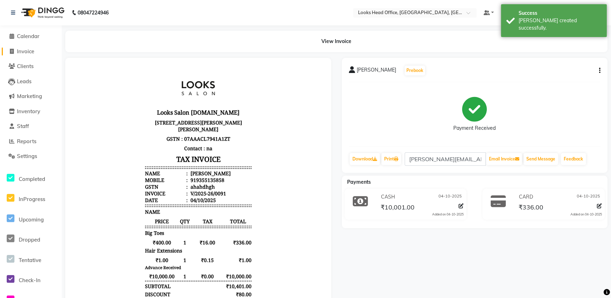
click at [26, 53] on span "Invoice" at bounding box center [25, 51] width 17 height 7
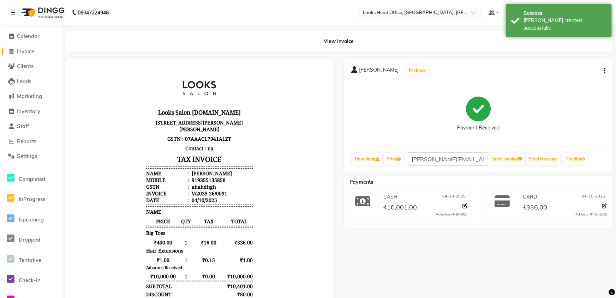
select select "4313"
select select "service"
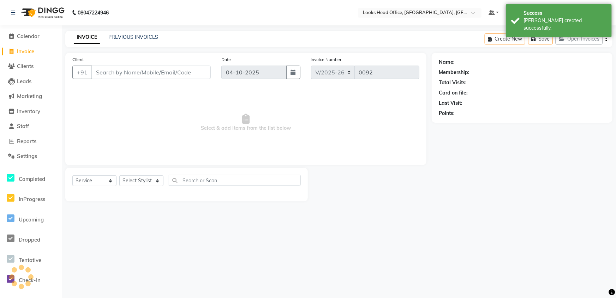
click at [113, 72] on input "Client" at bounding box center [150, 72] width 119 height 13
type input "[PERSON_NAME]"
select select "35844"
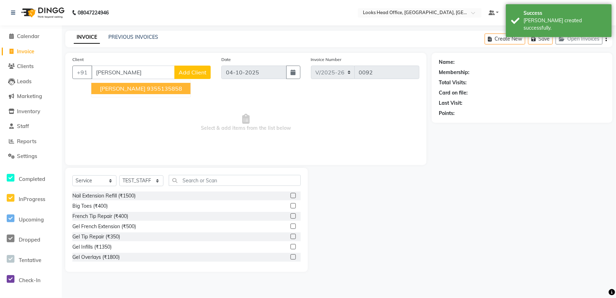
click at [120, 89] on span "[PERSON_NAME]" at bounding box center [123, 88] width 46 height 7
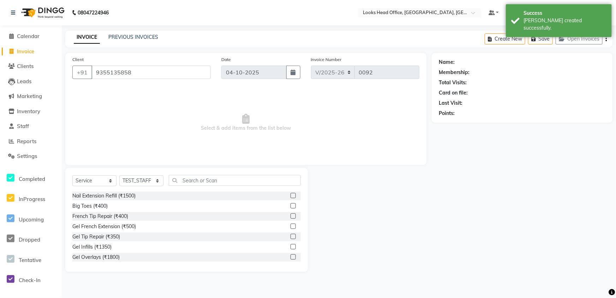
type input "9355135858"
select select "1: Object"
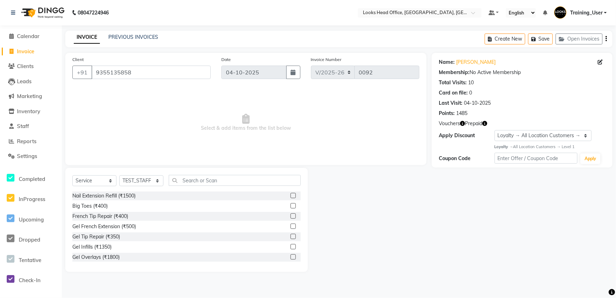
click at [290, 206] on label at bounding box center [292, 205] width 5 height 5
click at [290, 206] on input "checkbox" at bounding box center [292, 206] width 5 height 5
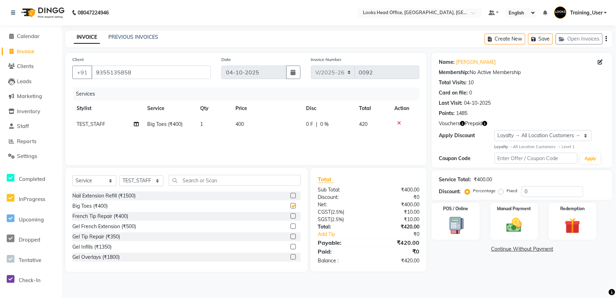
checkbox input "false"
click at [511, 212] on div "Manual Payment" at bounding box center [514, 221] width 50 height 38
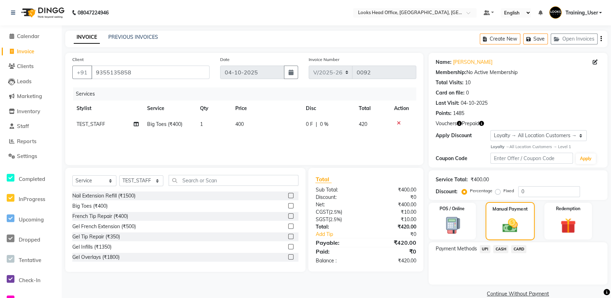
click at [512, 215] on div "Manual Payment" at bounding box center [510, 221] width 49 height 38
drag, startPoint x: 492, startPoint y: 256, endPoint x: 532, endPoint y: 256, distance: 40.6
click at [532, 256] on div "Payment Methods UPI CASH CARD" at bounding box center [518, 263] width 179 height 42
click at [565, 260] on div "Payment Methods UPI CASH CARD" at bounding box center [518, 263] width 179 height 42
click at [568, 210] on label "Redemption" at bounding box center [568, 208] width 25 height 7
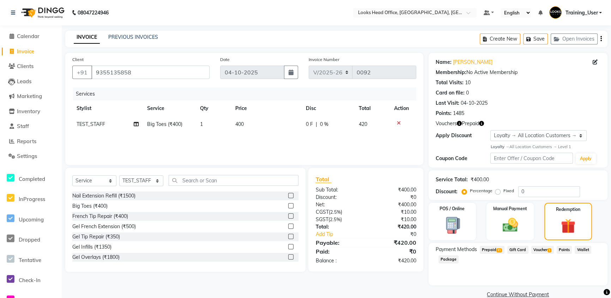
click at [538, 250] on span "Voucher 1" at bounding box center [542, 250] width 23 height 8
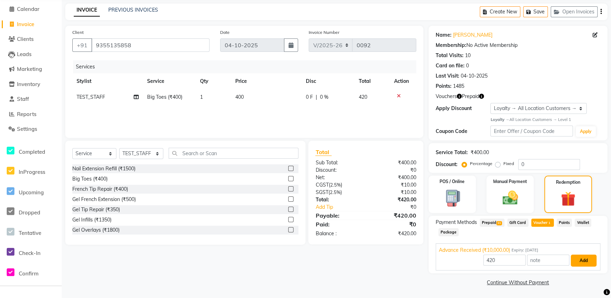
click at [581, 260] on button "Add" at bounding box center [584, 261] width 26 height 12
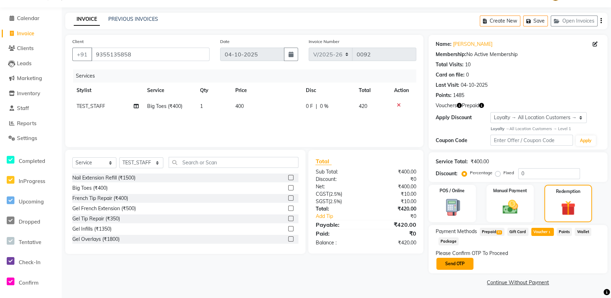
click at [464, 263] on button "Send OTP" at bounding box center [455, 264] width 37 height 12
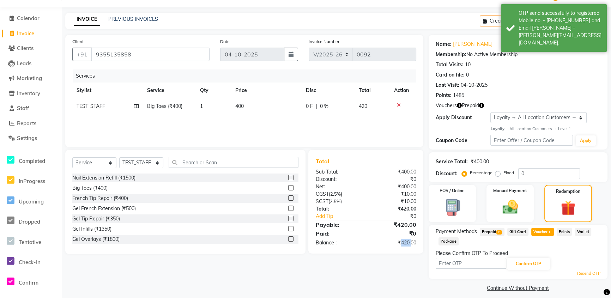
drag, startPoint x: 399, startPoint y: 243, endPoint x: 411, endPoint y: 242, distance: 12.8
click at [411, 242] on div "₹420.00" at bounding box center [394, 242] width 56 height 7
click at [589, 263] on div "Confirm OTP" at bounding box center [518, 263] width 165 height 13
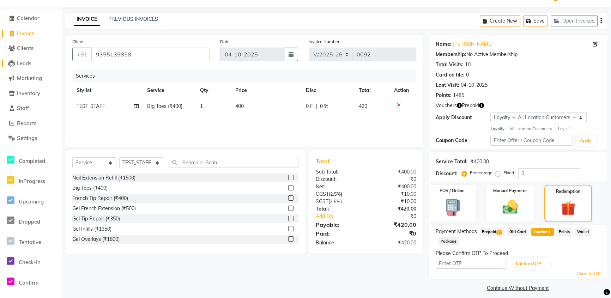
click at [21, 64] on span "Leads" at bounding box center [24, 63] width 14 height 7
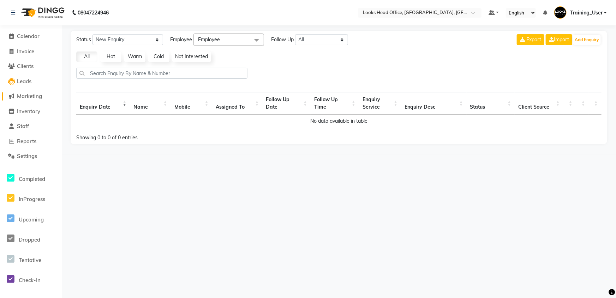
click at [25, 97] on span "Marketing" at bounding box center [29, 96] width 25 height 7
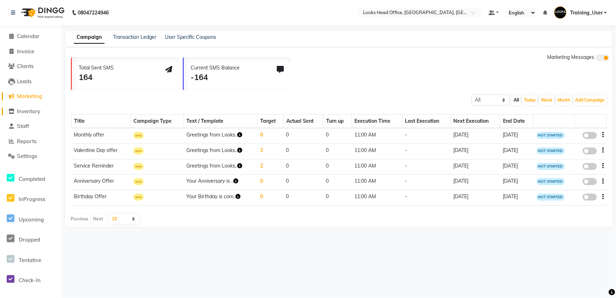
click at [28, 113] on span "Inventory" at bounding box center [28, 111] width 23 height 7
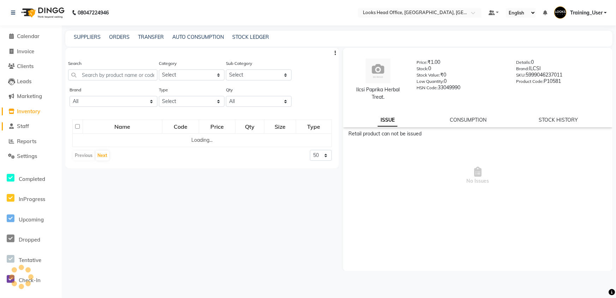
click at [26, 126] on span "Staff" at bounding box center [23, 126] width 12 height 7
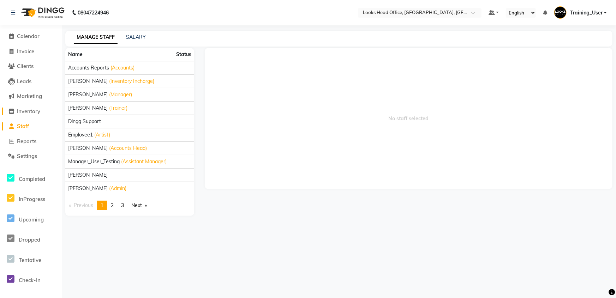
click at [23, 112] on span "Inventory" at bounding box center [28, 111] width 23 height 7
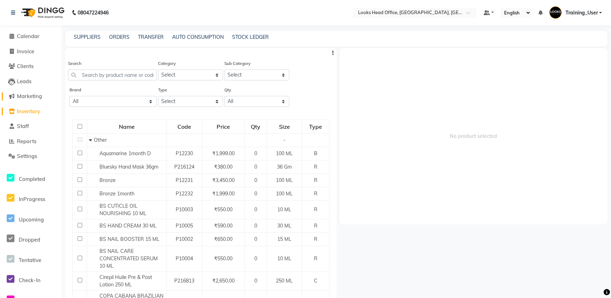
click at [34, 94] on span "Marketing" at bounding box center [29, 96] width 25 height 7
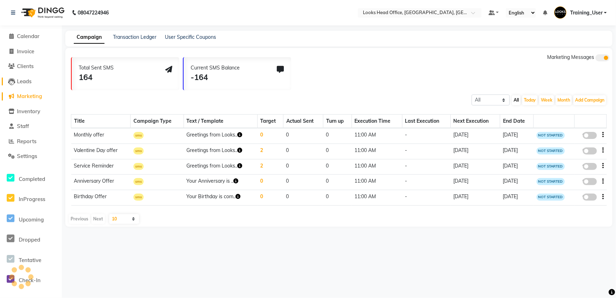
click at [27, 78] on span "Leads" at bounding box center [24, 81] width 14 height 7
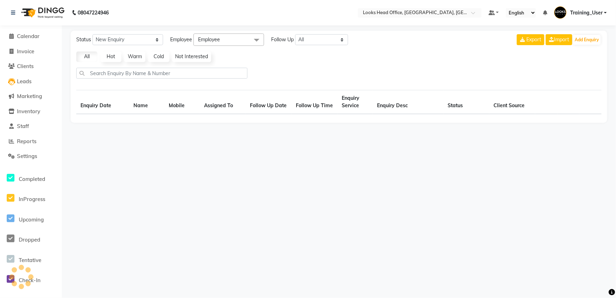
click at [23, 61] on li "Clients" at bounding box center [31, 66] width 62 height 15
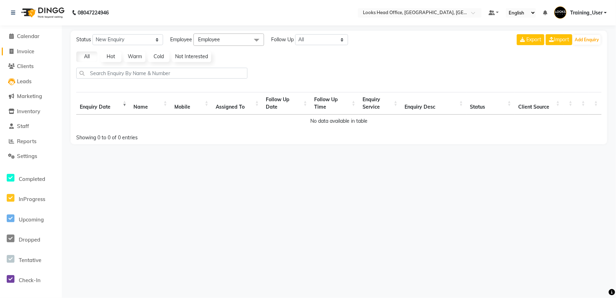
click at [24, 52] on span "Invoice" at bounding box center [25, 51] width 17 height 7
select select "4313"
select select "service"
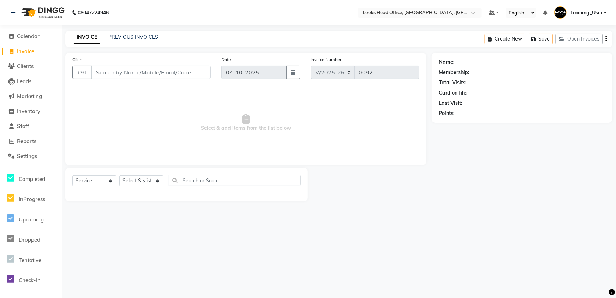
select select "35844"
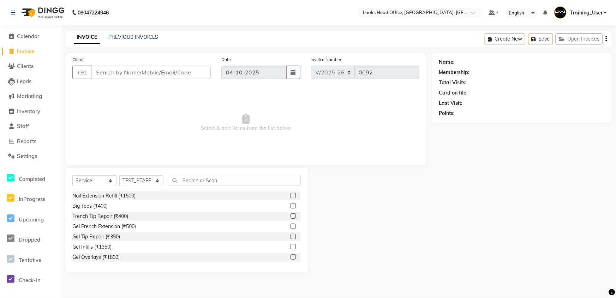
click at [108, 84] on div "Client +91" at bounding box center [141, 70] width 149 height 29
click at [156, 71] on input "Client" at bounding box center [150, 72] width 119 height 13
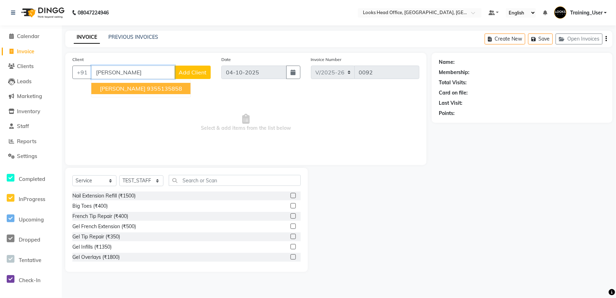
click at [147, 88] on ngb-highlight "9355135858" at bounding box center [164, 88] width 35 height 7
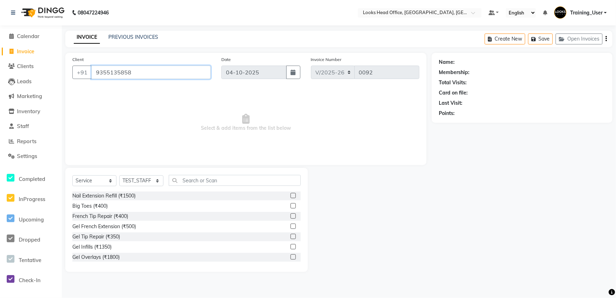
type input "9355135858"
select select "1: Object"
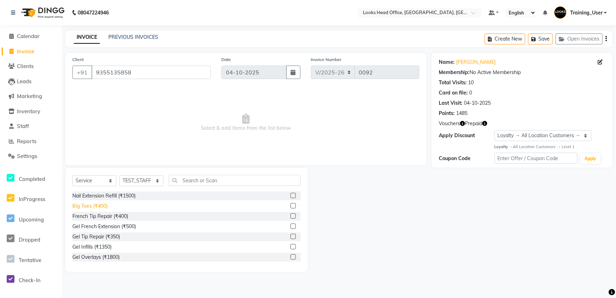
click at [97, 209] on div "Big Toes (₹400)" at bounding box center [89, 206] width 35 height 7
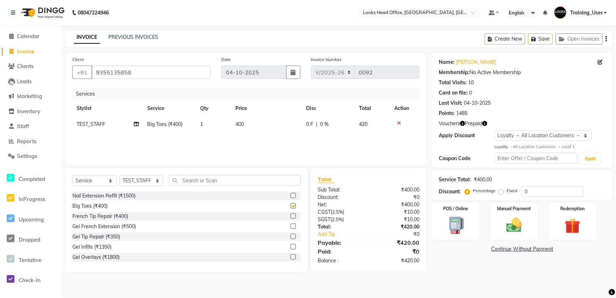
checkbox input "false"
click at [237, 230] on div "Gel French Extension (₹500)" at bounding box center [186, 226] width 228 height 9
click at [291, 246] on div at bounding box center [295, 247] width 10 height 9
click at [290, 240] on div at bounding box center [292, 237] width 5 height 7
click at [290, 231] on div at bounding box center [292, 227] width 5 height 7
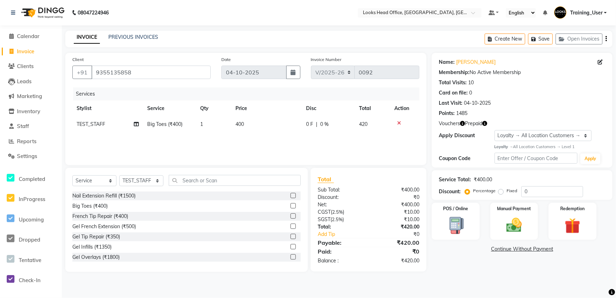
drag, startPoint x: 288, startPoint y: 227, endPoint x: 289, endPoint y: 222, distance: 5.4
click at [290, 227] on label at bounding box center [292, 226] width 5 height 5
click at [290, 227] on input "checkbox" at bounding box center [292, 226] width 5 height 5
checkbox input "true"
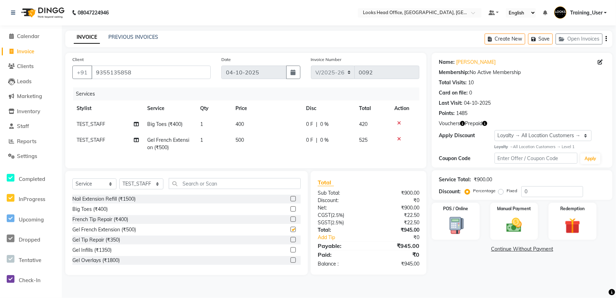
click at [290, 212] on label at bounding box center [292, 208] width 5 height 5
click at [290, 212] on input "checkbox" at bounding box center [292, 209] width 5 height 5
checkbox input "true"
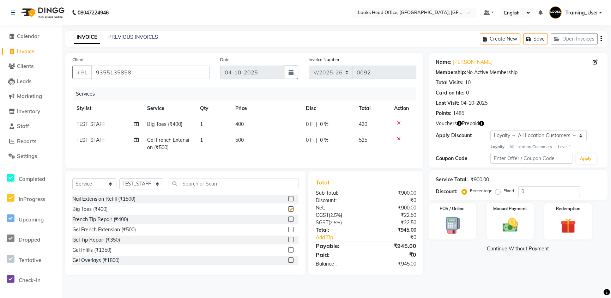
checkbox input "false"
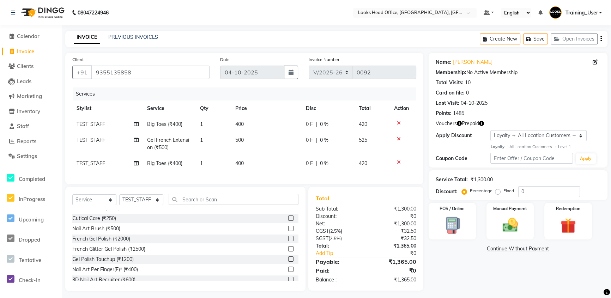
checkbox input "false"
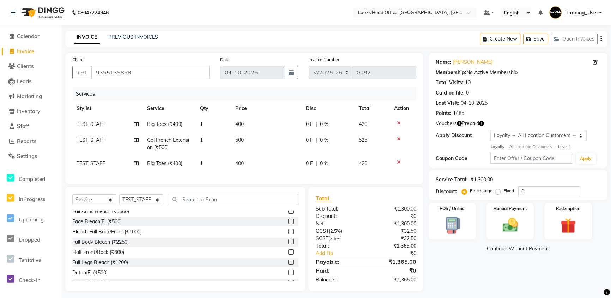
click at [288, 264] on div at bounding box center [293, 262] width 10 height 9
click at [288, 255] on label at bounding box center [290, 251] width 5 height 5
click at [288, 255] on input "checkbox" at bounding box center [290, 252] width 5 height 5
checkbox input "true"
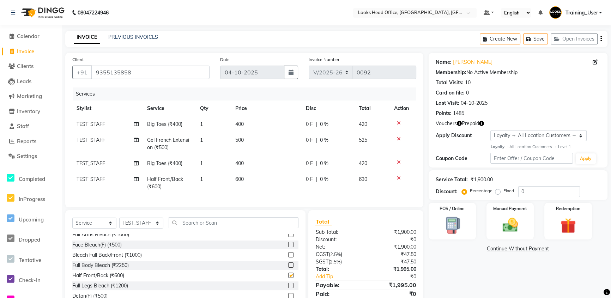
click at [288, 247] on label at bounding box center [290, 244] width 5 height 5
click at [288, 247] on input "checkbox" at bounding box center [290, 245] width 5 height 5
checkbox input "true"
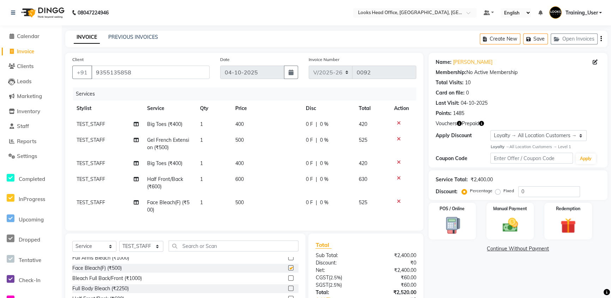
checkbox input "false"
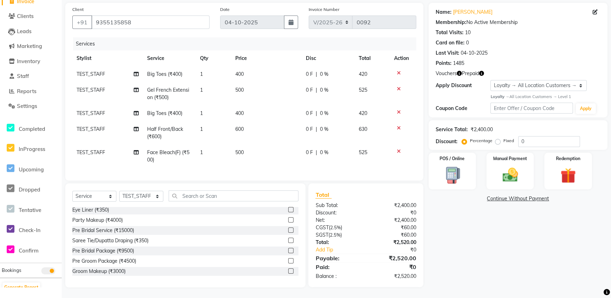
scroll to position [353, 0]
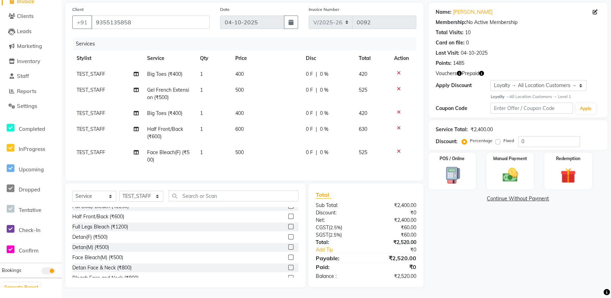
click at [288, 247] on label at bounding box center [290, 247] width 5 height 5
click at [288, 247] on input "checkbox" at bounding box center [290, 247] width 5 height 5
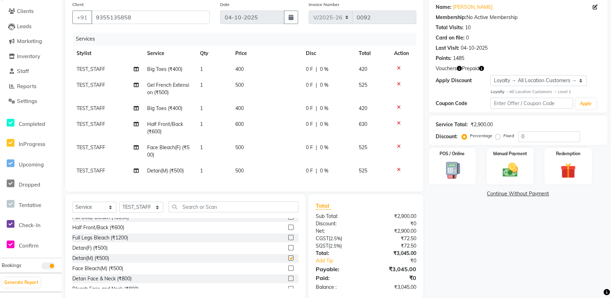
checkbox input "false"
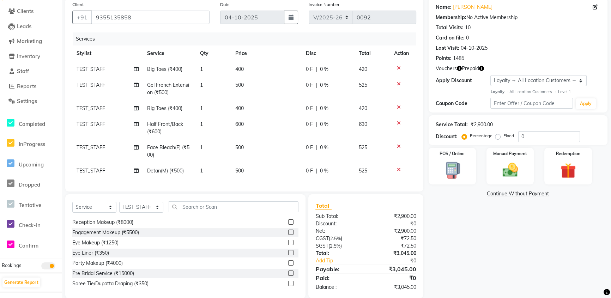
scroll to position [609, 0]
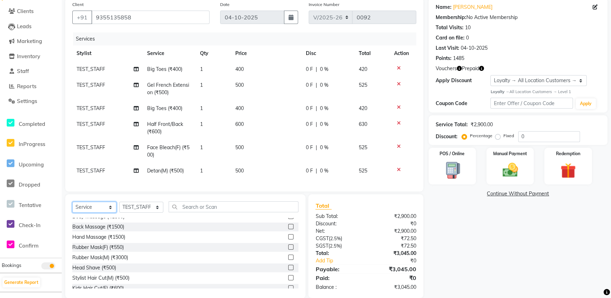
click at [91, 213] on select "Select Service Product Membership Package Voucher Prepaid Gift Card" at bounding box center [94, 207] width 44 height 11
select select "product"
click at [72, 207] on select "Select Service Product Membership Package Voucher Prepaid Gift Card" at bounding box center [94, 207] width 44 height 11
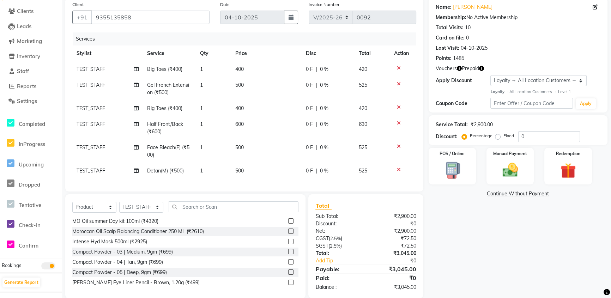
click at [288, 274] on label at bounding box center [290, 272] width 5 height 5
click at [288, 274] on input "checkbox" at bounding box center [290, 272] width 5 height 5
checkbox input "true"
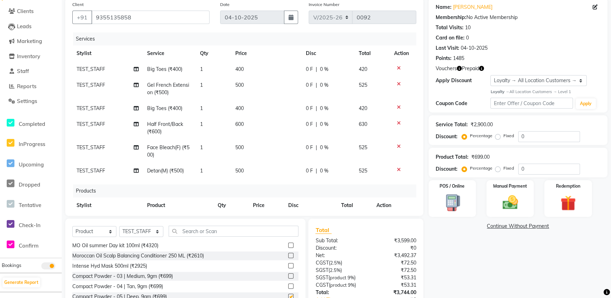
drag, startPoint x: 285, startPoint y: 262, endPoint x: 285, endPoint y: 256, distance: 6.0
click at [285, 260] on div "Aveda Nutriplenish Leave in Conditioner CONDITIONER 200ML (₹3800) Hair Extensio…" at bounding box center [185, 277] width 226 height 71
click at [288, 256] on label at bounding box center [290, 255] width 5 height 5
click at [288, 256] on input "checkbox" at bounding box center [290, 256] width 5 height 5
checkbox input "true"
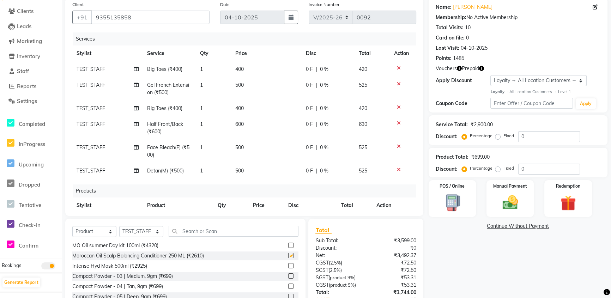
checkbox input "false"
click at [288, 254] on label at bounding box center [290, 255] width 5 height 5
click at [288, 254] on input "checkbox" at bounding box center [290, 256] width 5 height 5
checkbox input "false"
click at [288, 246] on label at bounding box center [290, 245] width 5 height 5
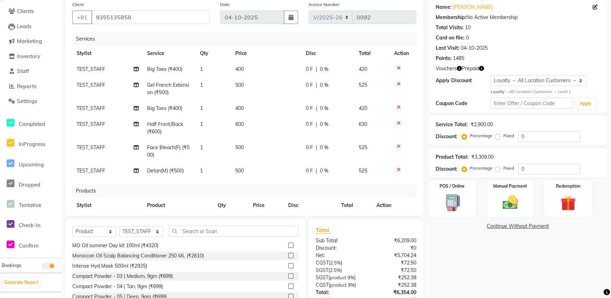
click at [288, 246] on input "checkbox" at bounding box center [290, 245] width 5 height 5
checkbox input "true"
click at [288, 258] on label at bounding box center [290, 255] width 5 height 5
click at [288, 258] on input "checkbox" at bounding box center [290, 256] width 5 height 5
checkbox input "true"
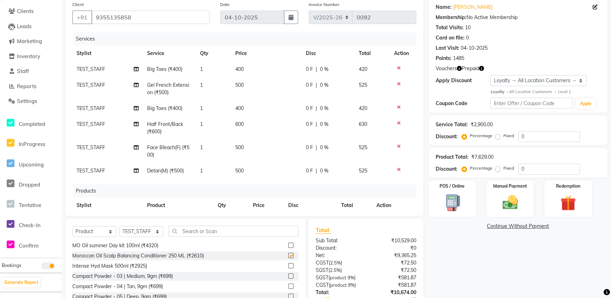
checkbox input "false"
click at [288, 264] on label at bounding box center [290, 265] width 5 height 5
click at [288, 264] on input "checkbox" at bounding box center [290, 266] width 5 height 5
checkbox input "true"
checkbox input "false"
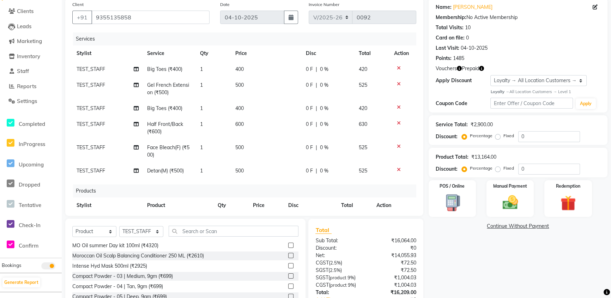
checkbox input "false"
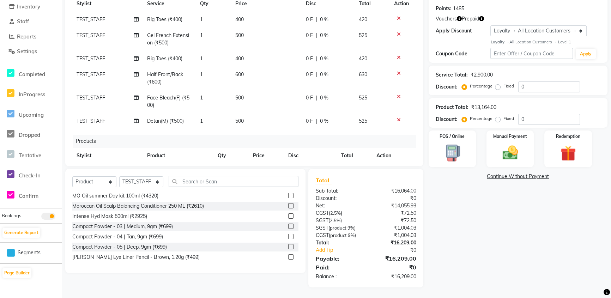
scroll to position [0, 0]
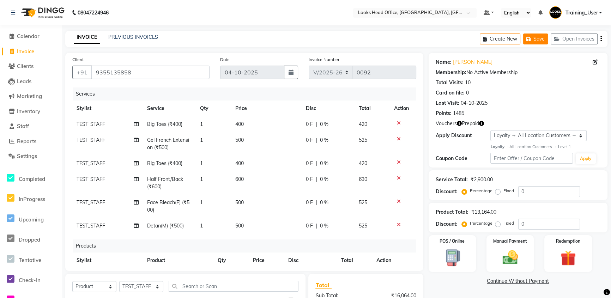
drag, startPoint x: 536, startPoint y: 40, endPoint x: 526, endPoint y: 45, distance: 10.8
click at [535, 40] on button "Save" at bounding box center [535, 39] width 25 height 11
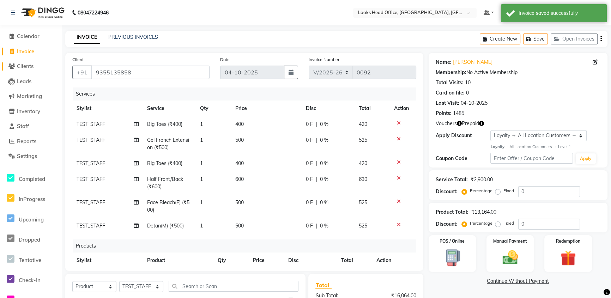
click at [32, 65] on span "Clients" at bounding box center [25, 66] width 17 height 7
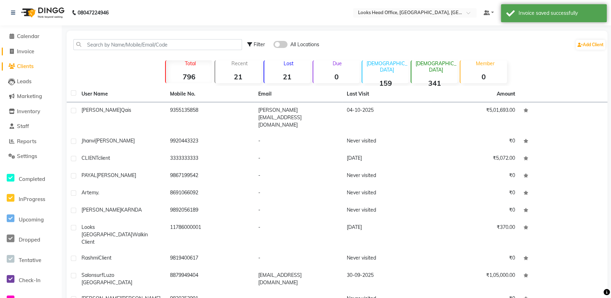
click at [19, 49] on span "Invoice" at bounding box center [25, 51] width 17 height 7
select select "4313"
select select "service"
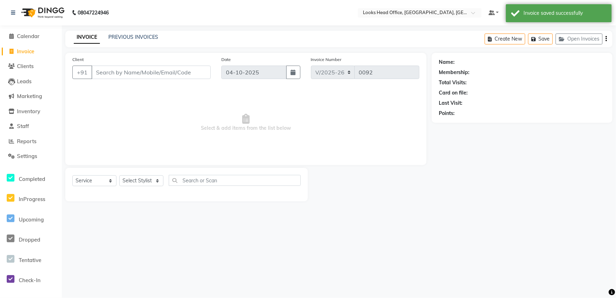
click at [27, 48] on span "Invoice" at bounding box center [25, 51] width 17 height 7
select select "service"
type input "0092"
select select "4313"
select select "35844"
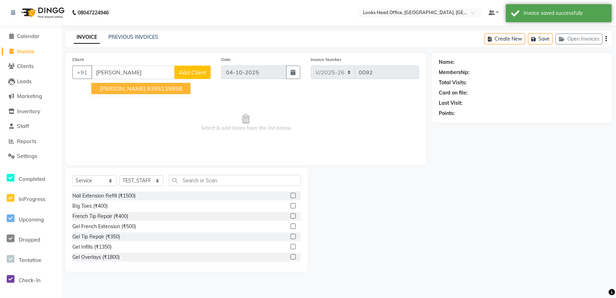
click at [153, 89] on ngb-highlight "9355135858" at bounding box center [164, 88] width 35 height 7
type input "9355135858"
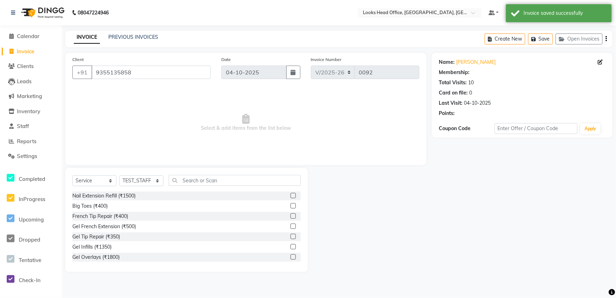
select select "1: Object"
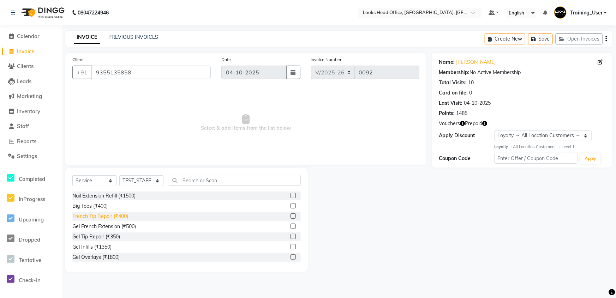
click at [128, 218] on div "French Tip Repair (₹400)" at bounding box center [100, 216] width 56 height 7
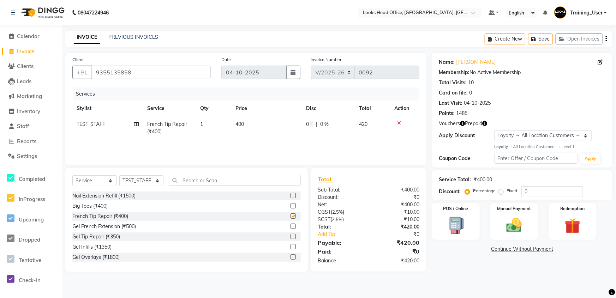
checkbox input "false"
click at [28, 49] on span "Invoice" at bounding box center [25, 51] width 17 height 7
select select "service"
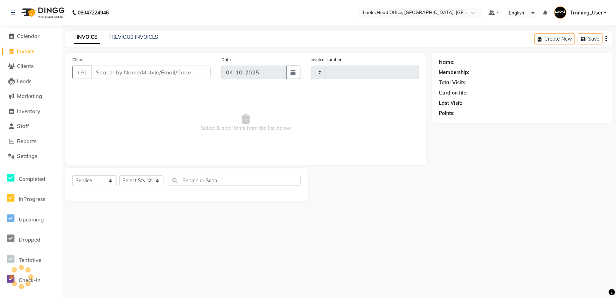
click at [28, 48] on span "Invoice" at bounding box center [25, 51] width 17 height 7
select select "service"
type input "0092"
select select "4313"
select select "35844"
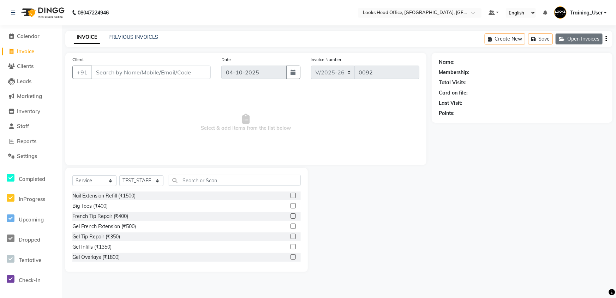
click at [578, 38] on button "Open Invoices" at bounding box center [578, 39] width 47 height 11
click at [587, 41] on button "Open Invoices" at bounding box center [578, 39] width 47 height 11
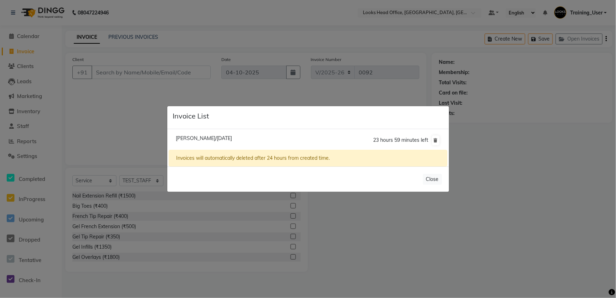
click at [202, 134] on li "Ahmad Qais/04 October 2025 23 hours 59 minutes left" at bounding box center [308, 141] width 278 height 20
click at [202, 138] on span "Ahmad Qais/04 October 2025" at bounding box center [204, 138] width 56 height 6
type input "9355135858"
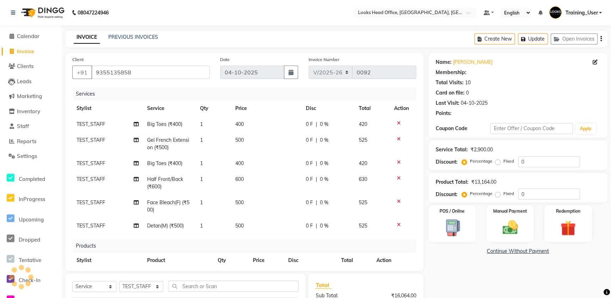
select select "1: Object"
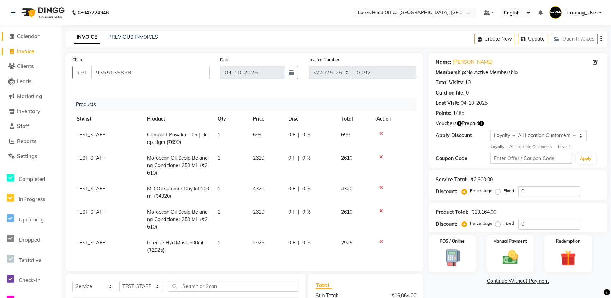
click at [25, 36] on span "Calendar" at bounding box center [28, 36] width 23 height 7
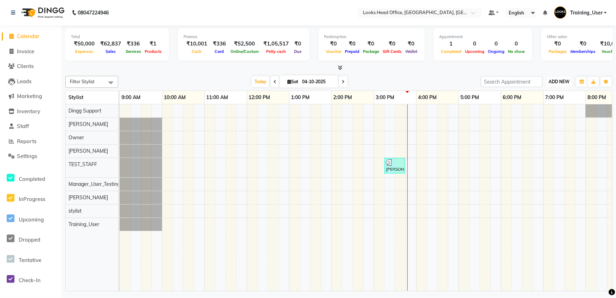
click at [557, 80] on span "ADD NEW" at bounding box center [558, 81] width 21 height 5
click at [538, 113] on link "Add Expense" at bounding box center [543, 113] width 56 height 9
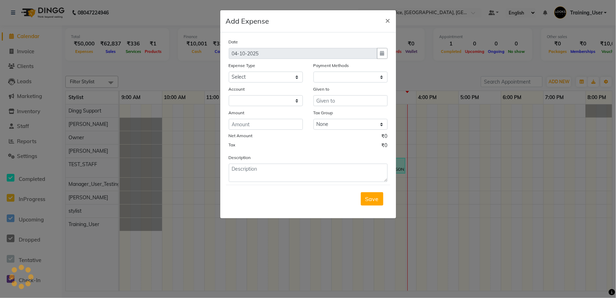
select select "1"
select select "3118"
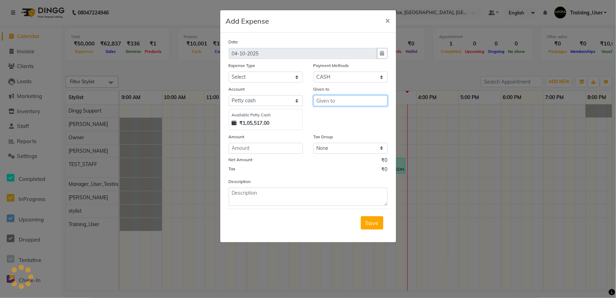
click at [336, 101] on input "text" at bounding box center [350, 100] width 74 height 11
click at [389, 18] on span "×" at bounding box center [387, 20] width 5 height 11
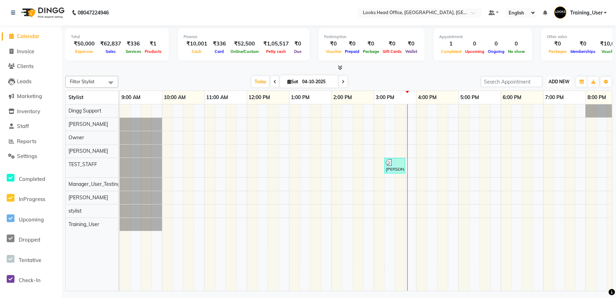
click at [569, 82] on button "ADD NEW Toggle Dropdown" at bounding box center [559, 82] width 24 height 10
click at [541, 112] on link "Add Expense" at bounding box center [543, 113] width 56 height 9
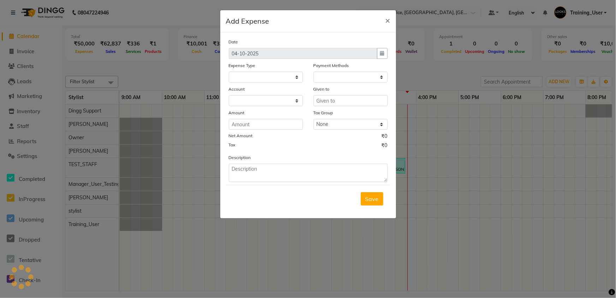
select select
select select "1"
select select "3118"
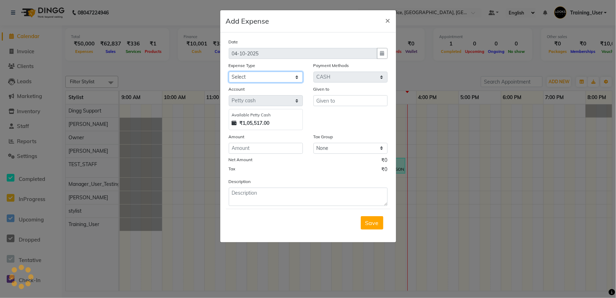
click at [256, 76] on select "Select Accommodation Aesthetics Bank Deposit BLINKIT Cash Handover Client Refun…" at bounding box center [266, 77] width 74 height 11
click at [156, 76] on ngb-modal-window "Add Expense × Date 04-10-2025 Expense Type Select Accommodation Aesthetics Bank…" at bounding box center [308, 149] width 616 height 298
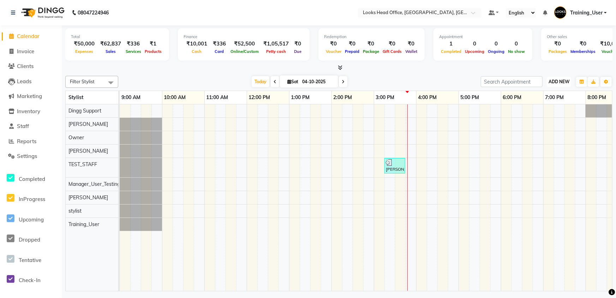
click at [558, 79] on span "ADD NEW" at bounding box center [558, 81] width 21 height 5
click at [24, 157] on span "Settings" at bounding box center [27, 156] width 20 height 7
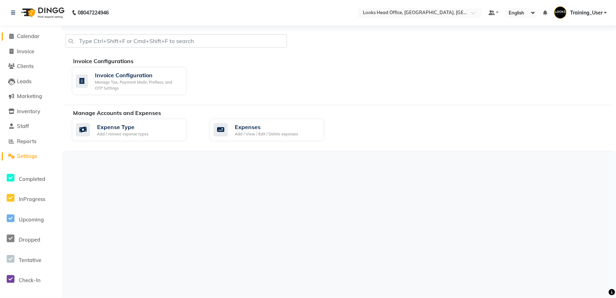
click at [31, 35] on span "Calendar" at bounding box center [28, 36] width 23 height 7
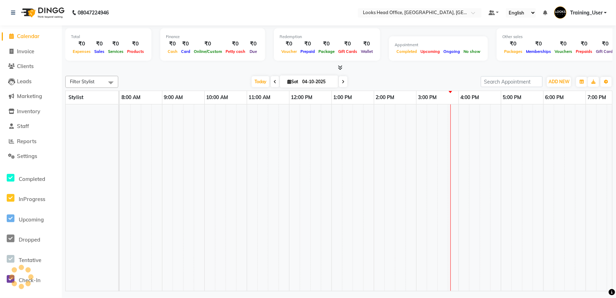
scroll to position [0, 58]
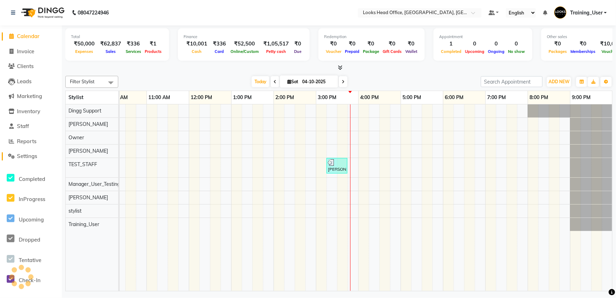
click at [24, 155] on span "Settings" at bounding box center [27, 156] width 20 height 7
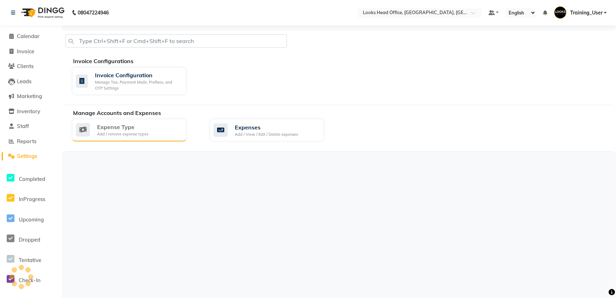
click at [154, 132] on div "Expense Type Add / remove expense types" at bounding box center [128, 130] width 105 height 14
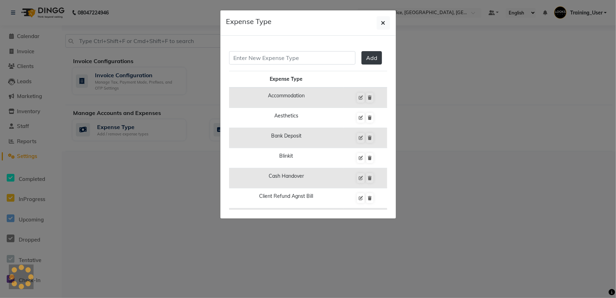
scroll to position [128, 0]
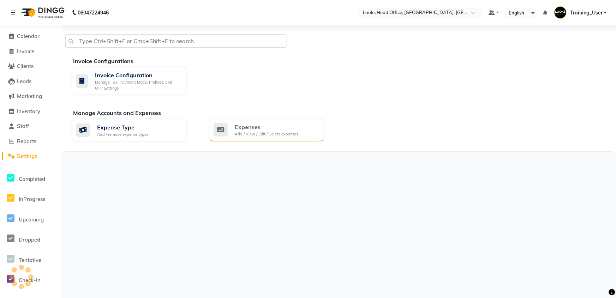
click at [250, 131] on div "Add / View / Edit / Delete expenses" at bounding box center [266, 134] width 63 height 6
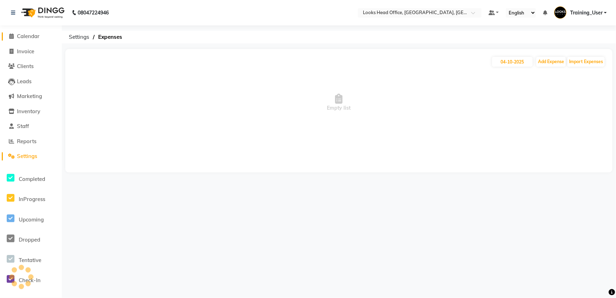
click at [22, 34] on span "Calendar" at bounding box center [28, 36] width 23 height 7
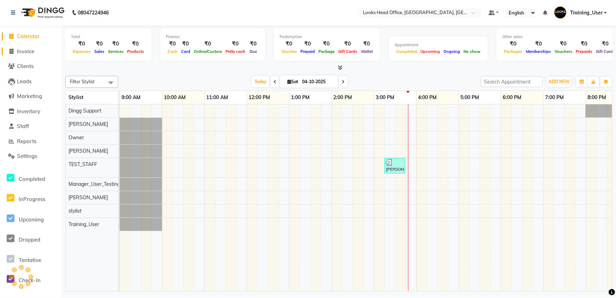
click at [17, 53] on span "Invoice" at bounding box center [25, 51] width 17 height 7
select select "service"
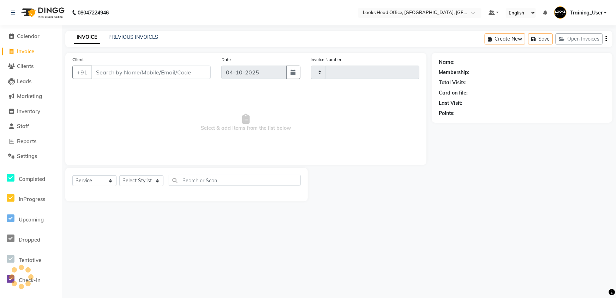
type input "0092"
select select "4313"
select select "35844"
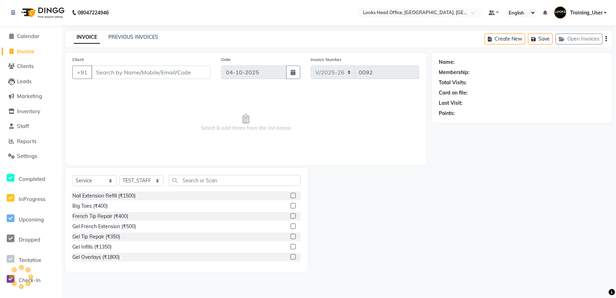
click at [33, 52] on span "Invoice" at bounding box center [25, 51] width 17 height 7
select select "service"
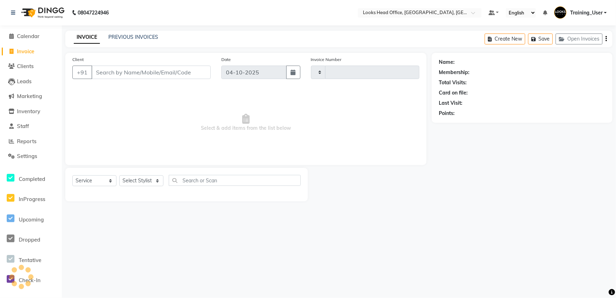
type input "0092"
select select "4313"
select select "35844"
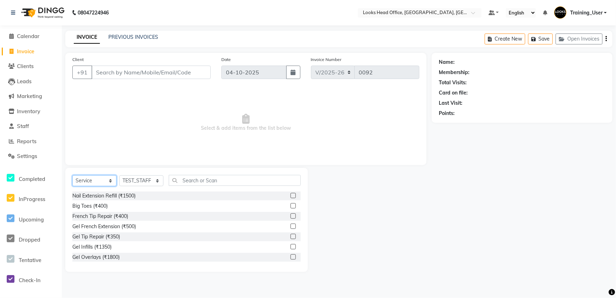
click at [107, 180] on select "Select Service Product Membership Package Voucher Prepaid Gift Card" at bounding box center [94, 180] width 44 height 11
click at [72, 175] on select "Select Service Product Membership Package Voucher Prepaid Gift Card" at bounding box center [94, 180] width 44 height 11
click at [290, 234] on label at bounding box center [292, 236] width 5 height 5
click at [290, 235] on input "checkbox" at bounding box center [292, 237] width 5 height 5
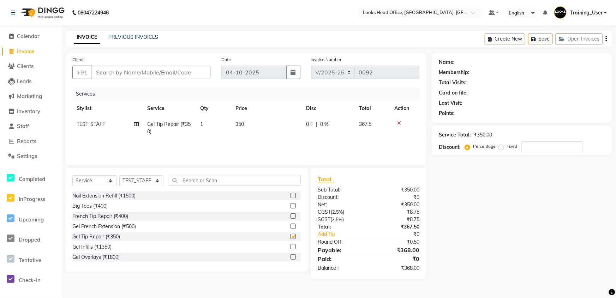
checkbox input "false"
click at [149, 181] on select "Select Stylist Accounts Reports [PERSON_NAME] [PERSON_NAME] [PERSON_NAME] Dingg…" at bounding box center [141, 180] width 44 height 11
click at [221, 153] on div "Services Stylist Service Qty Price Disc Total Action TEST_STAFF Gel Tip Repair …" at bounding box center [245, 123] width 347 height 71
click at [98, 124] on span "TEST_STAFF" at bounding box center [91, 124] width 29 height 6
select select "35844"
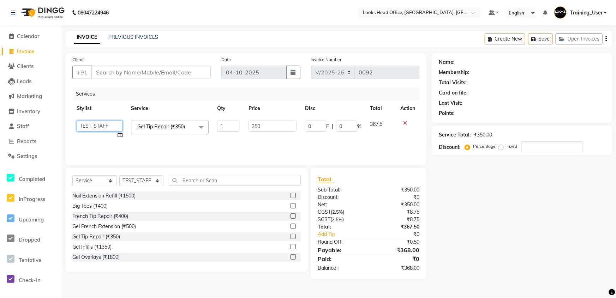
click at [103, 126] on select "Accounts Reports [PERSON_NAME] [PERSON_NAME] [PERSON_NAME] Dingg Support Employ…" at bounding box center [100, 126] width 46 height 11
click at [188, 145] on div "Services Stylist Service Qty Price Disc Total Action Accounts Reports Ajay Chou…" at bounding box center [245, 123] width 347 height 71
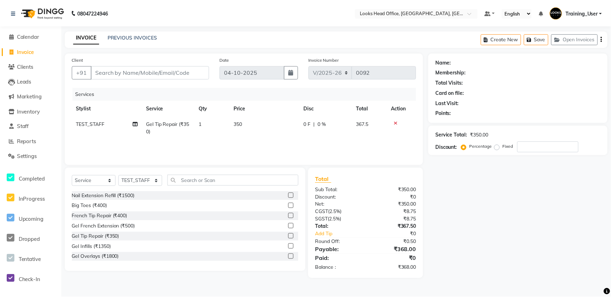
scroll to position [0, 5]
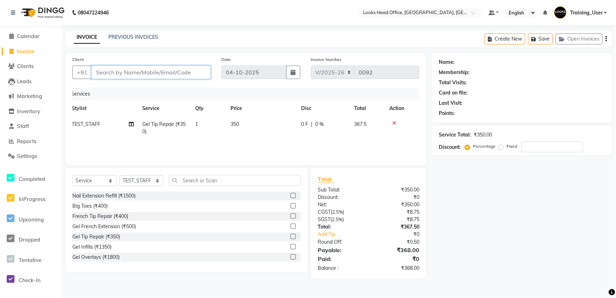
click at [126, 76] on input "Client" at bounding box center [150, 72] width 119 height 13
click at [124, 66] on input "Client" at bounding box center [150, 72] width 119 height 13
type input "a"
type input "0"
click at [176, 78] on input "ah" at bounding box center [150, 72] width 119 height 13
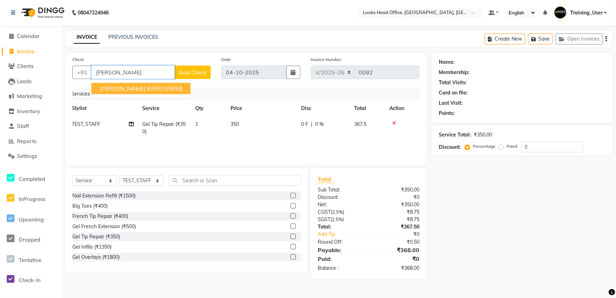
click at [163, 86] on ngb-highlight "9355135858" at bounding box center [164, 88] width 35 height 7
type input "9355135858"
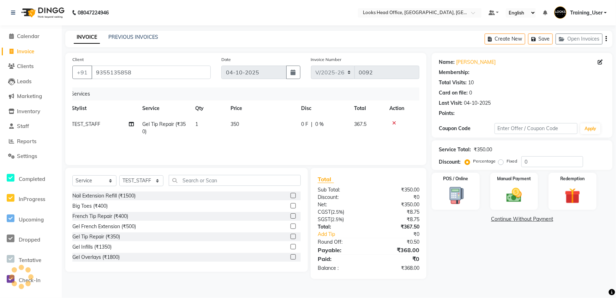
select select "1: Object"
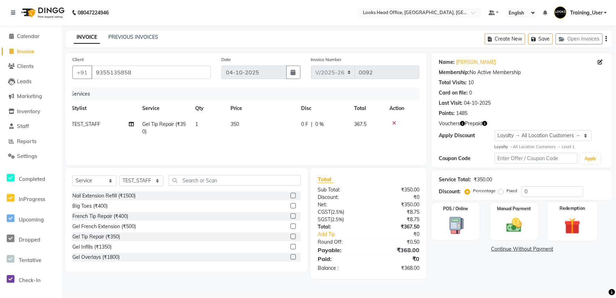
click at [568, 223] on img at bounding box center [572, 226] width 26 height 20
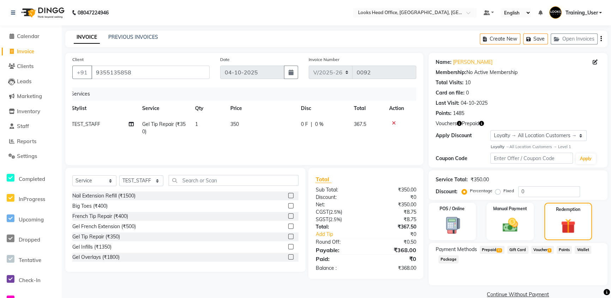
scroll to position [12, 0]
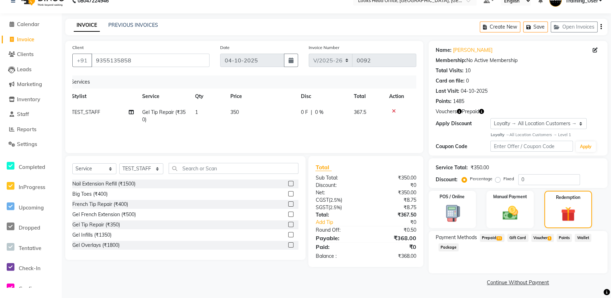
click at [547, 238] on span "Voucher 1" at bounding box center [542, 238] width 23 height 8
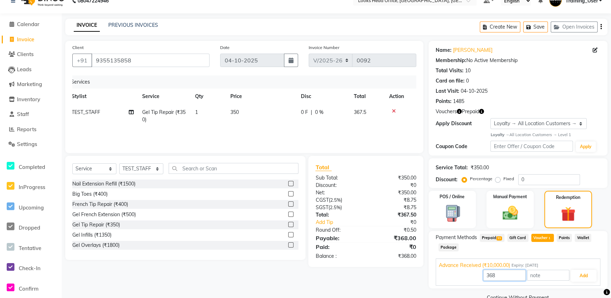
click at [505, 273] on input "368" at bounding box center [504, 275] width 42 height 11
click at [497, 238] on span "11" at bounding box center [499, 238] width 6 height 4
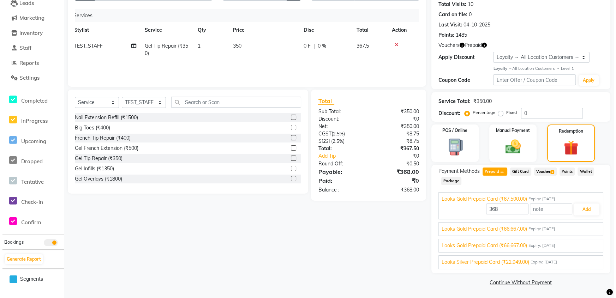
scroll to position [0, 0]
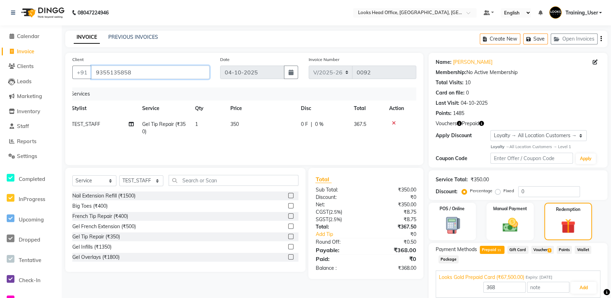
drag, startPoint x: 153, startPoint y: 74, endPoint x: 30, endPoint y: 71, distance: 122.9
click at [30, 71] on app-home "08047224946 Select Location × Looks Head Office, New Delhi, Delhi Default Panel…" at bounding box center [305, 188] width 611 height 377
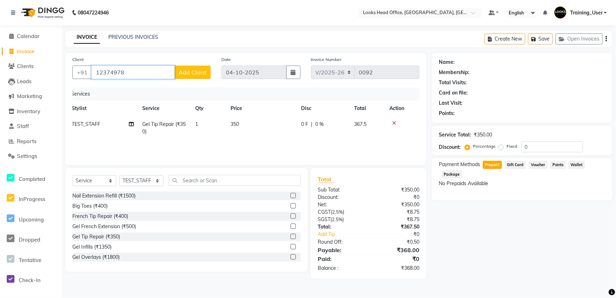
type input "12374978"
click at [194, 73] on span "Add Client" at bounding box center [193, 72] width 28 height 7
drag, startPoint x: 138, startPoint y: 73, endPoint x: 56, endPoint y: 69, distance: 81.6
click at [57, 70] on app-home "08047224946 Select Location × Looks Head Office, New Delhi, Delhi Default Panel…" at bounding box center [308, 145] width 616 height 290
click at [142, 76] on input "ahmad qis" at bounding box center [132, 72] width 83 height 13
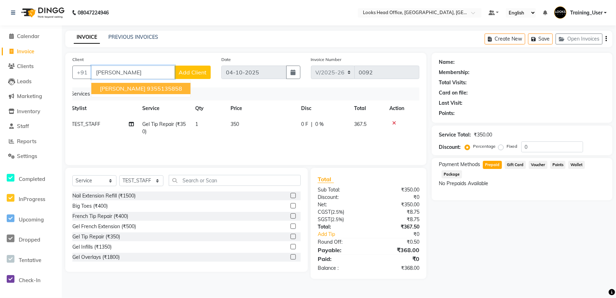
type input "[PERSON_NAME]"
click at [197, 74] on span "Add Client" at bounding box center [193, 72] width 28 height 7
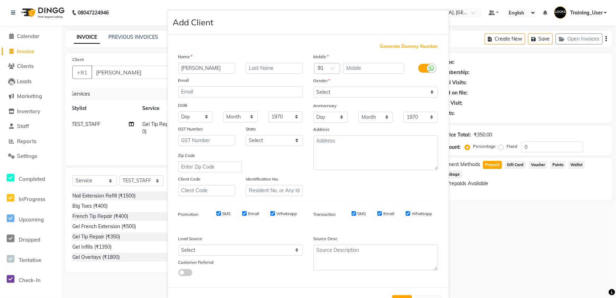
drag, startPoint x: 215, startPoint y: 66, endPoint x: 124, endPoint y: 66, distance: 91.4
click at [124, 66] on ngb-modal-window "Add Client Generate Dummy Number Name ahmad q Email DOB Day 01 02 03 04 05 06 0…" at bounding box center [308, 149] width 616 height 298
type input "q"
click at [330, 94] on select "Select Male Female Other Prefer Not To Say" at bounding box center [375, 92] width 125 height 11
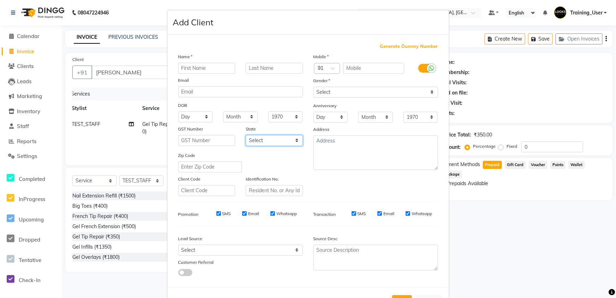
click at [271, 143] on select "Select [GEOGRAPHIC_DATA] [GEOGRAPHIC_DATA] [GEOGRAPHIC_DATA] [GEOGRAPHIC_DATA] …" at bounding box center [274, 140] width 57 height 11
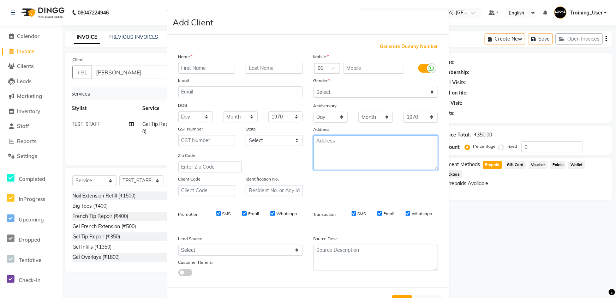
click at [343, 159] on textarea at bounding box center [375, 153] width 125 height 35
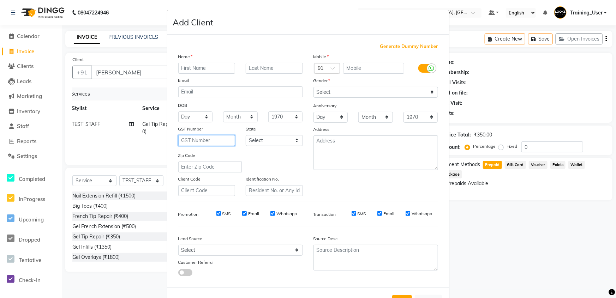
click at [201, 144] on input "text" at bounding box center [206, 140] width 57 height 11
click at [200, 145] on input "text" at bounding box center [206, 140] width 57 height 11
click at [222, 155] on div "Zip Code" at bounding box center [210, 162] width 74 height 21
click at [206, 145] on input "text" at bounding box center [206, 140] width 57 height 11
click at [149, 50] on ngb-modal-window "Add Client Generate Dummy Number Name Email DOB Day 01 02 03 04 05 06 07 08 09 …" at bounding box center [308, 149] width 616 height 298
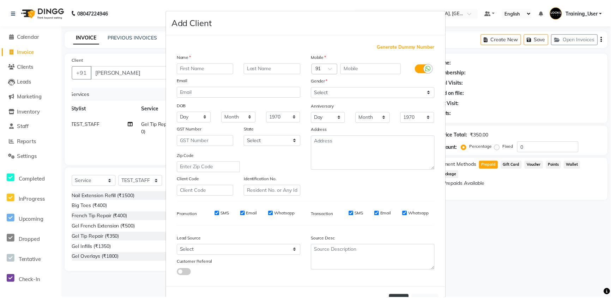
scroll to position [30, 0]
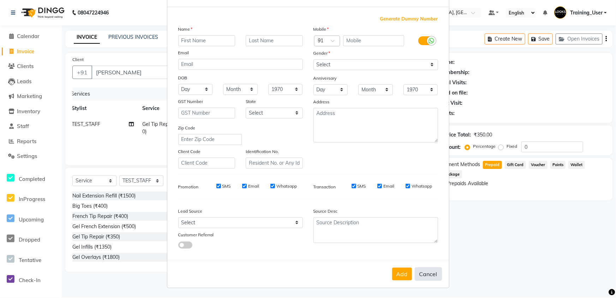
click at [423, 274] on button "Cancel" at bounding box center [428, 273] width 27 height 13
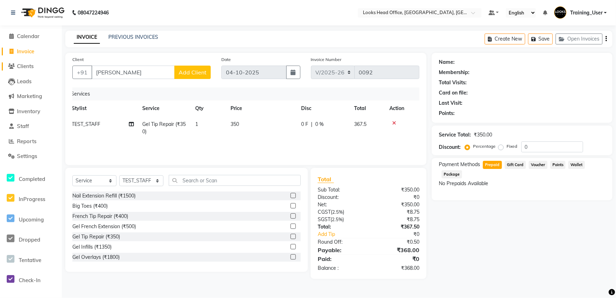
click at [28, 65] on span "Clients" at bounding box center [25, 66] width 17 height 7
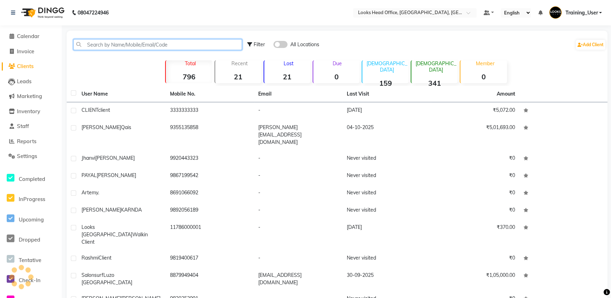
click at [180, 45] on input "text" at bounding box center [157, 44] width 169 height 11
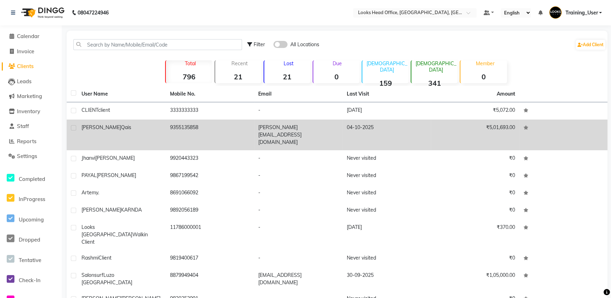
click at [121, 127] on span "Qais" at bounding box center [126, 127] width 10 height 6
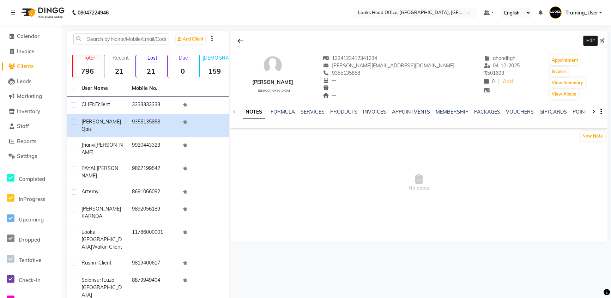
click at [602, 41] on icon at bounding box center [602, 40] width 5 height 5
select select "[DEMOGRAPHIC_DATA]"
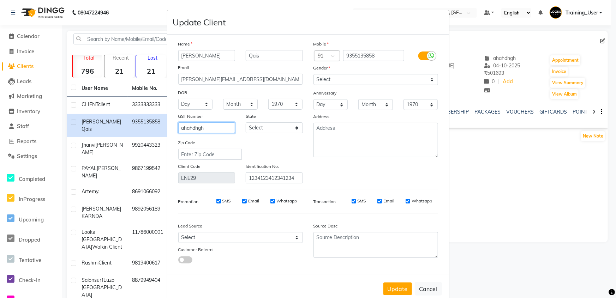
drag, startPoint x: 218, startPoint y: 127, endPoint x: 155, endPoint y: 126, distance: 63.5
click at [155, 126] on ngb-modal-window "Update Client Name [PERSON_NAME] Email [PERSON_NAME][EMAIL_ADDRESS][DOMAIN_NAME…" at bounding box center [308, 149] width 616 height 298
type input "4324"
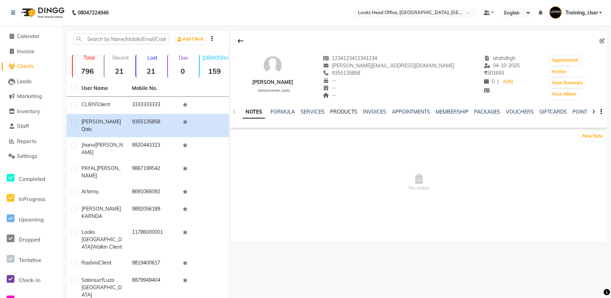
click at [335, 113] on link "PRODUCTS" at bounding box center [343, 112] width 27 height 6
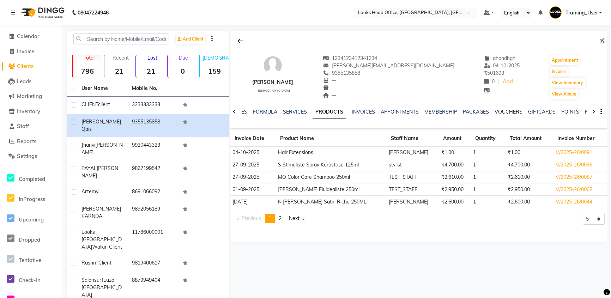
click at [504, 113] on link "VOUCHERS" at bounding box center [509, 112] width 28 height 6
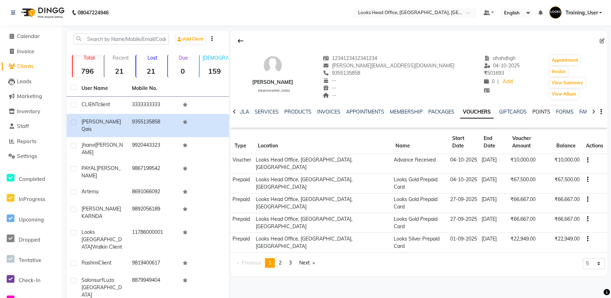
click at [536, 110] on link "POINTS" at bounding box center [541, 112] width 18 height 6
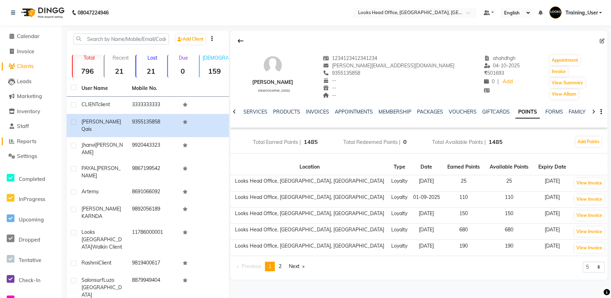
click at [28, 138] on span "Reports" at bounding box center [26, 141] width 19 height 7
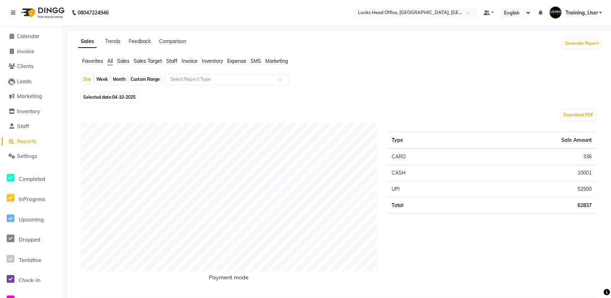
click at [27, 140] on span "Reports" at bounding box center [26, 141] width 19 height 7
click at [582, 46] on button "Generate Report" at bounding box center [582, 43] width 38 height 10
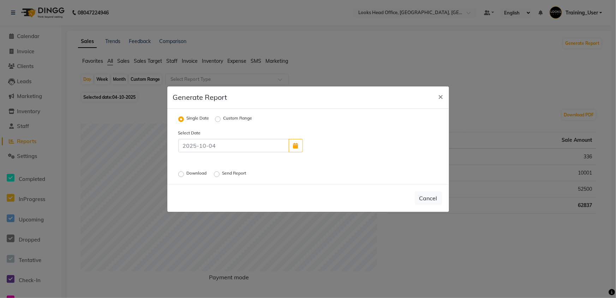
click at [188, 169] on div "Download Send Report" at bounding box center [263, 173] width 180 height 9
click at [187, 174] on label "Download" at bounding box center [198, 174] width 22 height 8
click at [182, 174] on input "Download" at bounding box center [182, 173] width 5 height 5
radio input "true"
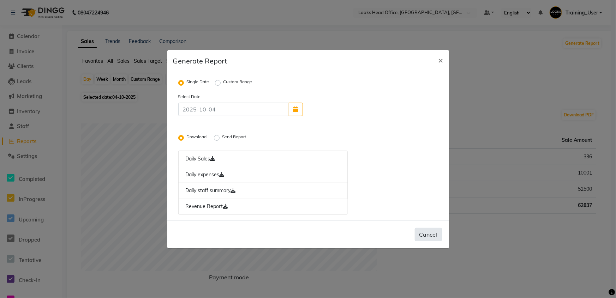
click at [431, 236] on button "Cancel" at bounding box center [428, 234] width 27 height 13
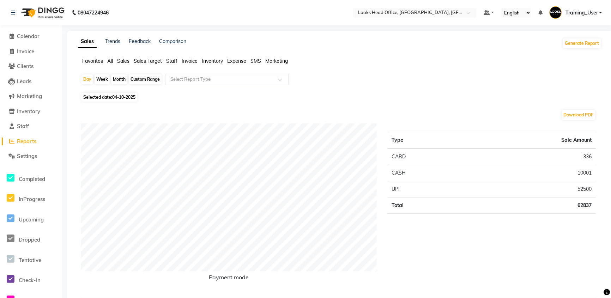
click at [34, 140] on span "Reports" at bounding box center [26, 141] width 19 height 7
click at [579, 42] on button "Generate Report" at bounding box center [582, 43] width 38 height 10
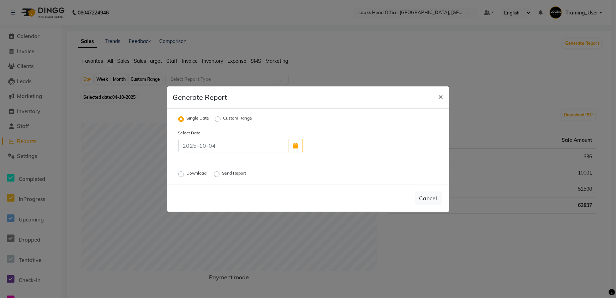
click at [222, 175] on label "Send Report" at bounding box center [234, 174] width 25 height 8
click at [218, 175] on input "Send Report" at bounding box center [217, 173] width 5 height 5
radio input "true"
click at [404, 193] on button "Cancel" at bounding box center [403, 198] width 27 height 13
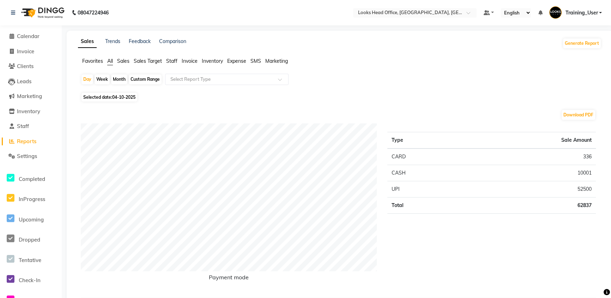
click at [29, 141] on span "Reports" at bounding box center [26, 141] width 19 height 7
click at [586, 42] on button "Generate Report" at bounding box center [582, 43] width 38 height 10
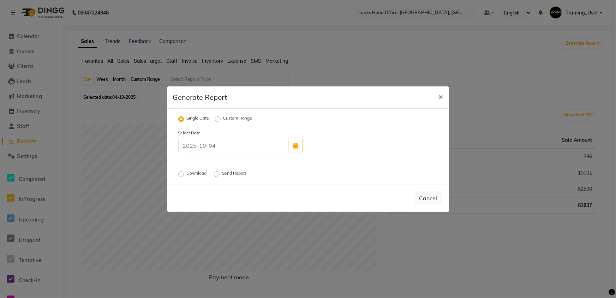
click at [228, 173] on label "Send Report" at bounding box center [234, 174] width 25 height 8
click at [220, 173] on input "Send Report" at bounding box center [217, 173] width 5 height 5
radio input "true"
click at [189, 174] on label "Download" at bounding box center [198, 174] width 22 height 8
click at [185, 174] on input "Download" at bounding box center [182, 173] width 5 height 5
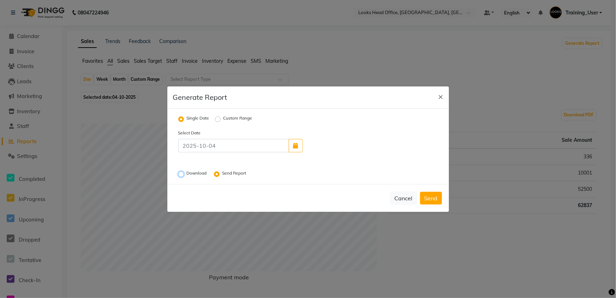
radio input "true"
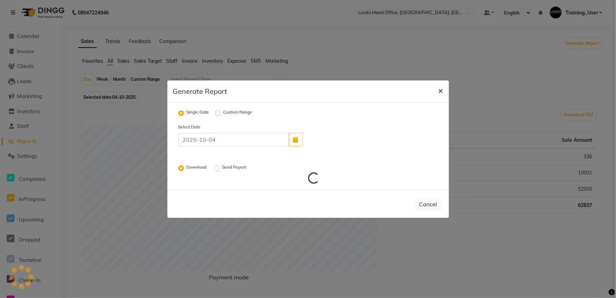
click at [440, 90] on span "×" at bounding box center [440, 90] width 5 height 11
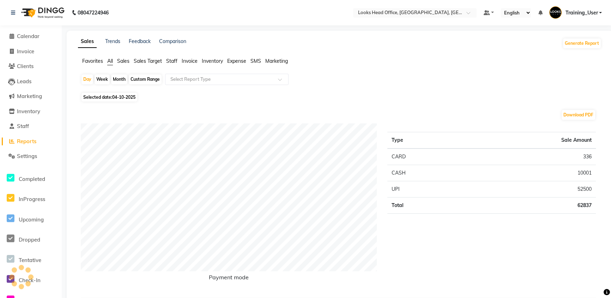
click at [172, 60] on span "Staff" at bounding box center [171, 61] width 11 height 6
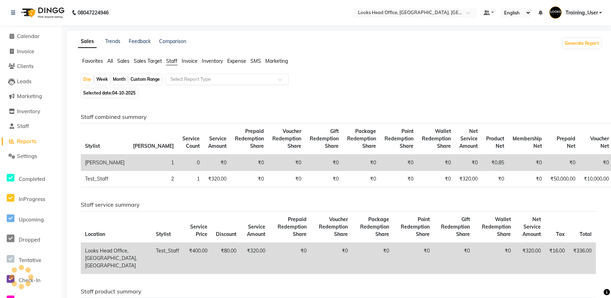
click at [187, 79] on input "text" at bounding box center [220, 79] width 102 height 7
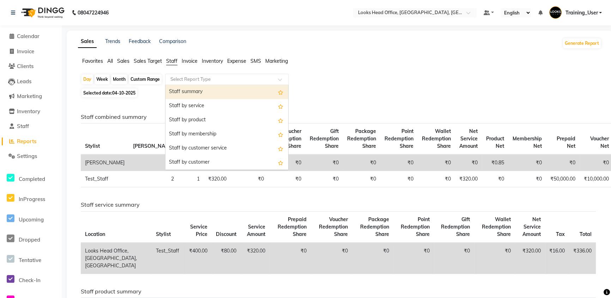
click at [100, 76] on div "Week" at bounding box center [102, 79] width 15 height 10
select select "10"
select select "2025"
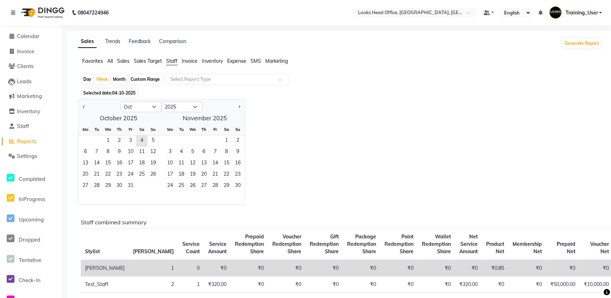
click at [81, 80] on div "Day Week Month Custom Range Select Report Type" at bounding box center [340, 80] width 518 height 13
click at [81, 107] on button "Previous month" at bounding box center [84, 106] width 6 height 11
select select "9"
click at [101, 143] on span "2" at bounding box center [96, 141] width 11 height 11
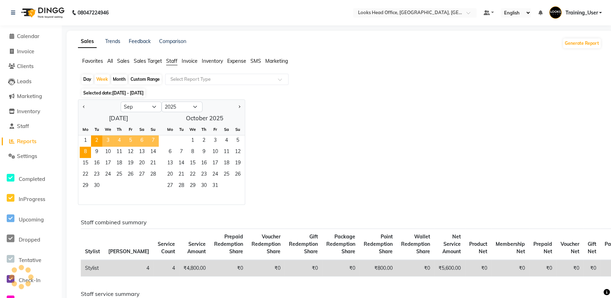
click at [227, 98] on div "Day Week Month Custom Range Select Report Type Selected date: 02-09-2025 - 08-0…" at bounding box center [340, 241] width 524 height 335
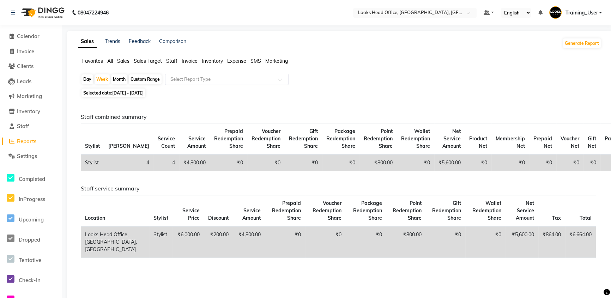
click at [218, 83] on div "Select Report Type" at bounding box center [227, 79] width 124 height 11
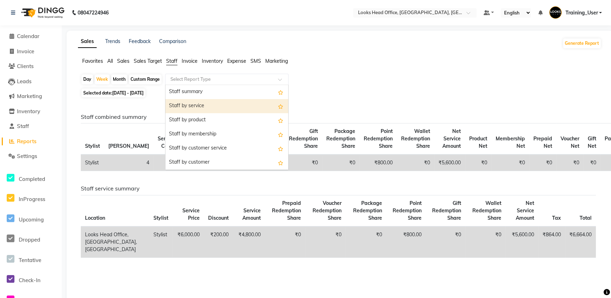
click at [351, 85] on div "Day Week Month Custom Range Select Report Type Staff summary Staff by service S…" at bounding box center [340, 80] width 518 height 13
